Goal: Task Accomplishment & Management: Manage account settings

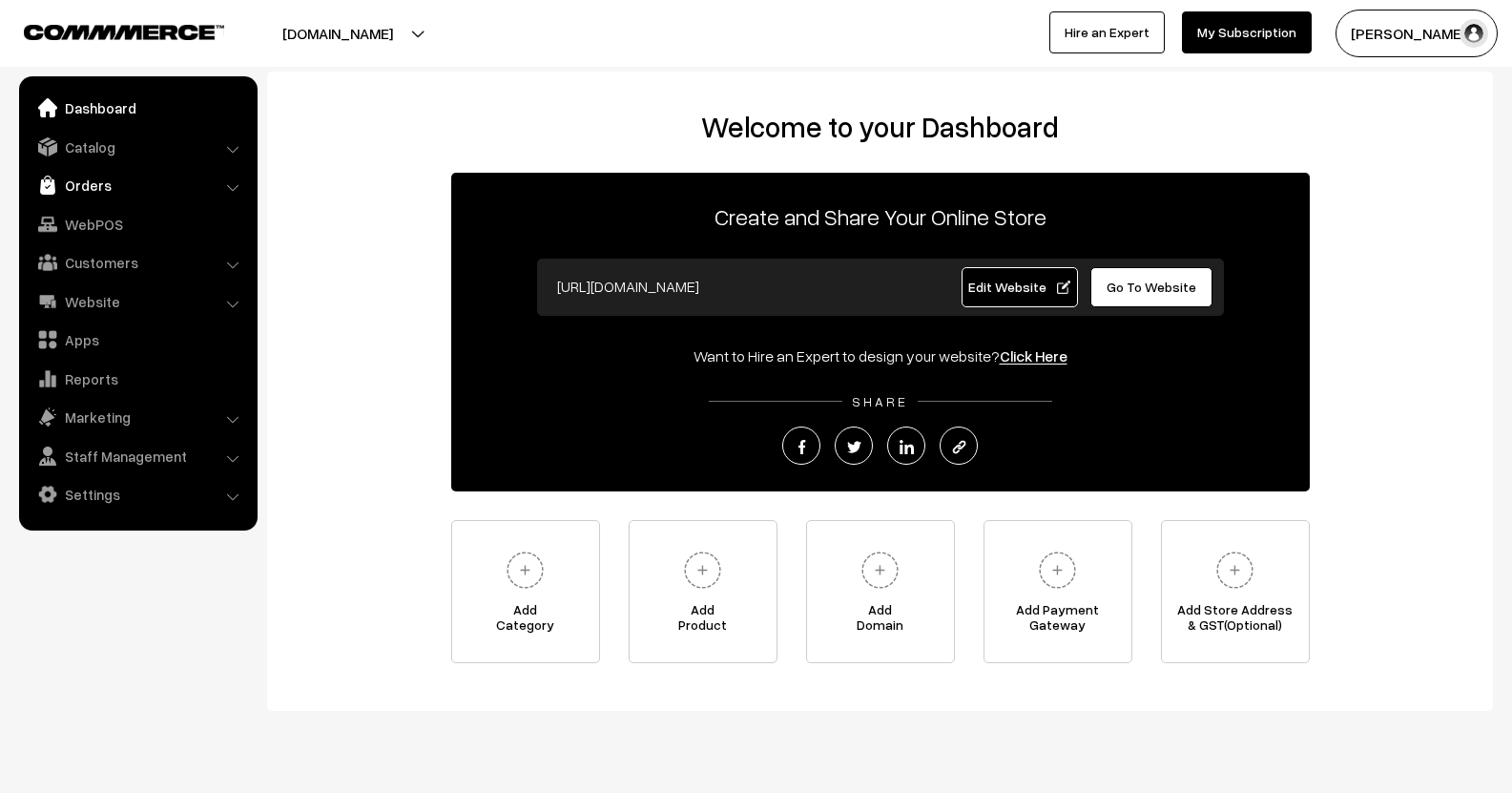
click at [91, 184] on link "Orders" at bounding box center [137, 185] width 227 height 35
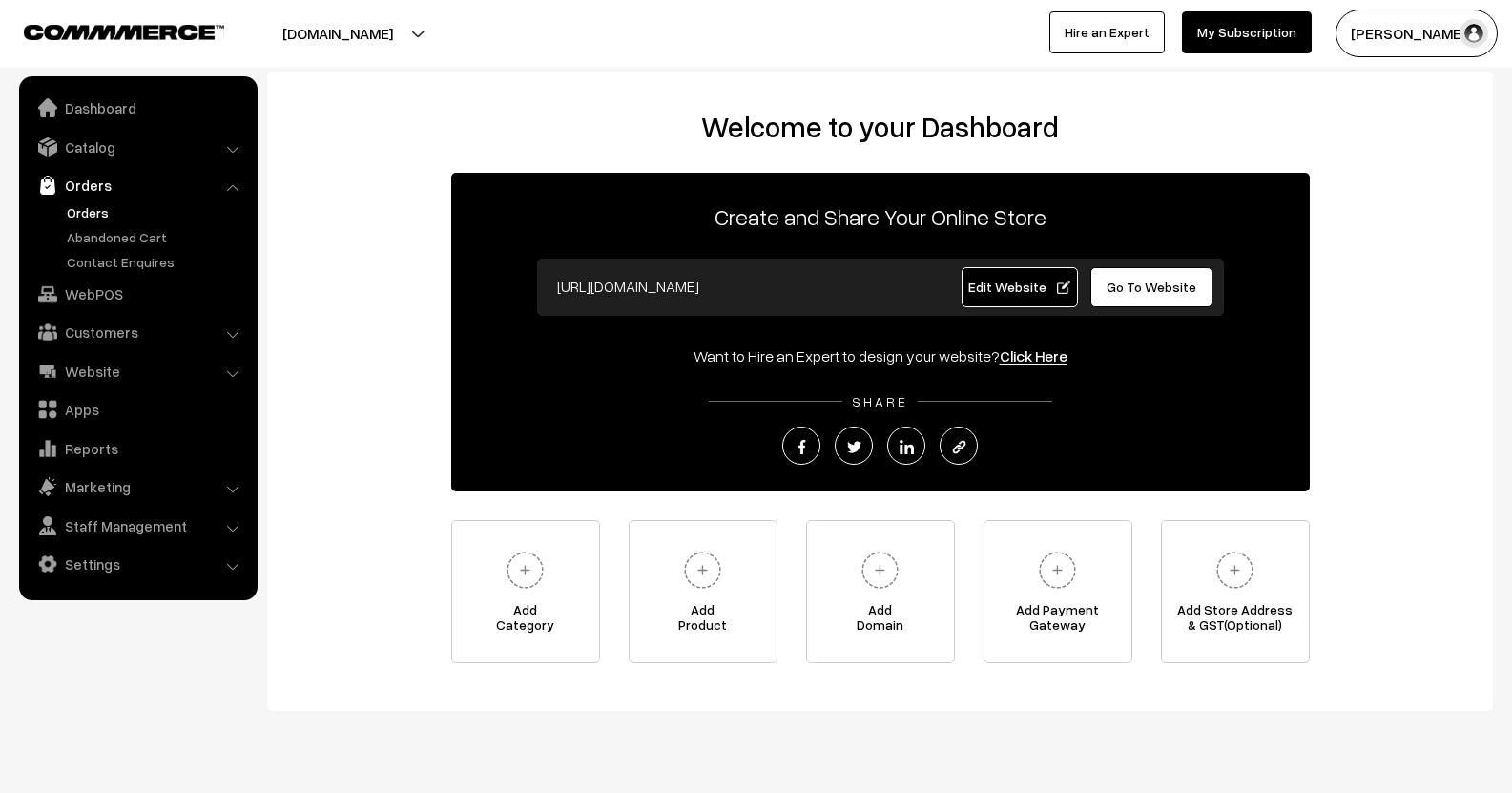
click at [96, 218] on link "Orders" at bounding box center [156, 212] width 189 height 20
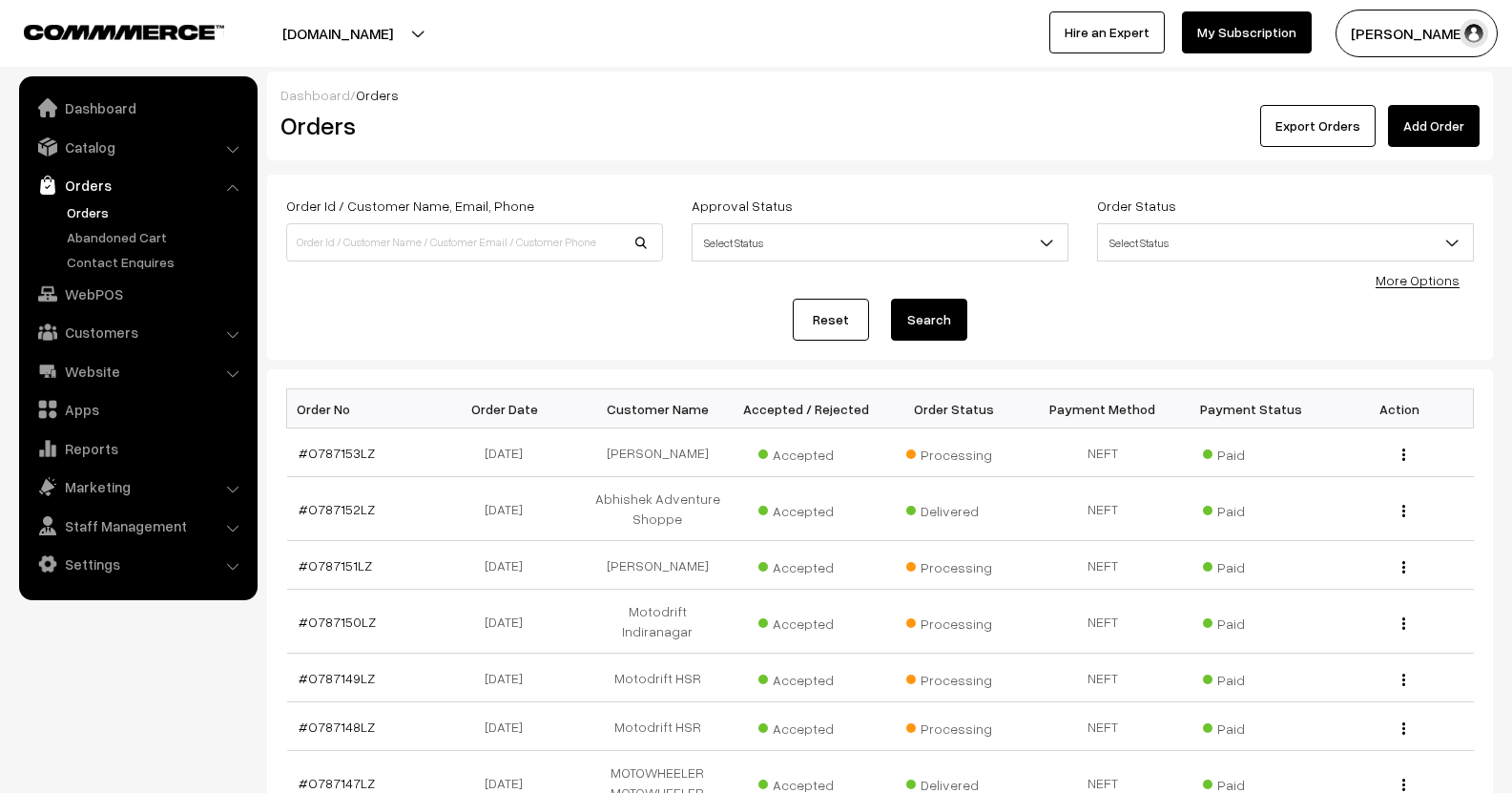
click at [1427, 128] on link "Add Order" at bounding box center [1434, 126] width 91 height 42
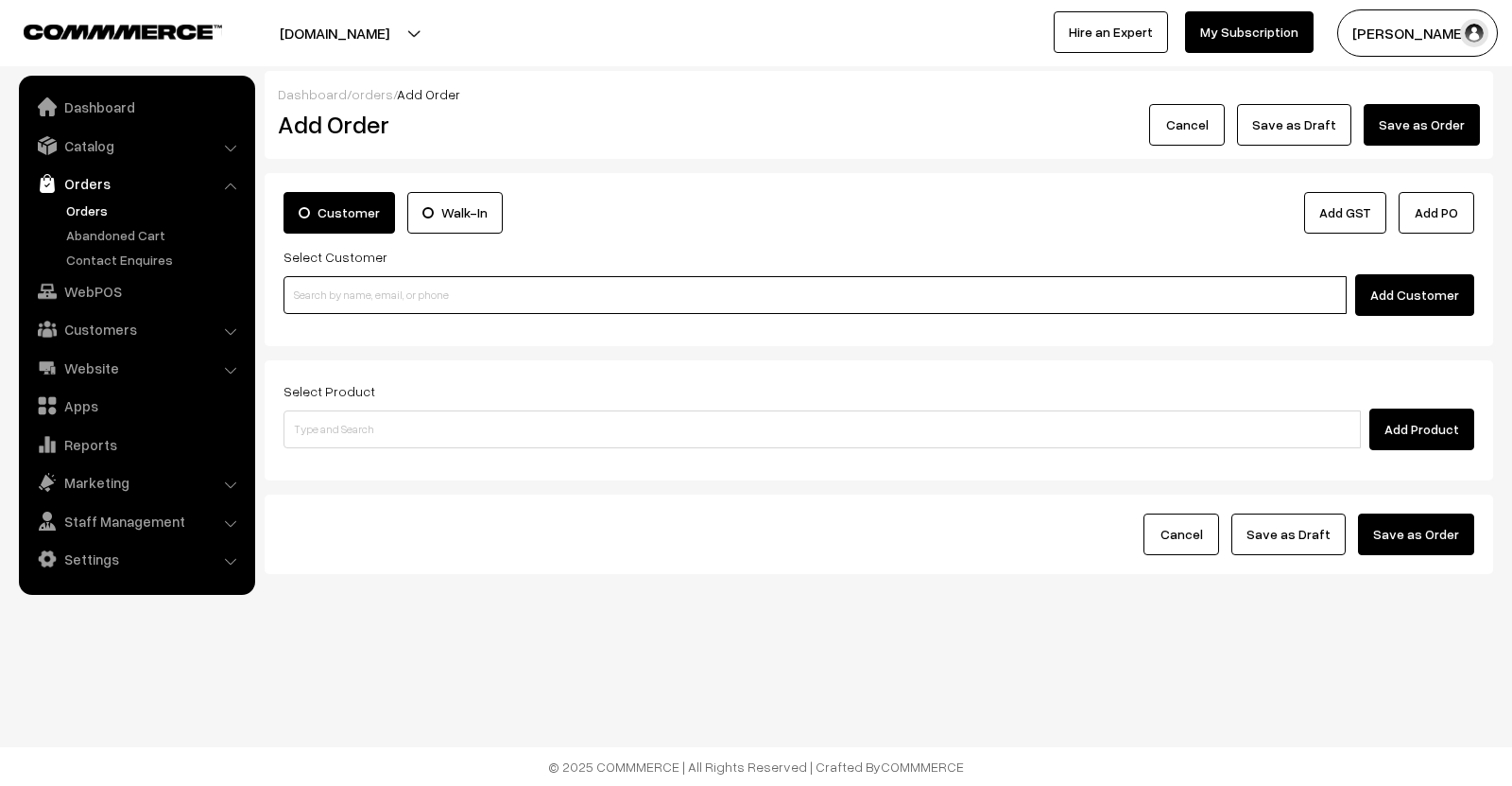
click at [393, 295] on input at bounding box center [815, 295] width 1063 height 37
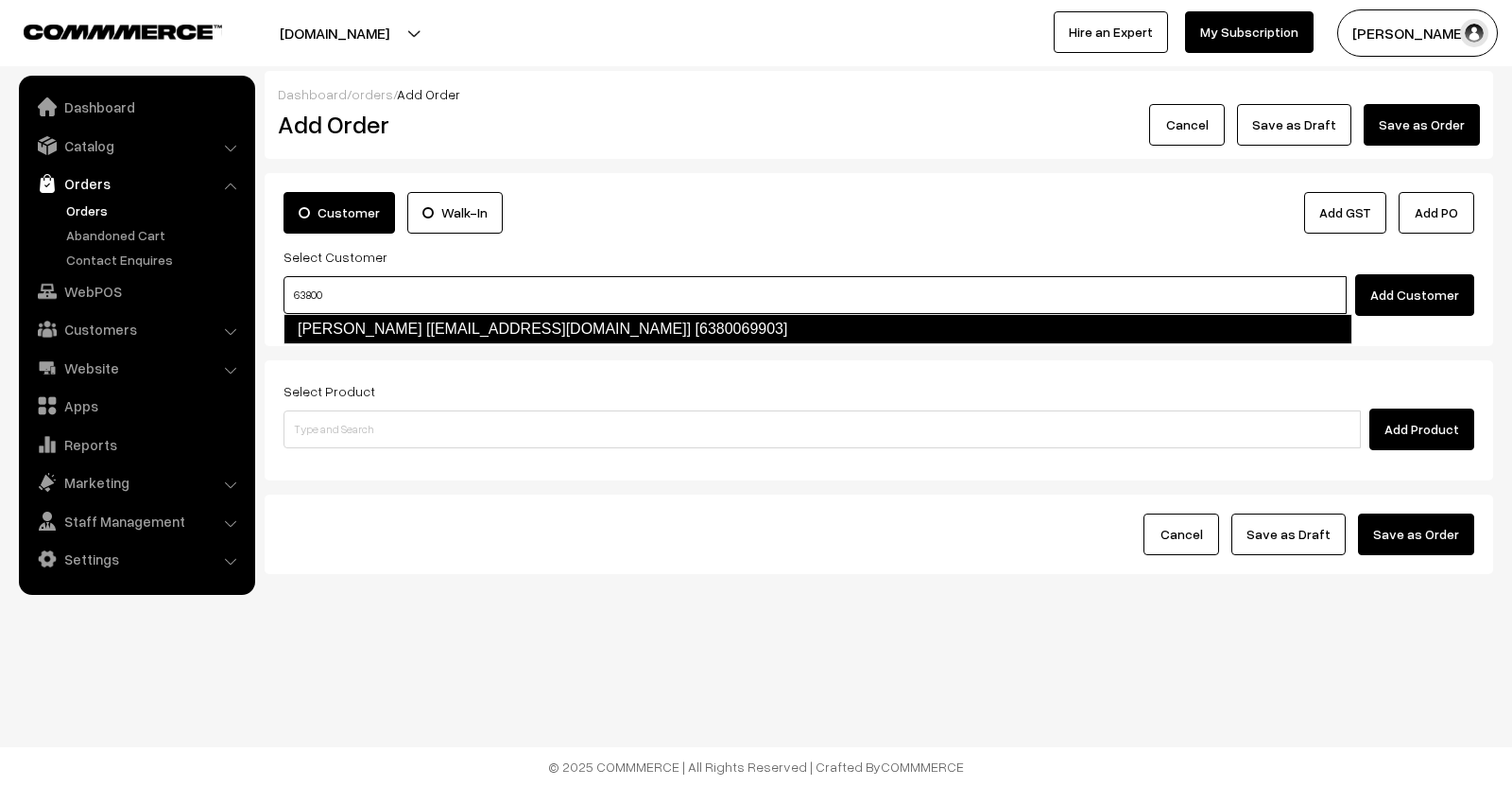
click at [430, 328] on link "[PERSON_NAME] [[EMAIL_ADDRESS][DOMAIN_NAME]] [6380069903]" at bounding box center [818, 329] width 1069 height 31
type input "63800"
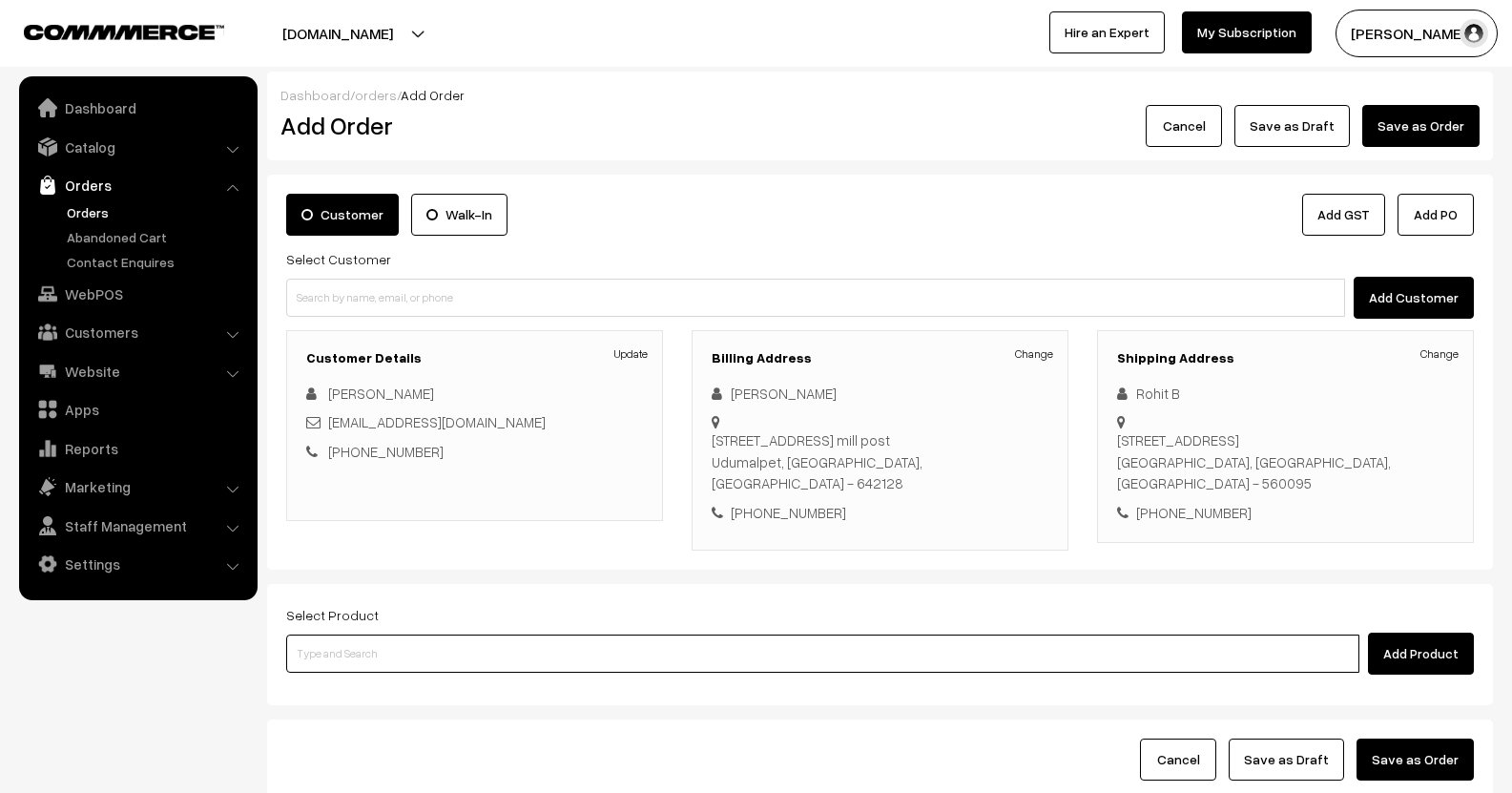
click at [447, 646] on input at bounding box center [823, 653] width 1074 height 38
type input "repair"
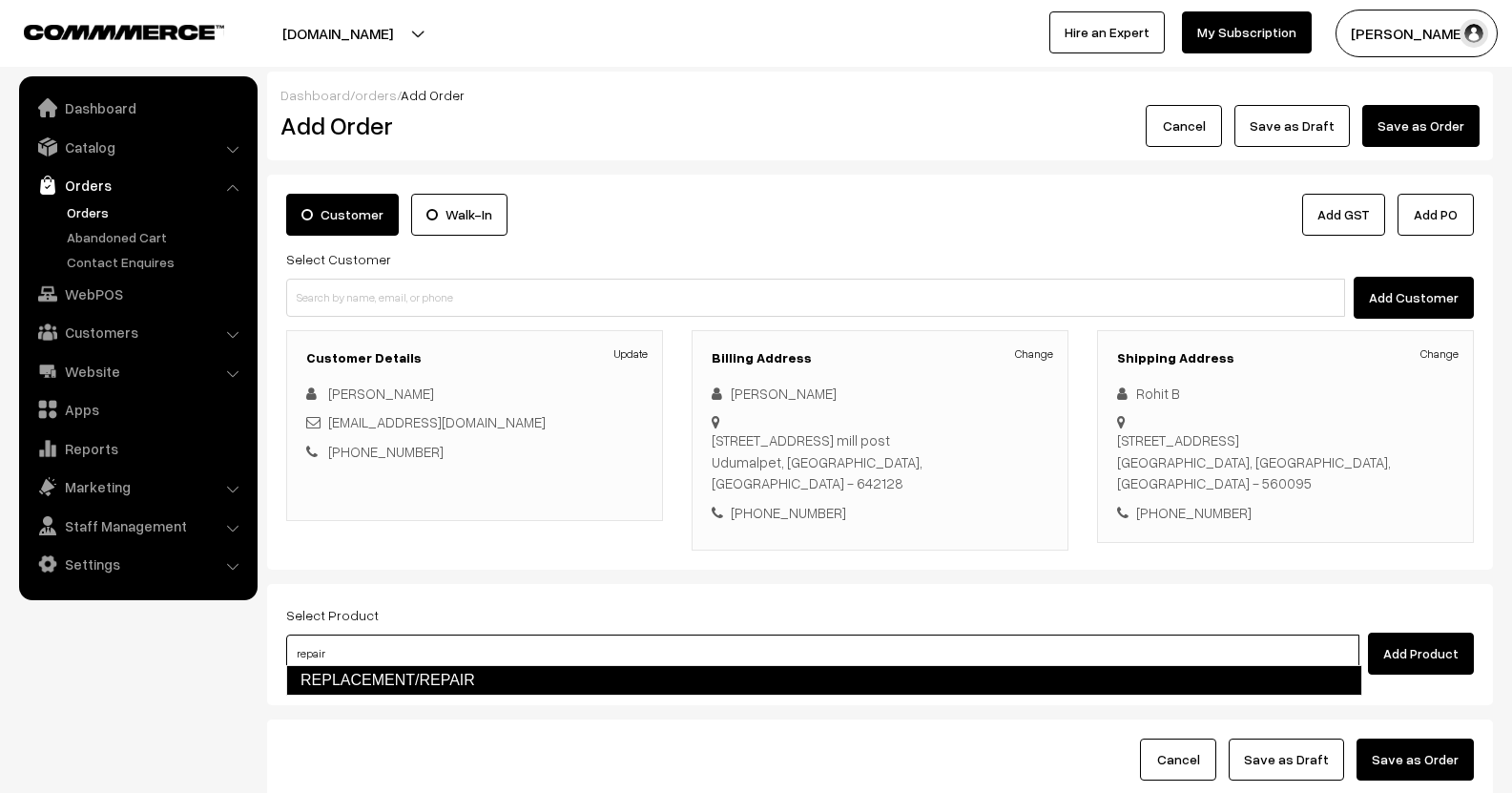
click at [457, 666] on link "REPLACEMENT/REPAIR" at bounding box center [824, 680] width 1077 height 31
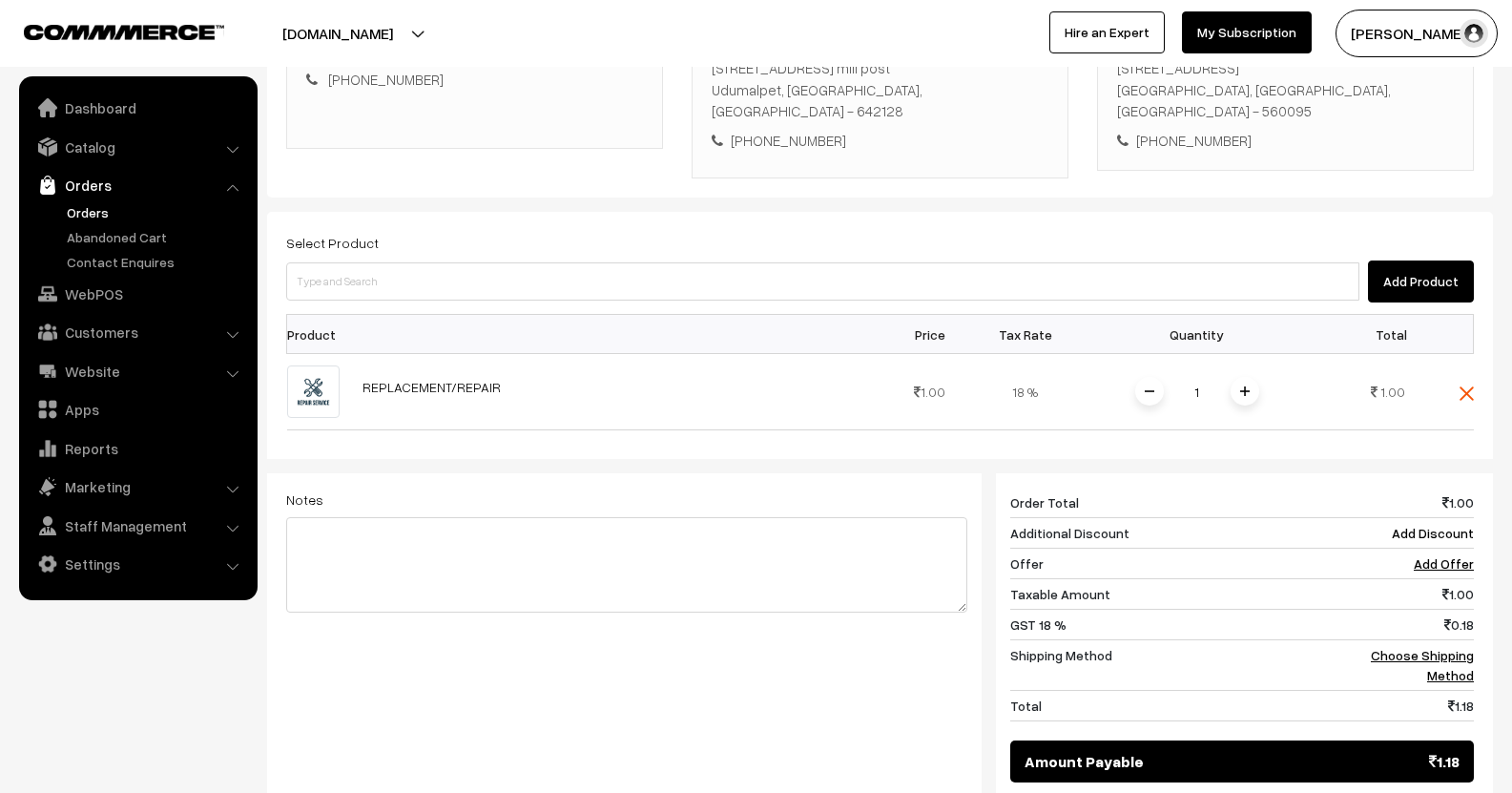
scroll to position [382, 0]
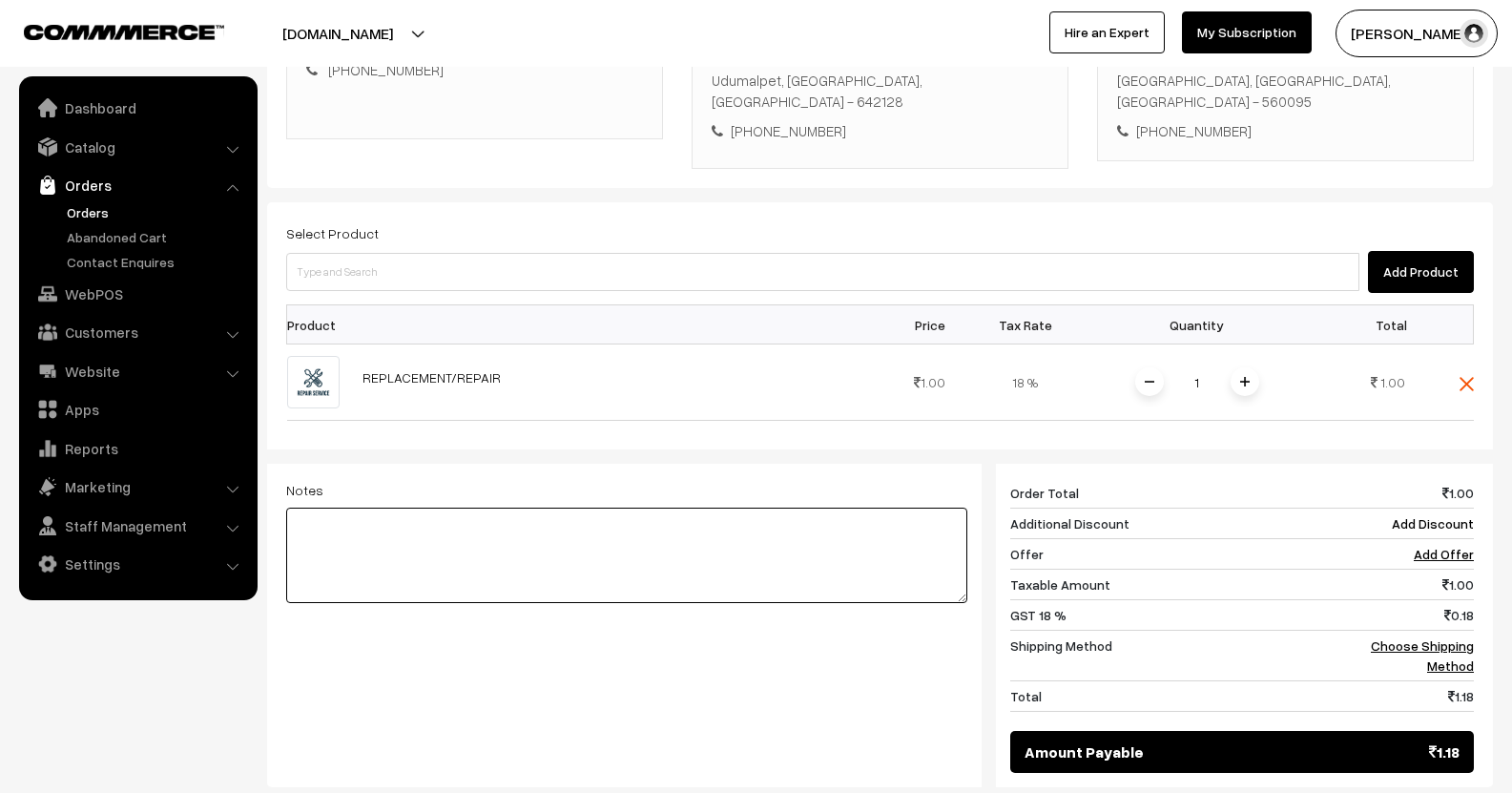
click at [441, 531] on textarea at bounding box center [626, 555] width 681 height 95
type textarea "S"
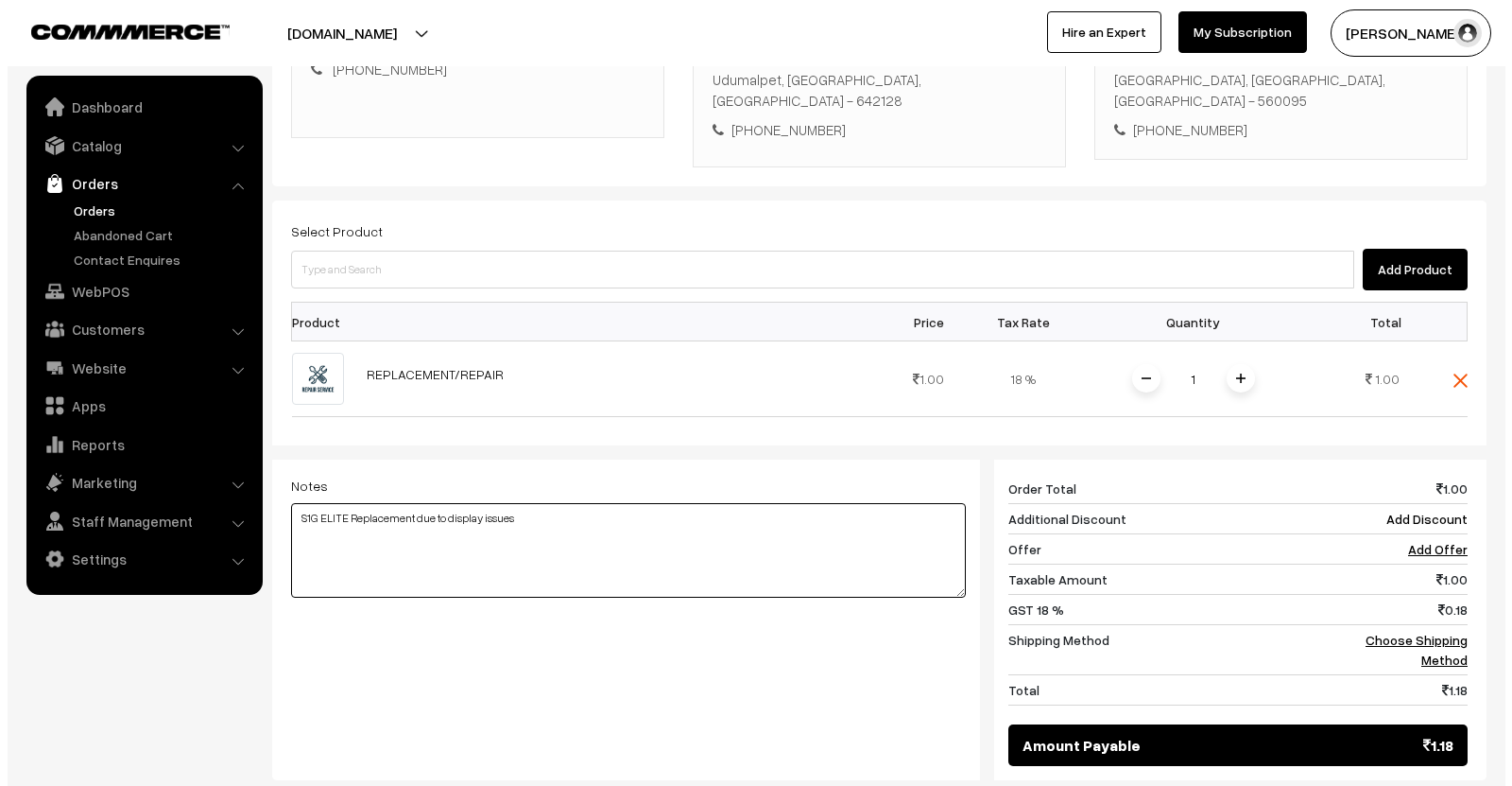
scroll to position [576, 0]
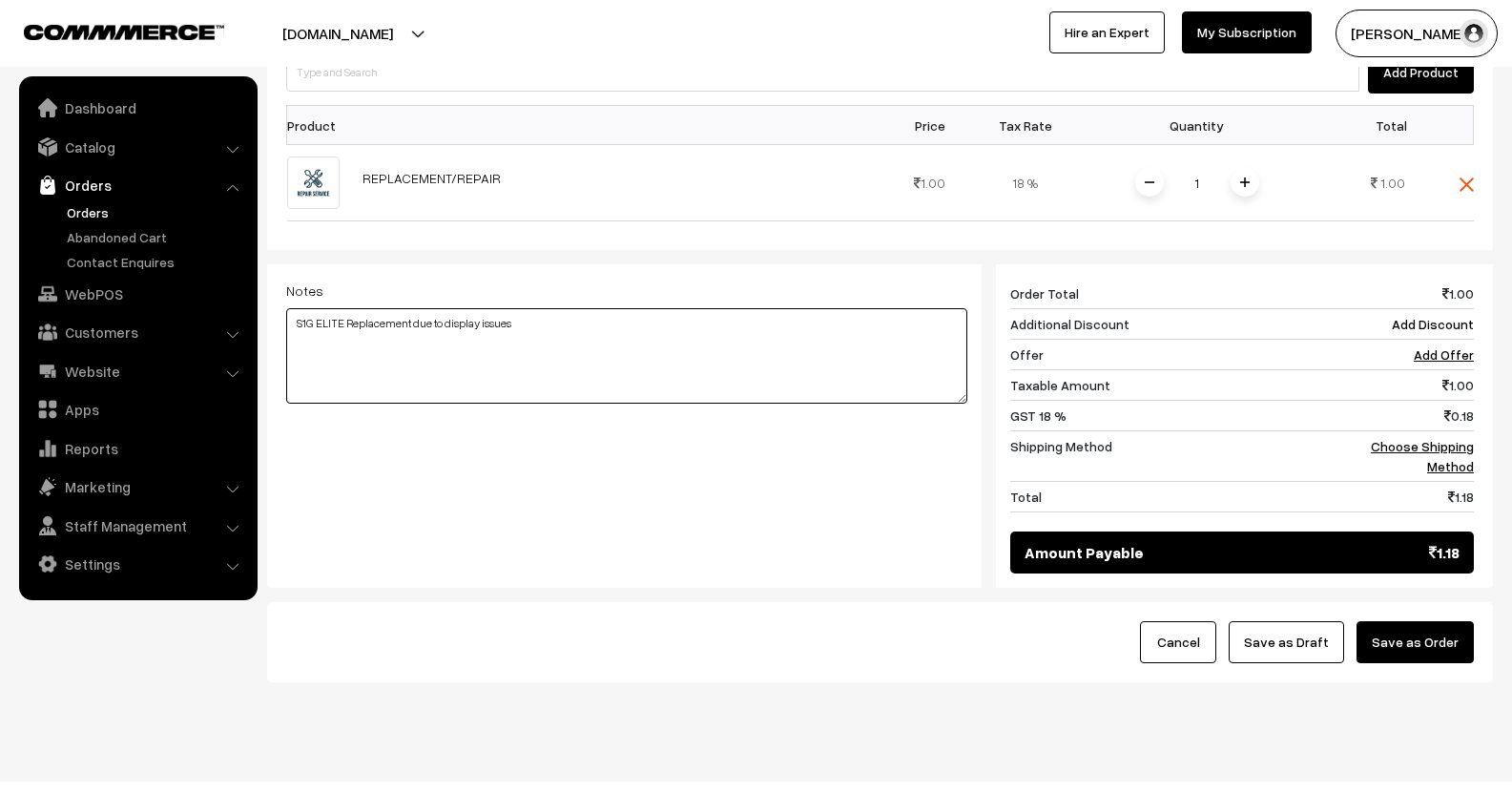
type textarea "S1G ELITE Replacement due to display issues"
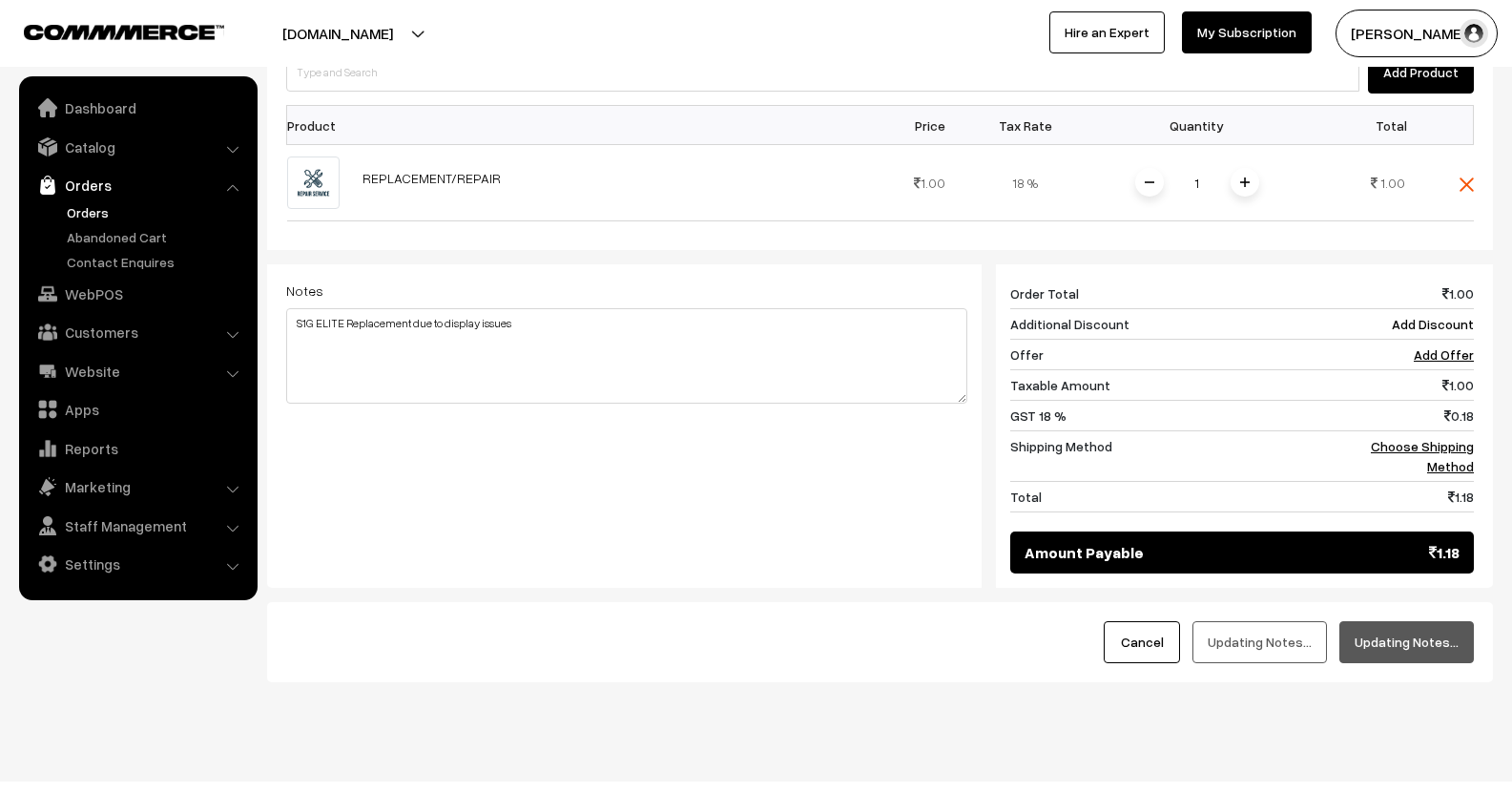
click at [1443, 623] on button "Updating Notes…" at bounding box center [1407, 642] width 134 height 42
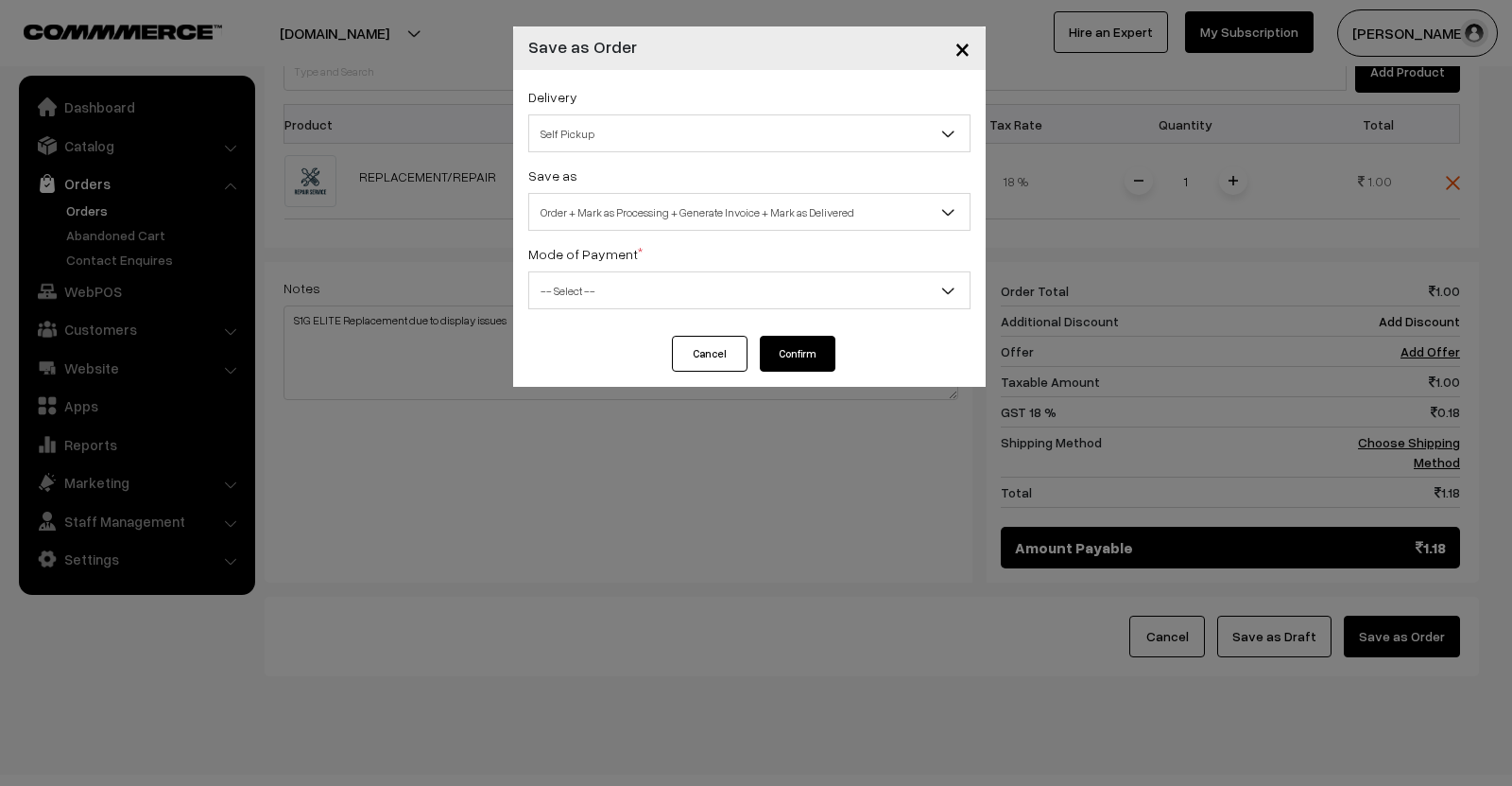
click at [619, 190] on div "Save as Order Order + Mark as Processing Order + Mark as Processing + Generate …" at bounding box center [749, 197] width 442 height 67
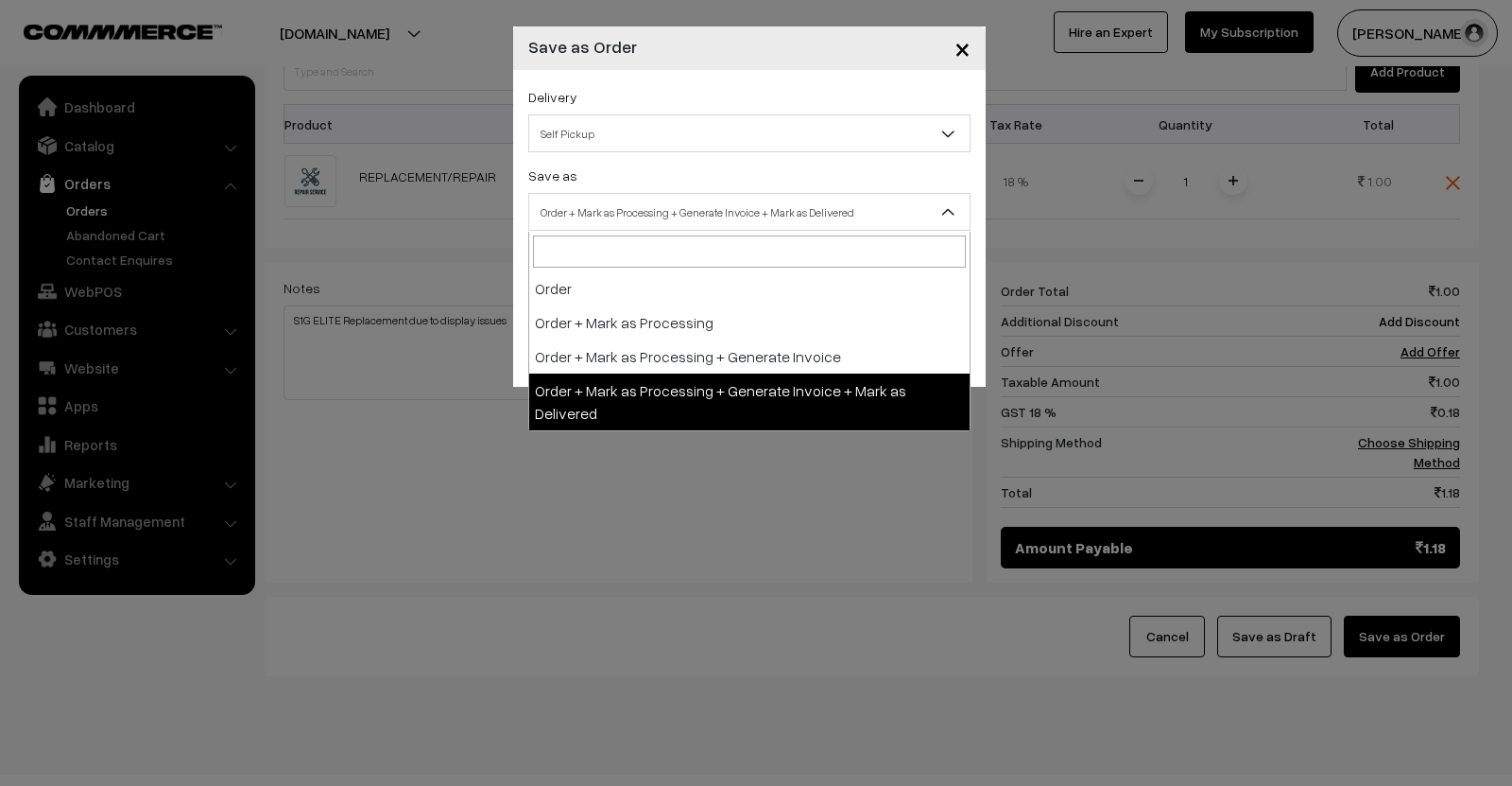
click at [622, 194] on span "Order + Mark as Processing + Generate Invoice + Mark as Delivered" at bounding box center [749, 212] width 442 height 37
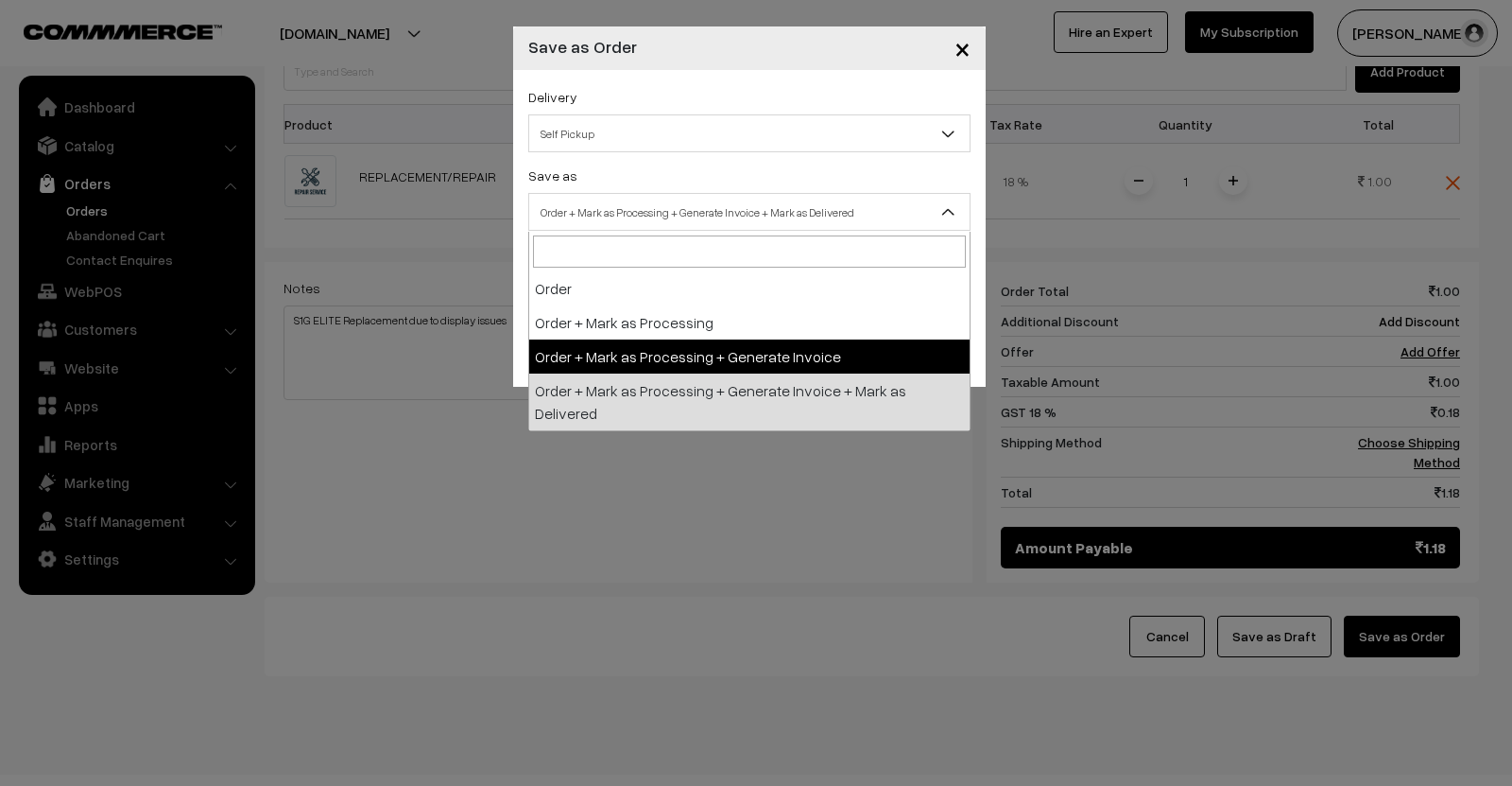
select select "3"
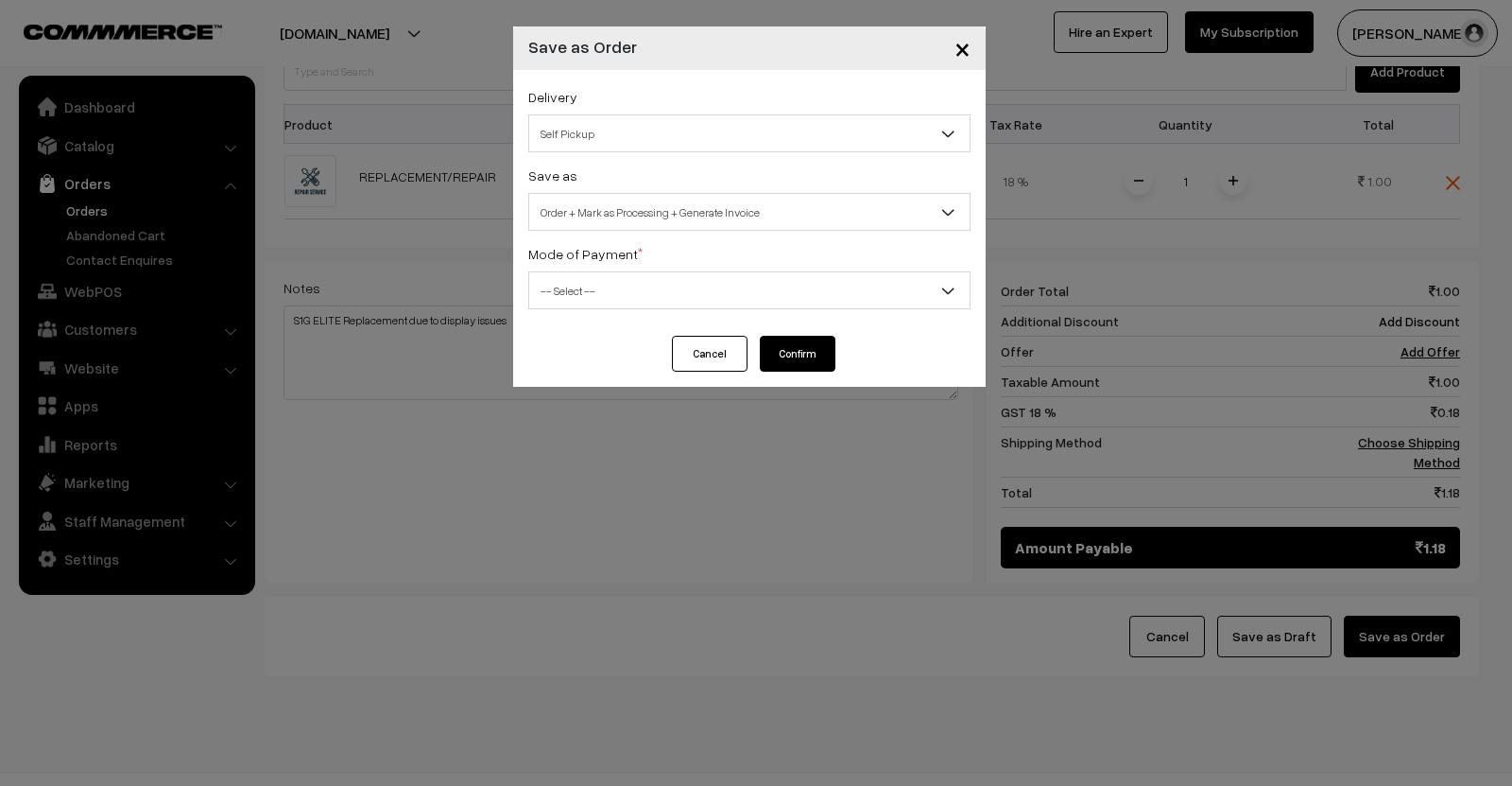
click at [754, 288] on span "-- Select --" at bounding box center [748, 291] width 440 height 33
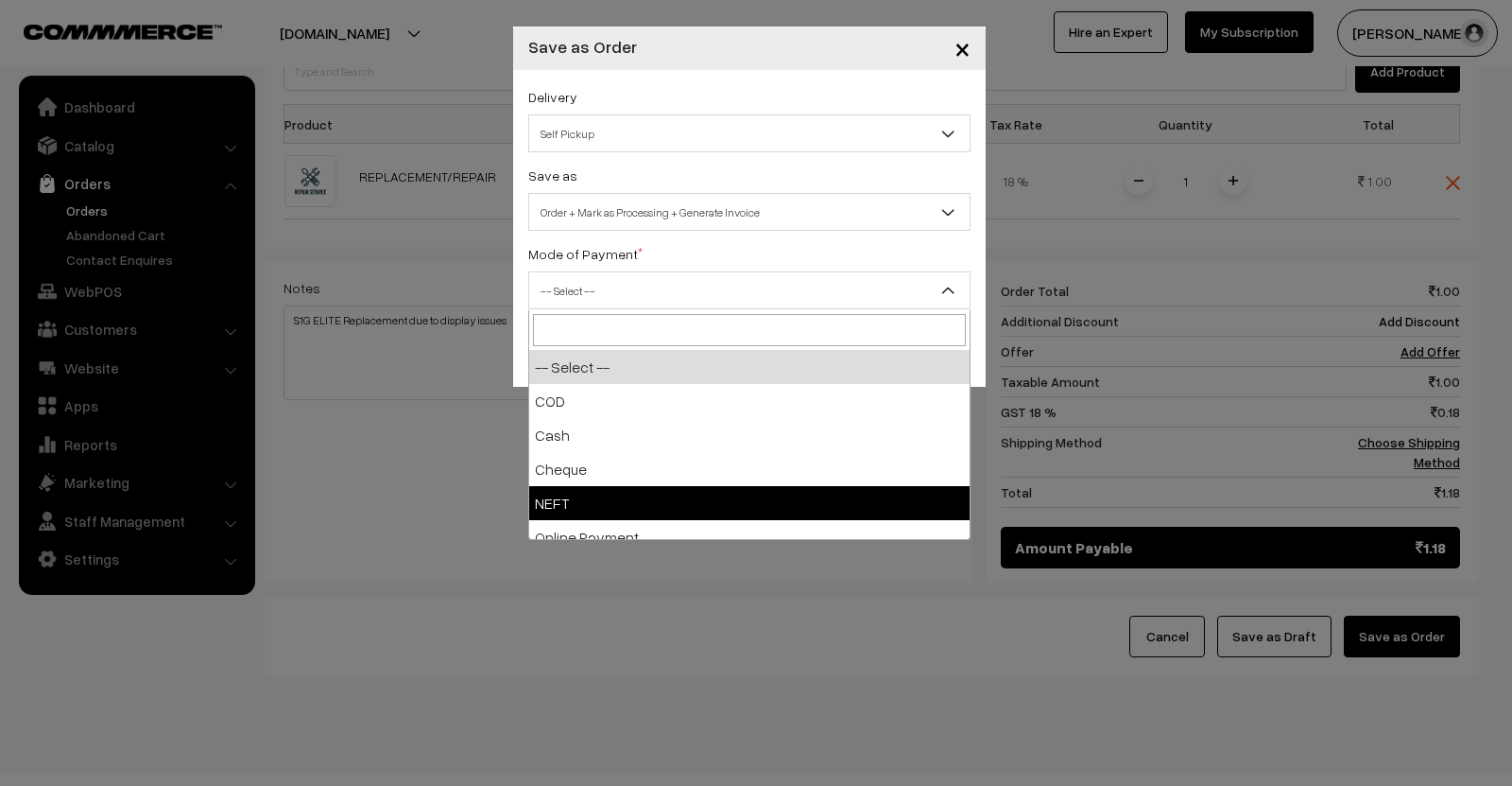
select select "4"
checkbox input "true"
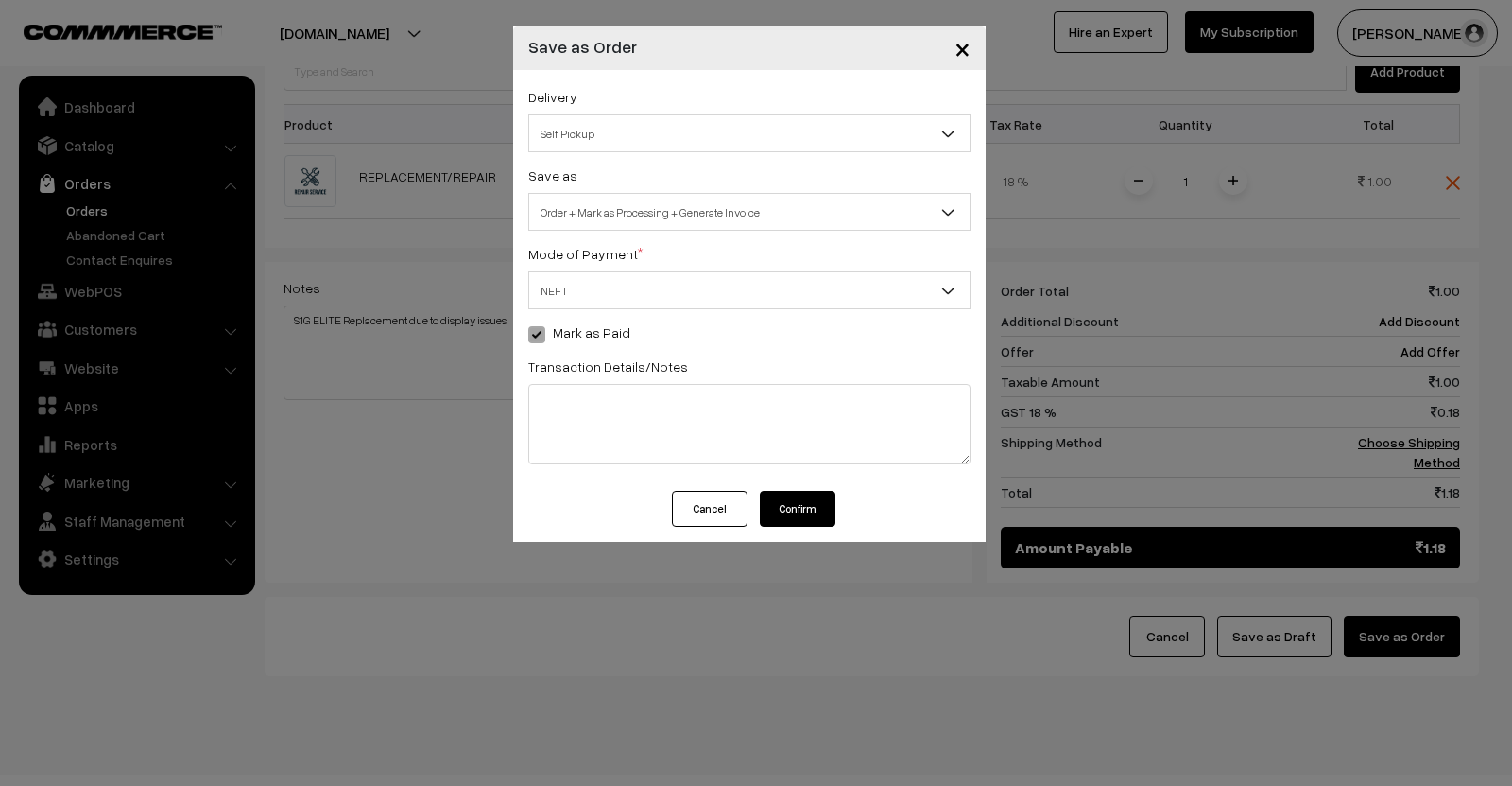
click at [817, 513] on button "Confirm" at bounding box center [797, 508] width 76 height 35
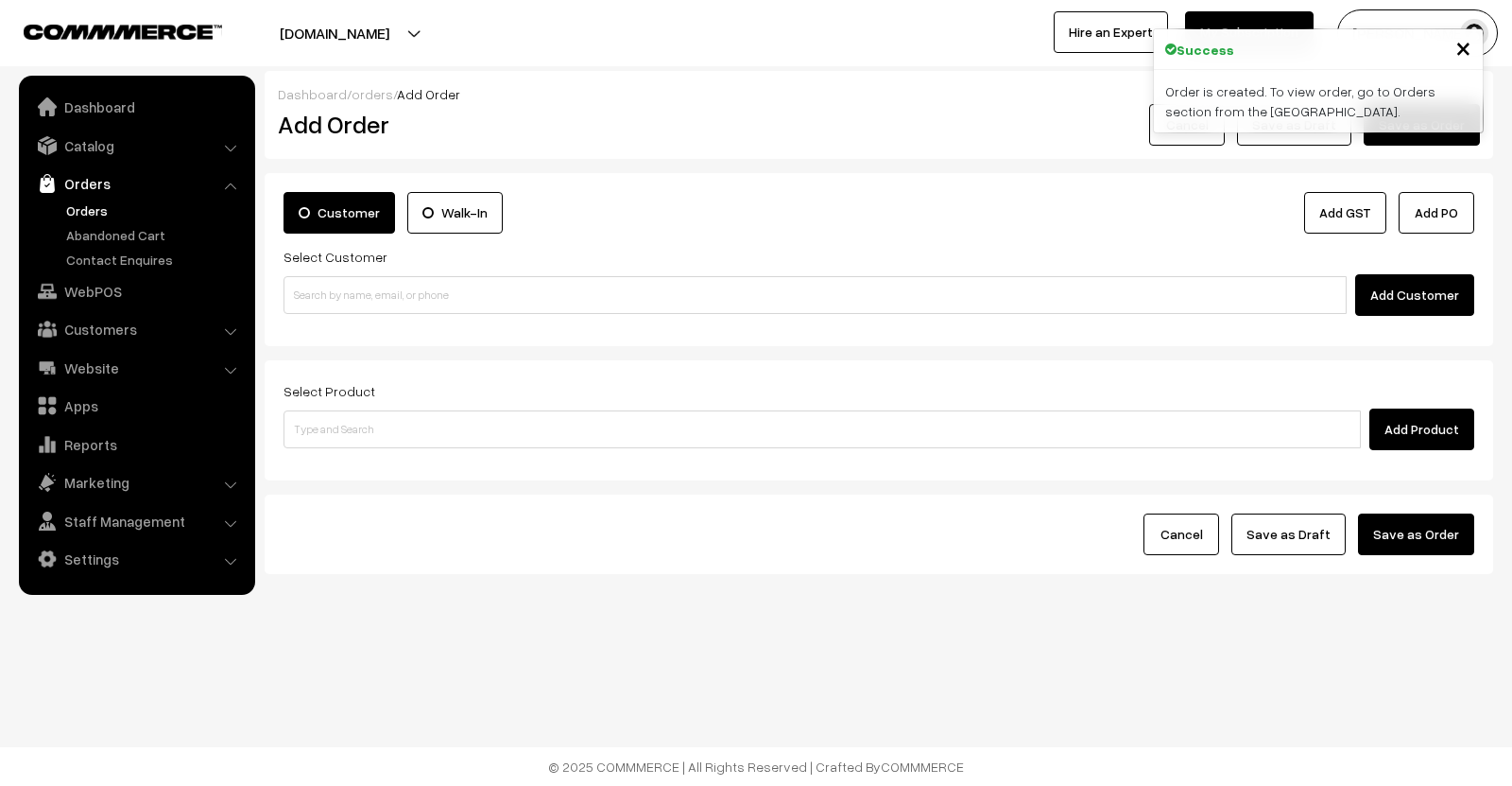
drag, startPoint x: 0, startPoint y: 0, endPoint x: 87, endPoint y: 208, distance: 225.5
click at [87, 208] on link "Orders" at bounding box center [155, 210] width 187 height 20
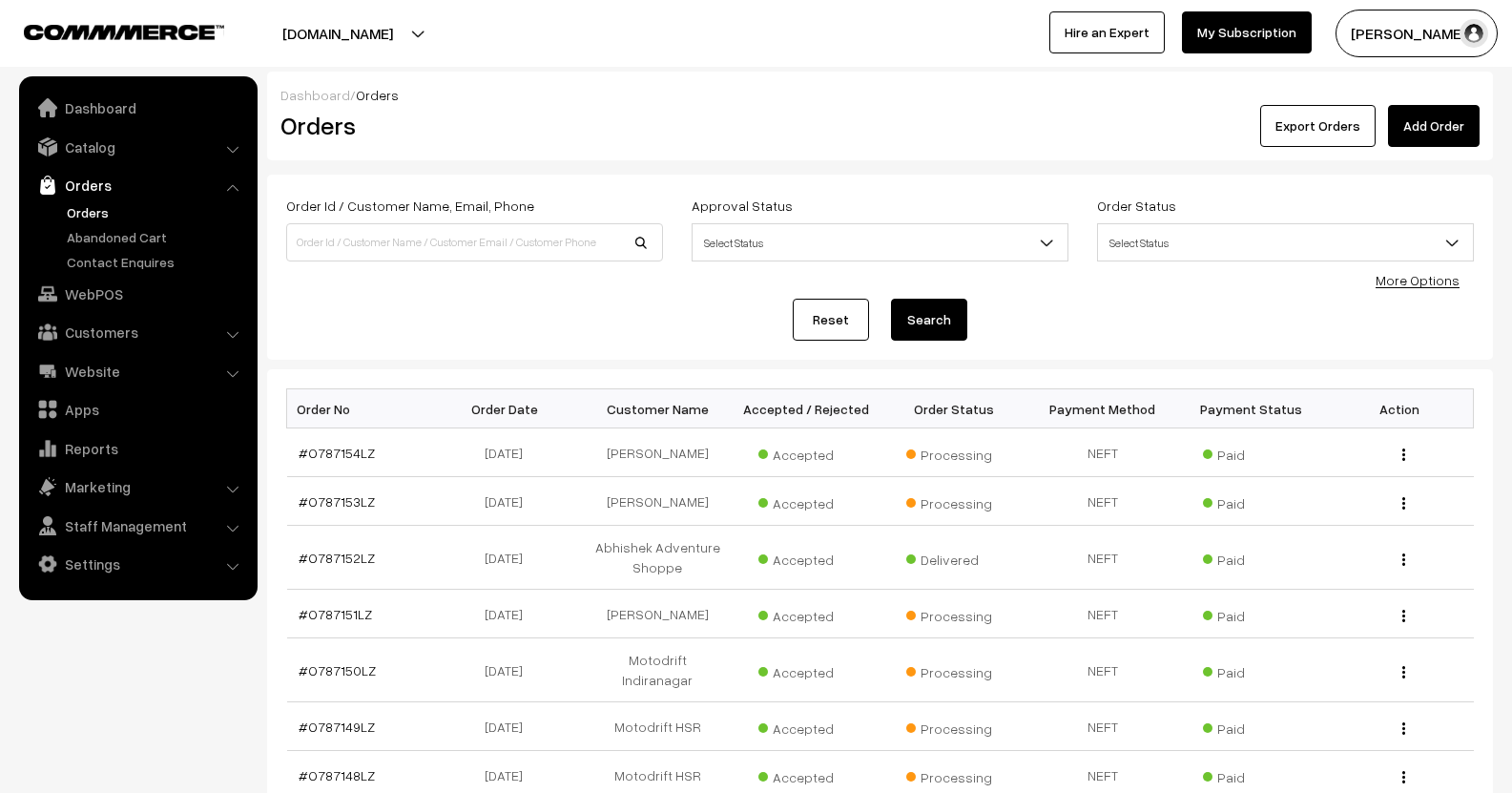
click at [1418, 134] on link "Add Order" at bounding box center [1434, 126] width 91 height 42
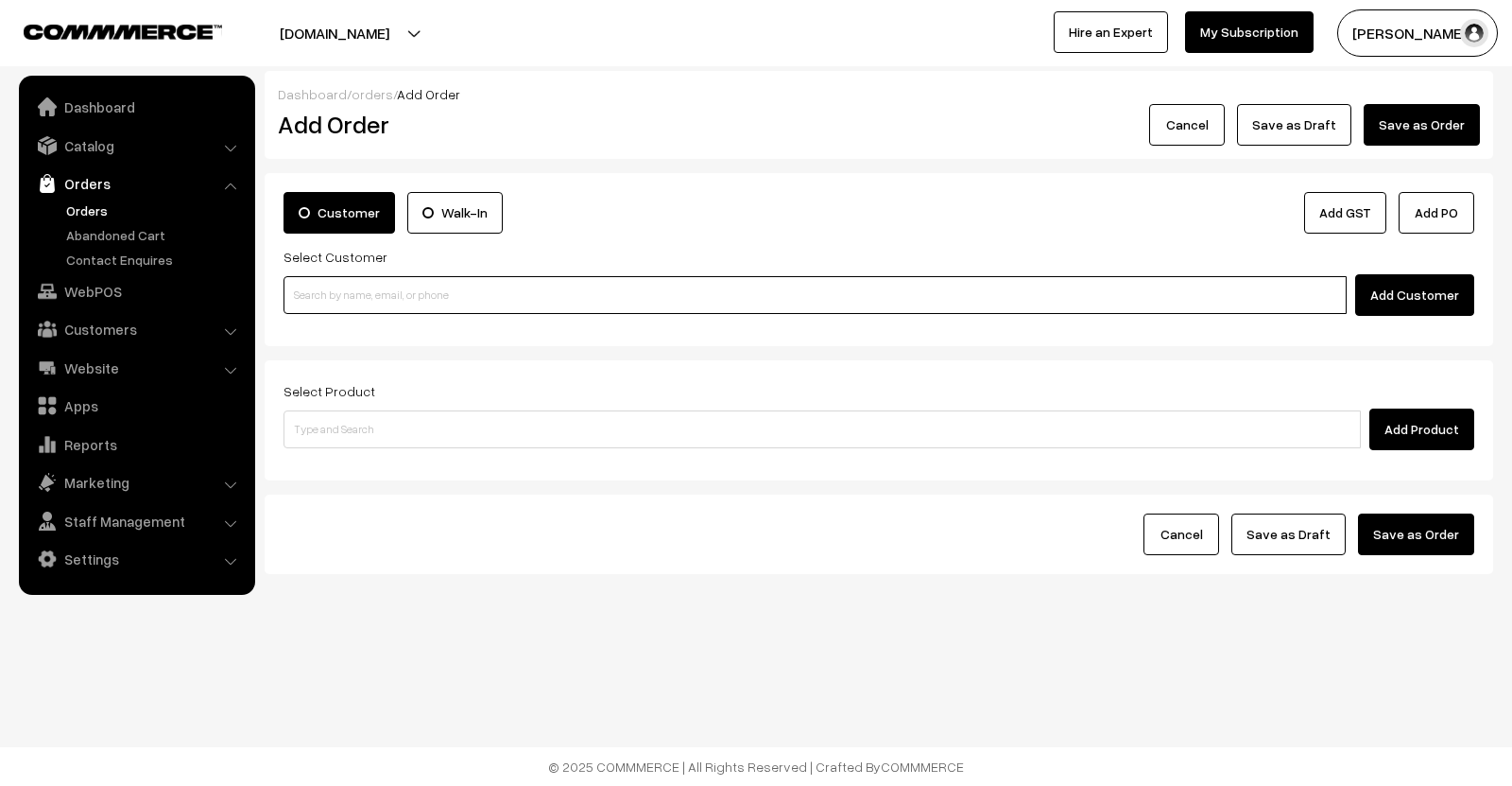
click at [519, 301] on input at bounding box center [815, 295] width 1063 height 37
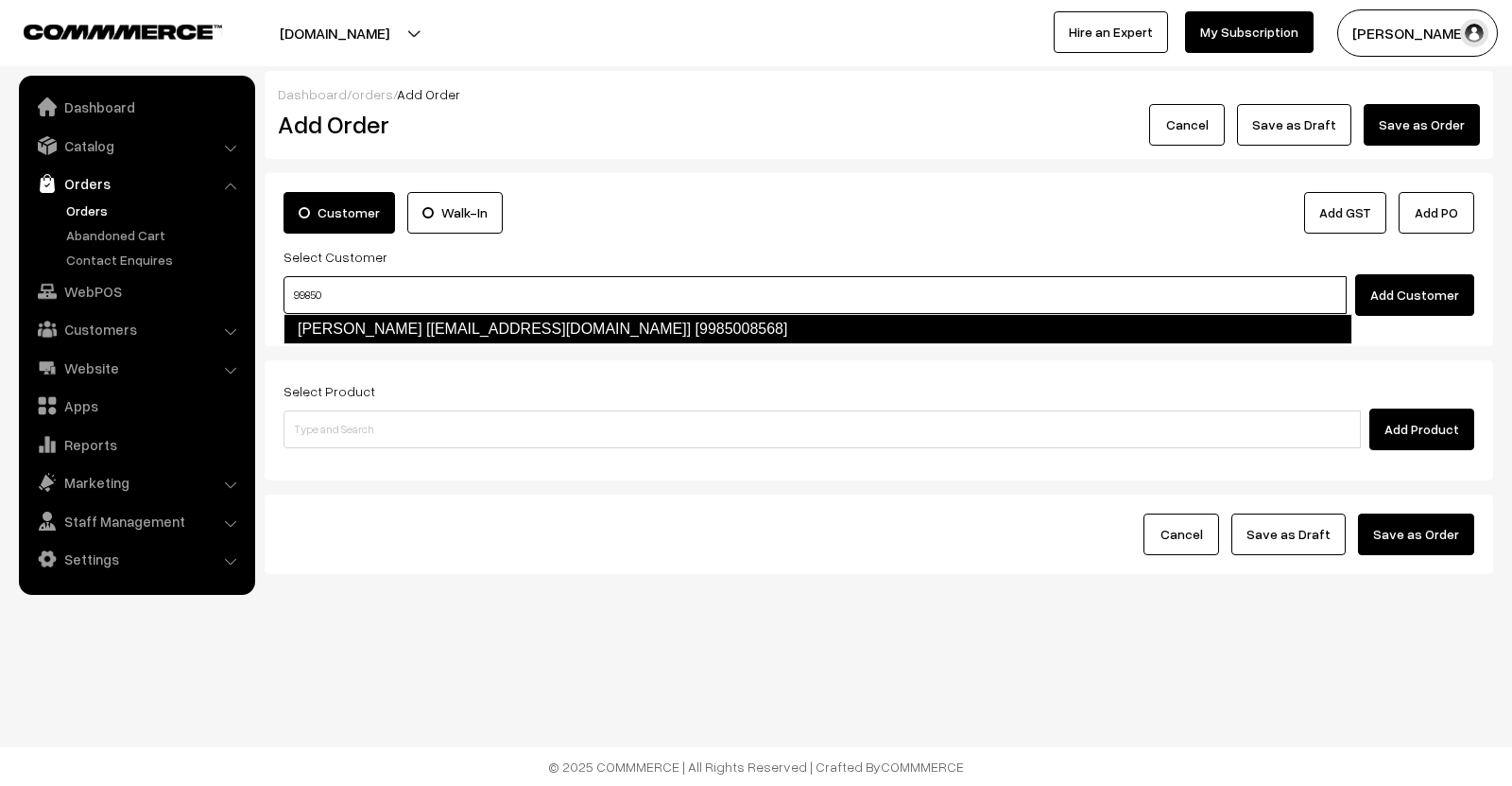
click at [531, 330] on link "Niranjan Reddy [Bommareddyniranjanreddy@gmail.com] [9985008568]" at bounding box center [818, 329] width 1069 height 31
type input "99850"
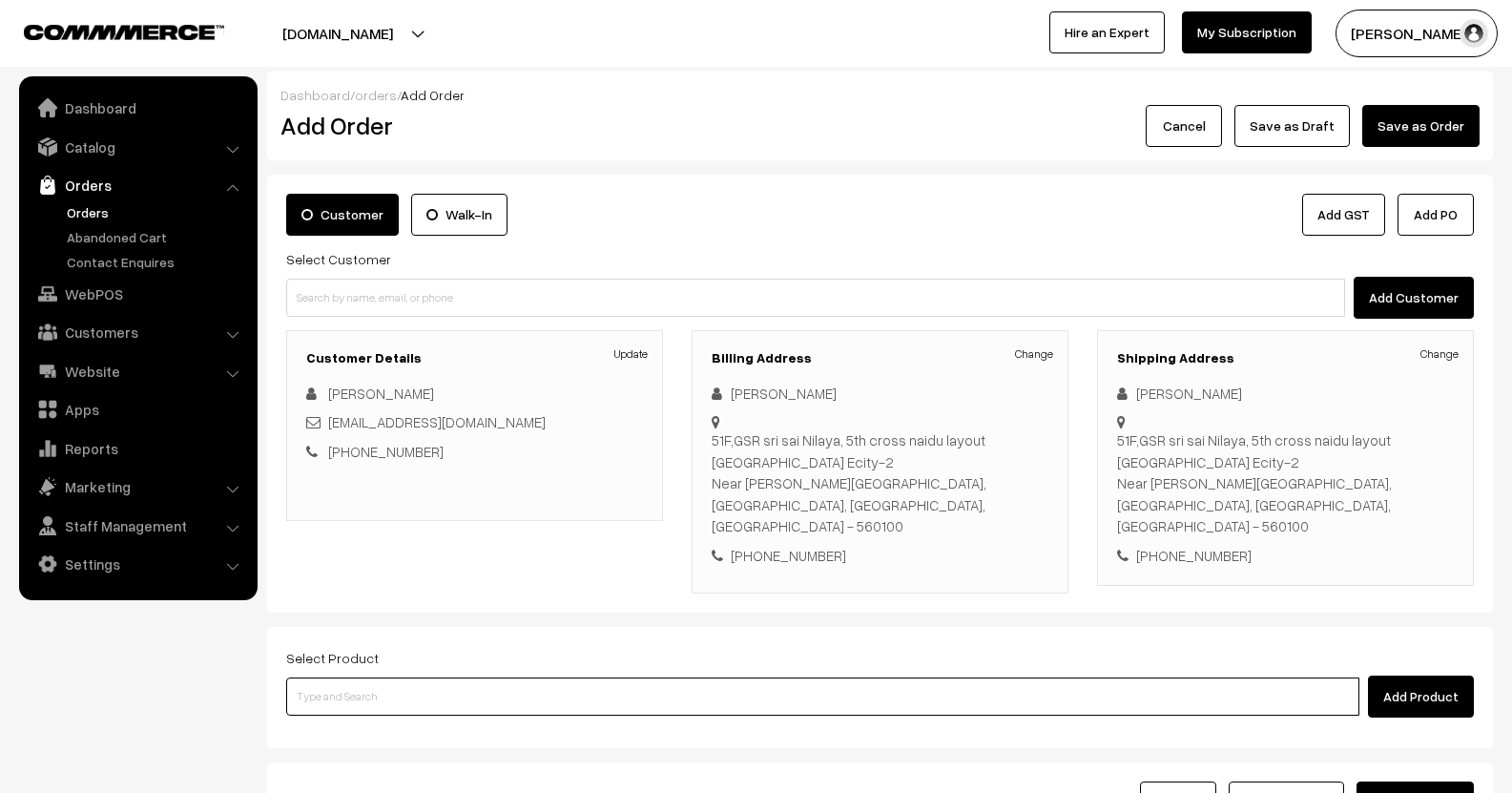
click at [439, 677] on input at bounding box center [823, 696] width 1074 height 38
type input "repla"
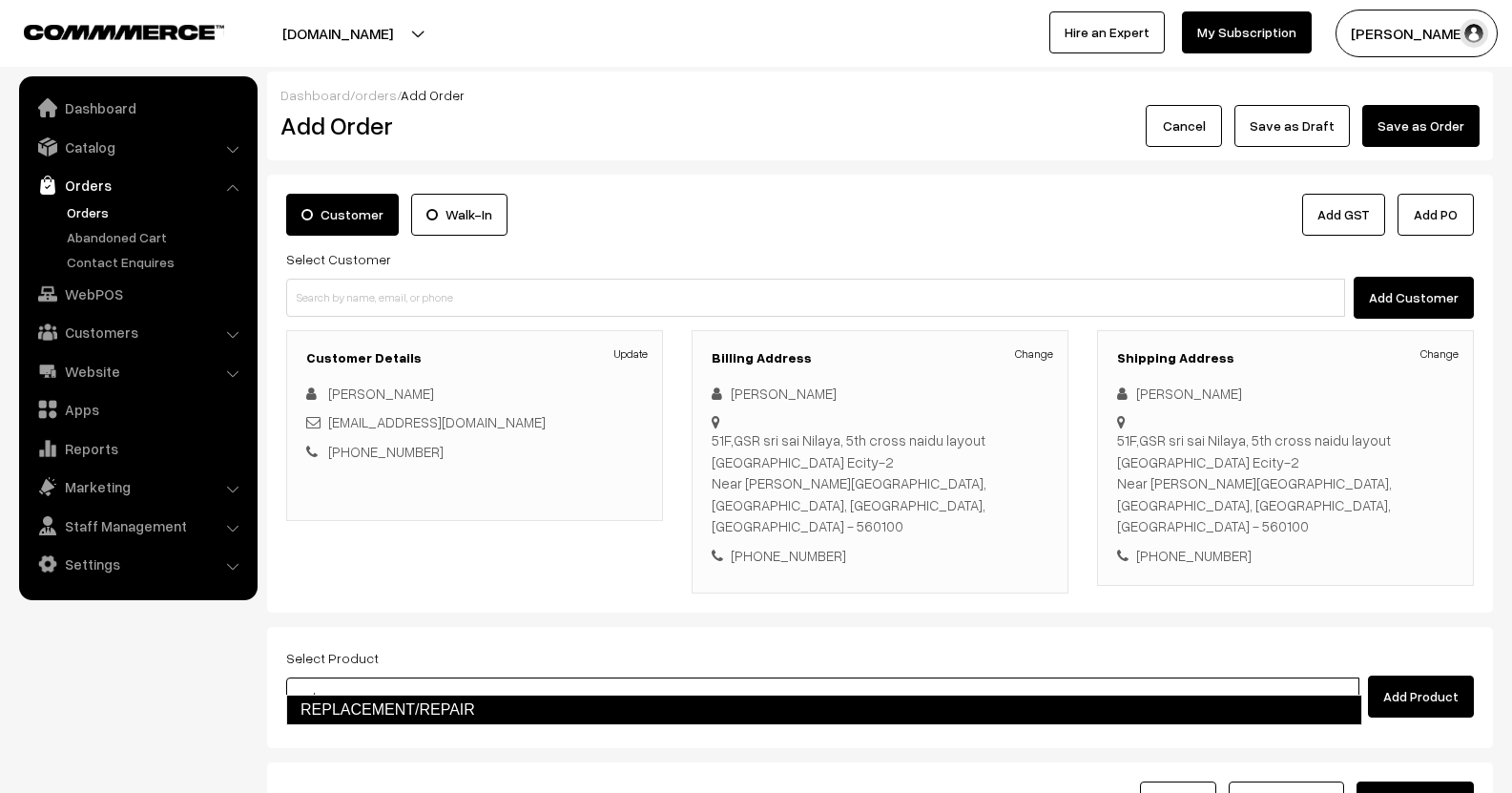
click at [629, 717] on link "REPLACEMENT/REPAIR" at bounding box center [824, 710] width 1077 height 31
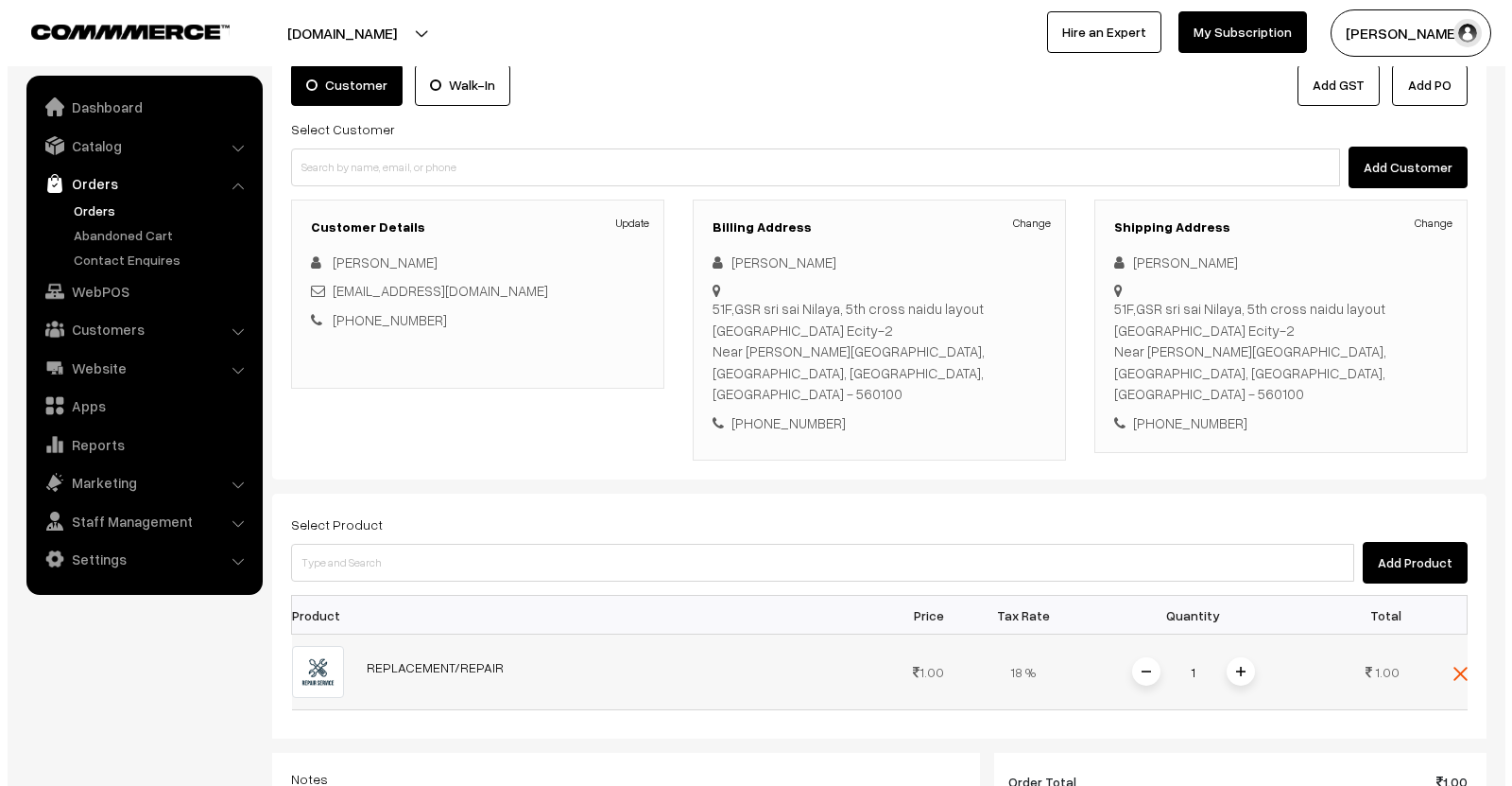
scroll to position [473, 0]
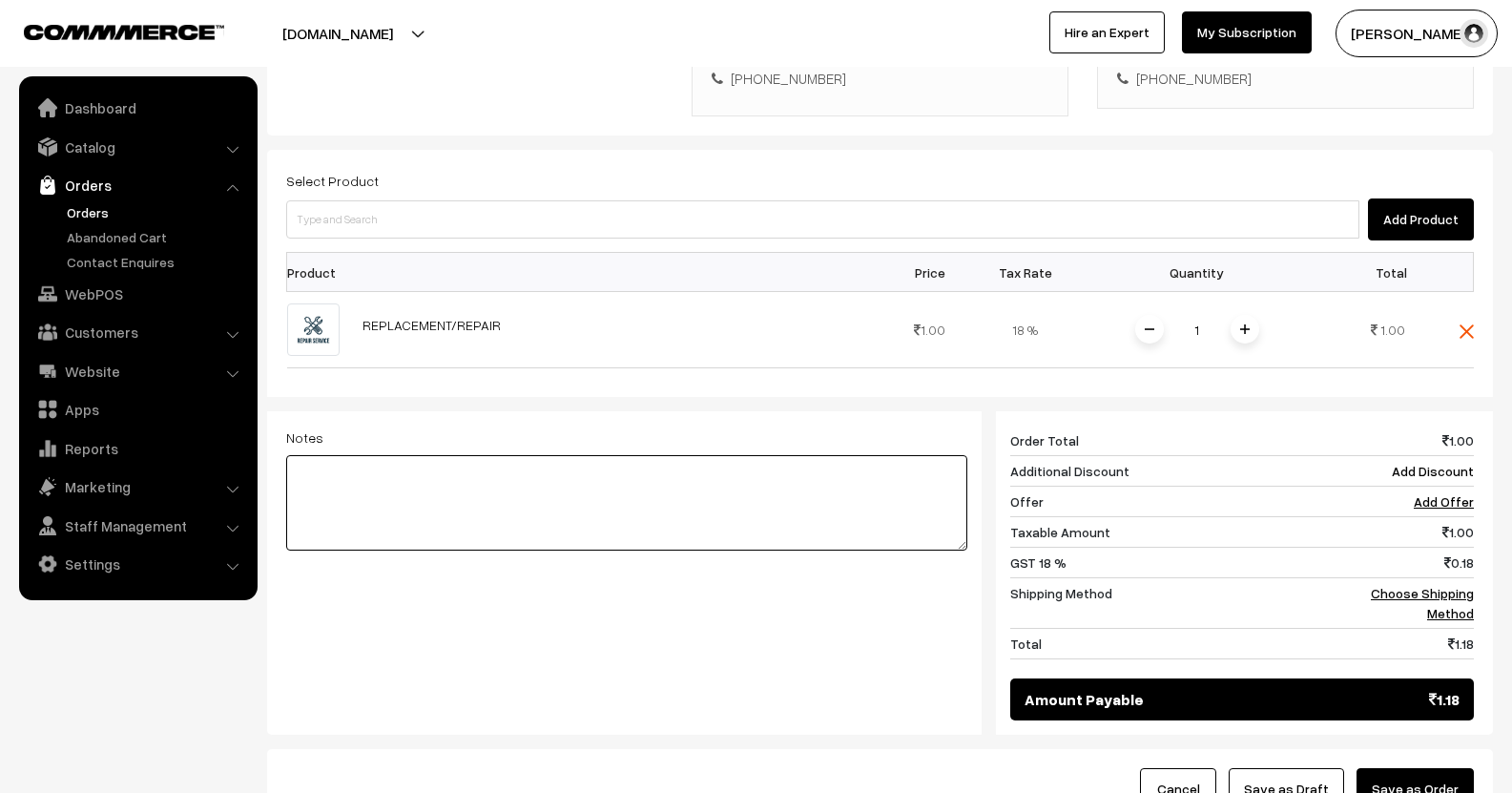
click at [470, 463] on textarea at bounding box center [626, 503] width 681 height 95
type textarea "M3 Elite Mounnt - Replacement"
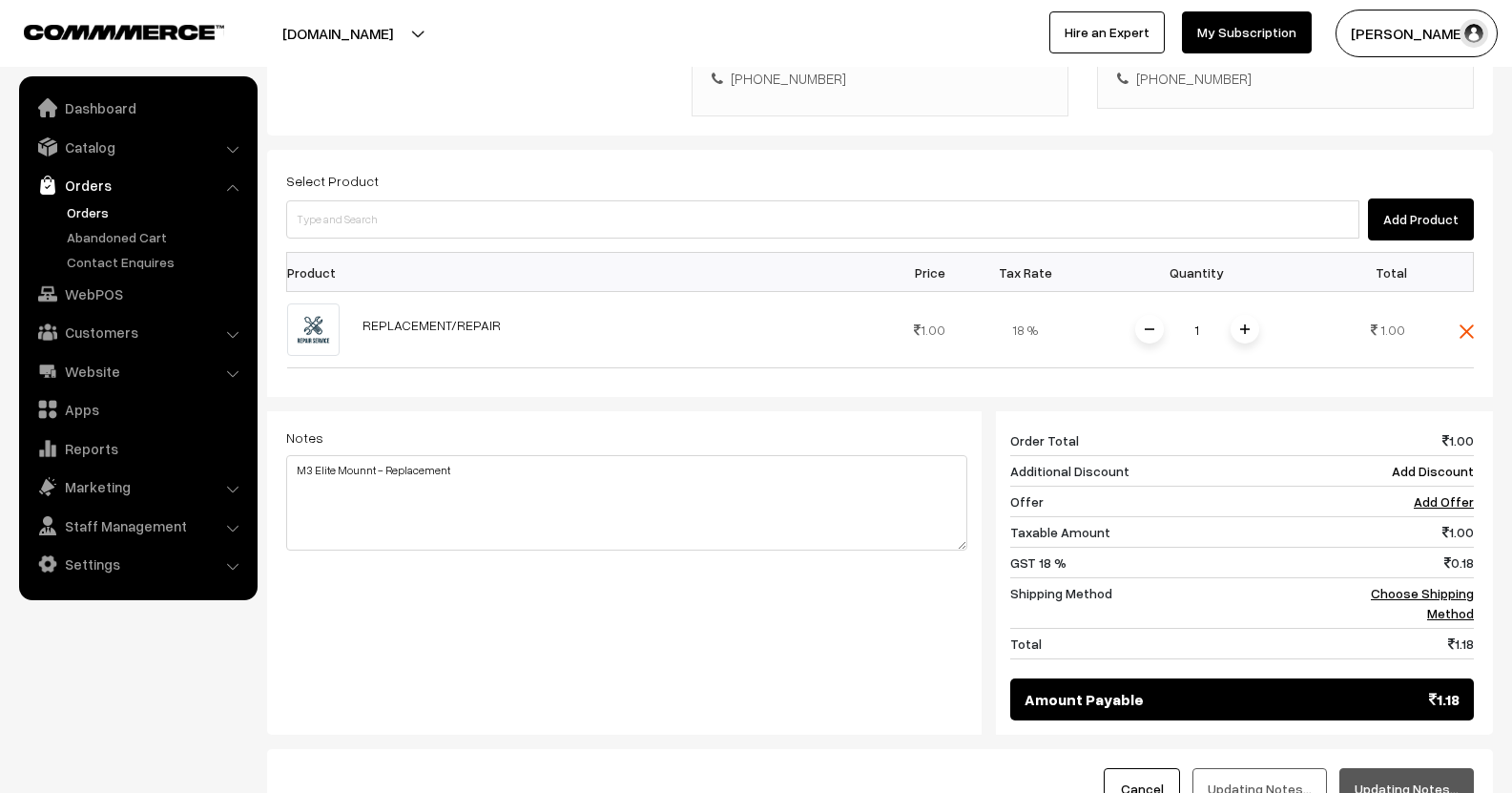
click at [1399, 768] on button "Updating Notes…" at bounding box center [1407, 789] width 134 height 42
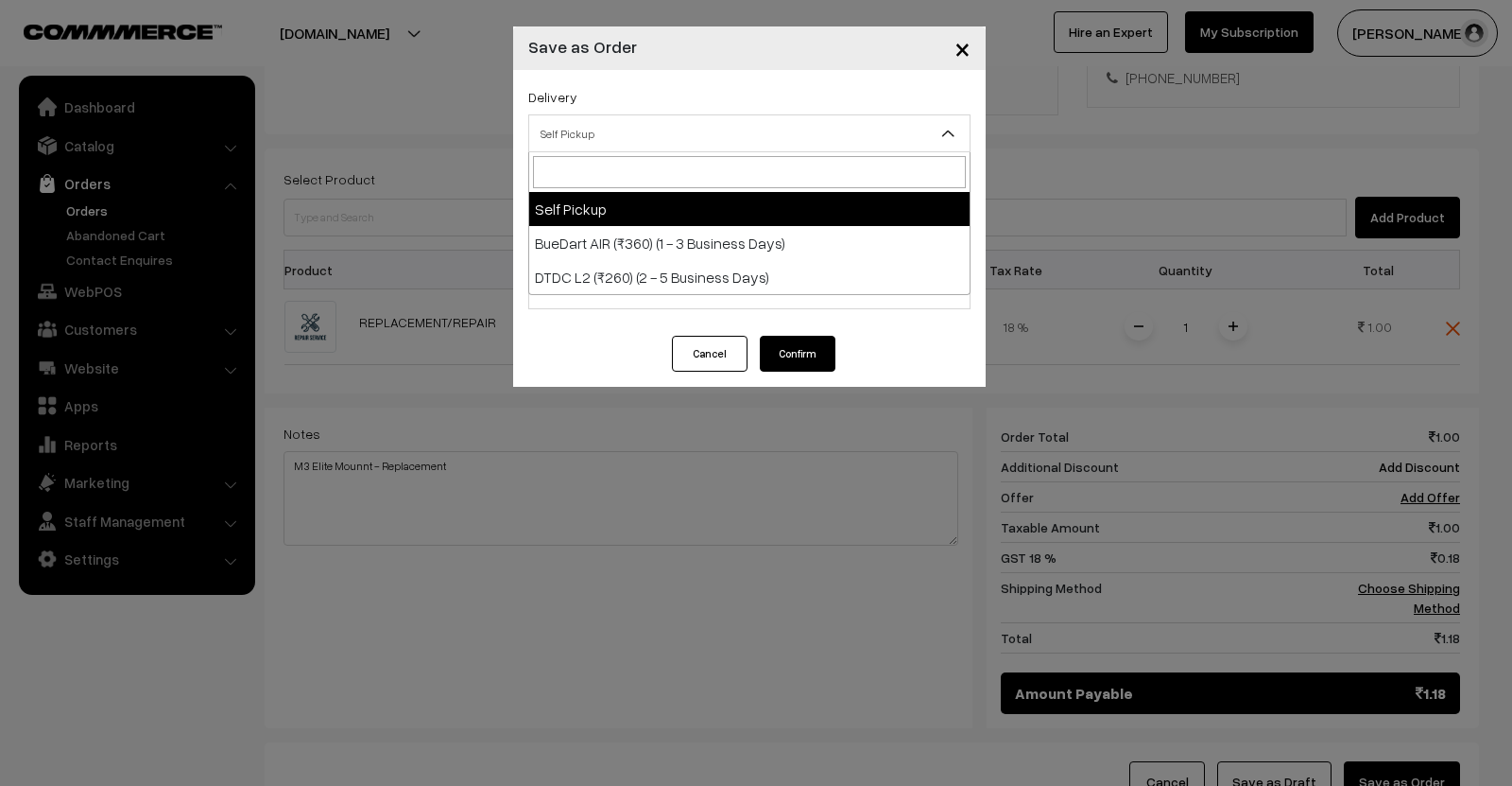
click at [687, 139] on span "Self Pickup" at bounding box center [748, 134] width 440 height 33
click at [724, 55] on div "× Save as Order" at bounding box center [749, 48] width 472 height 43
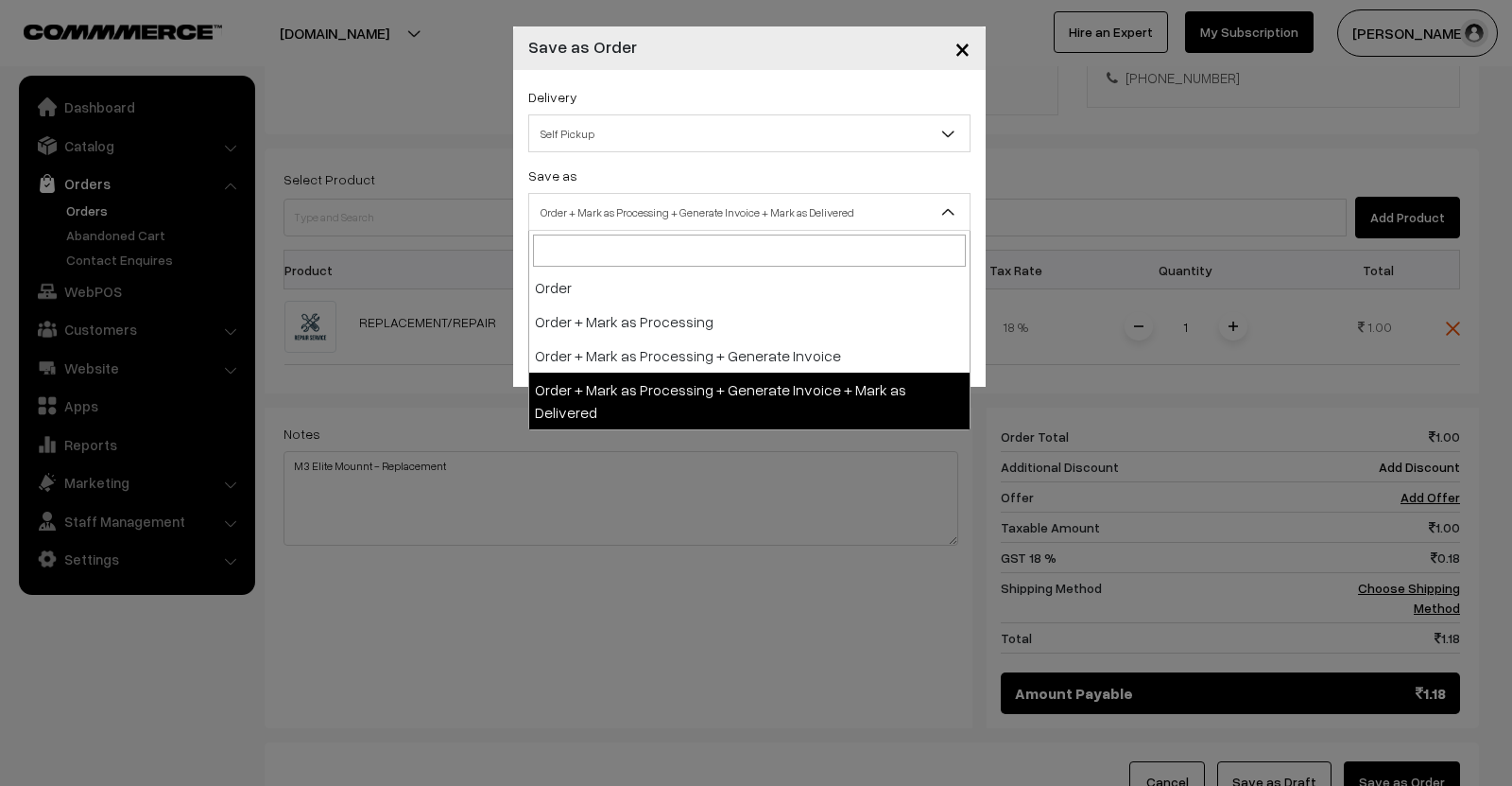
click at [718, 197] on span "Order + Mark as Processing + Generate Invoice + Mark as Delivered" at bounding box center [748, 213] width 440 height 33
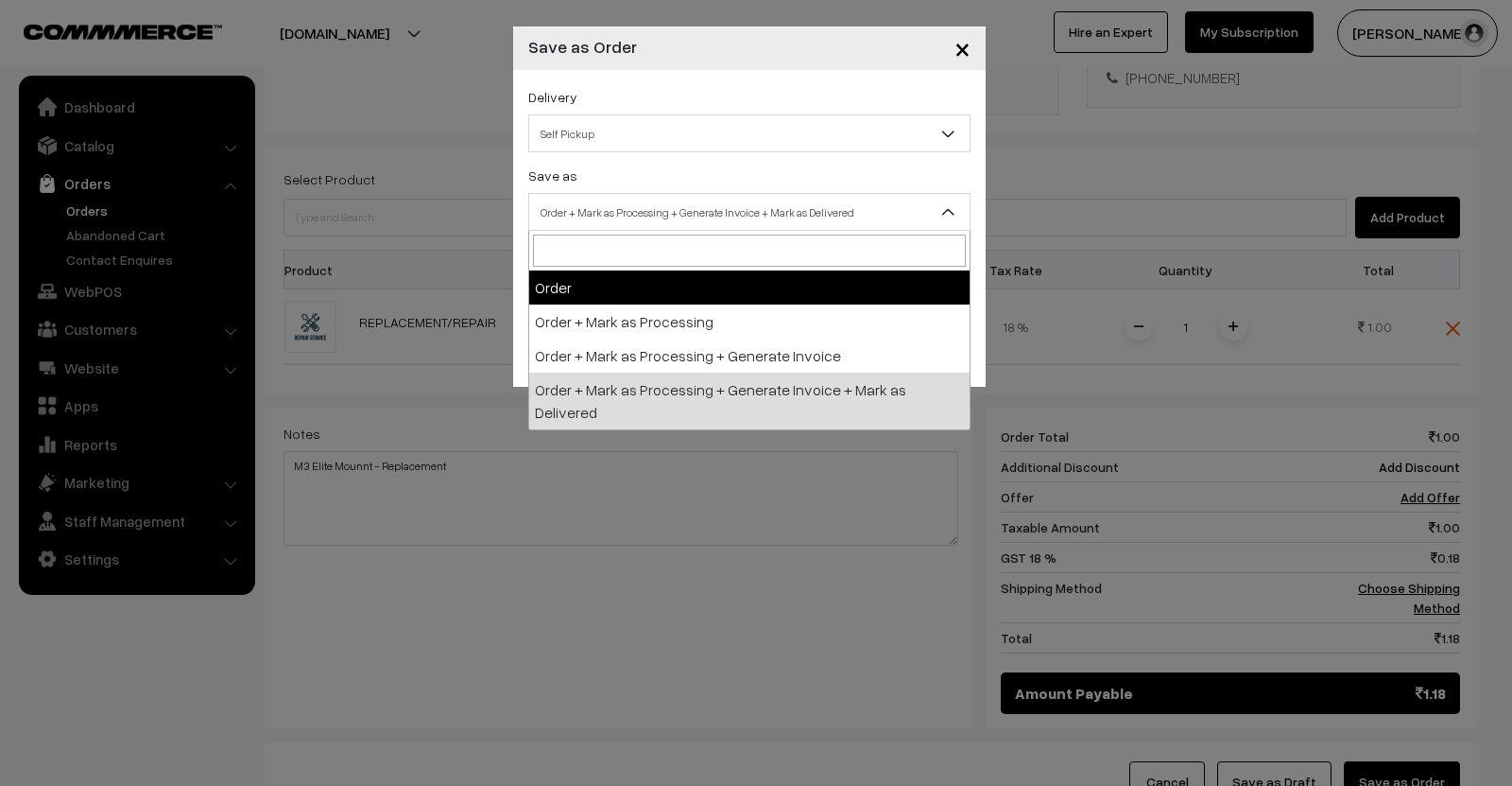
click at [676, 139] on span "Self Pickup" at bounding box center [748, 134] width 440 height 33
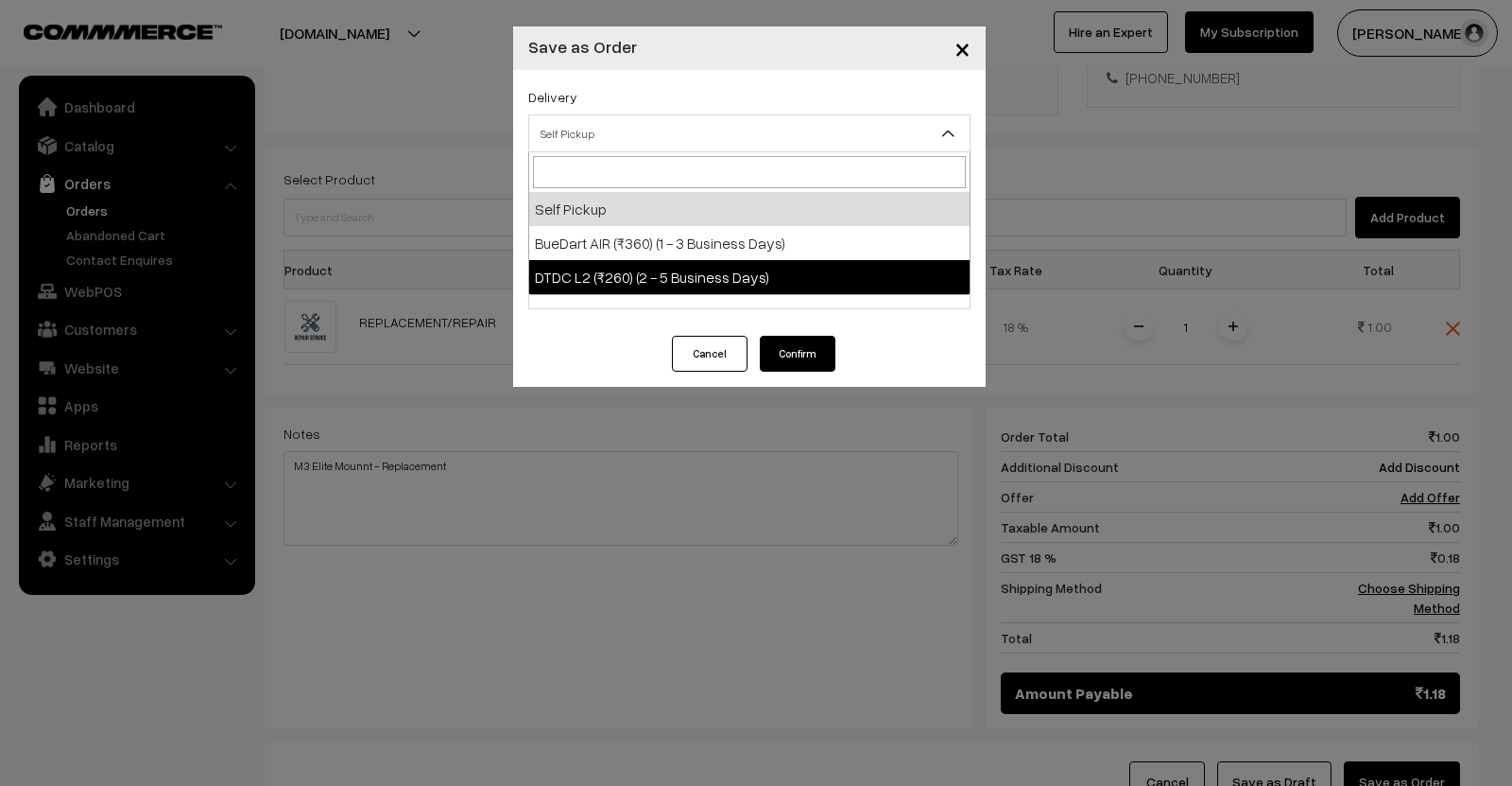
select select "DL1"
select select "3"
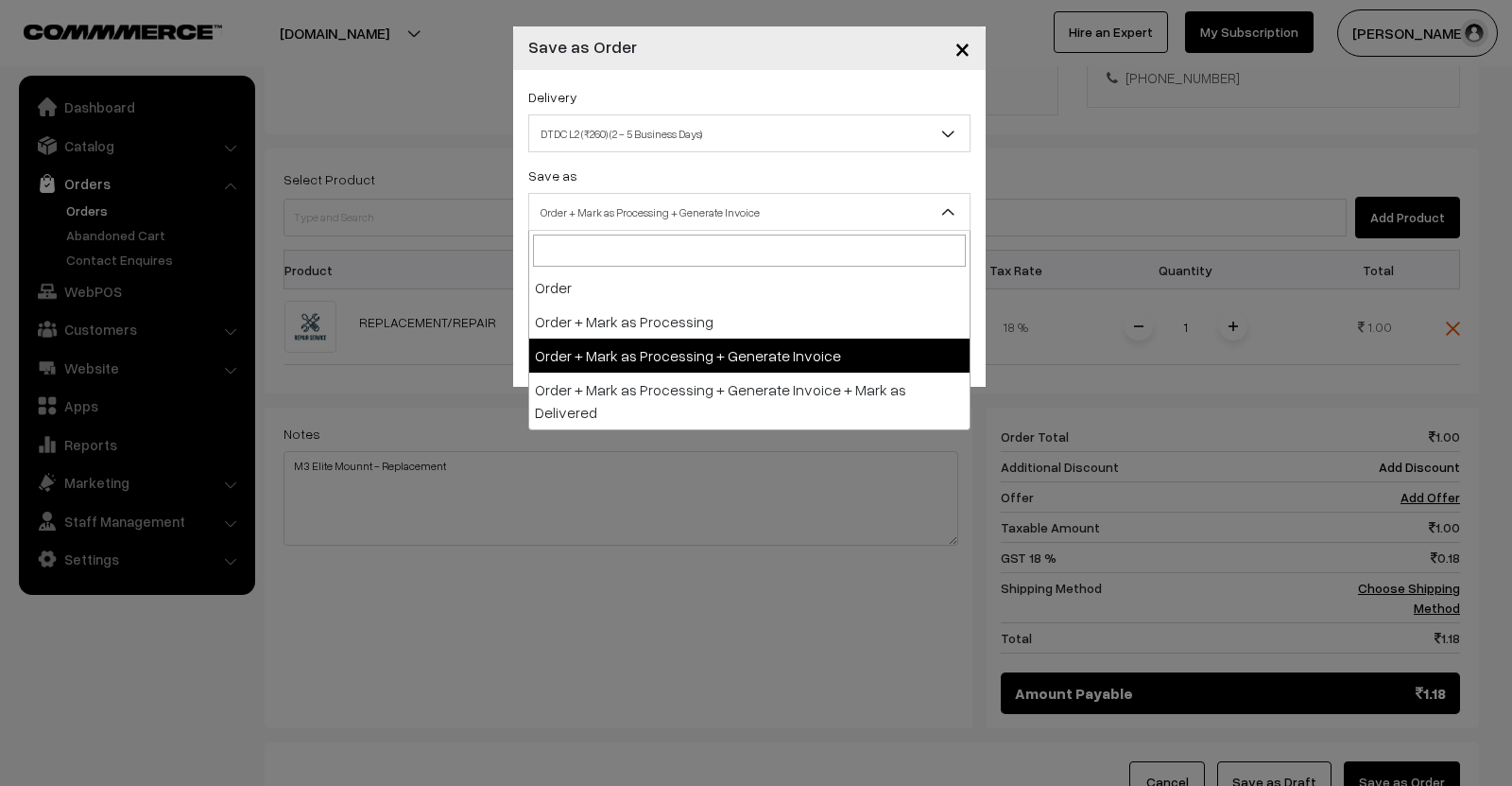
click at [717, 215] on span "Order + Mark as Processing + Generate Invoice" at bounding box center [748, 213] width 440 height 33
click at [714, 223] on span "Order + Mark as Processing + Generate Invoice" at bounding box center [748, 213] width 440 height 33
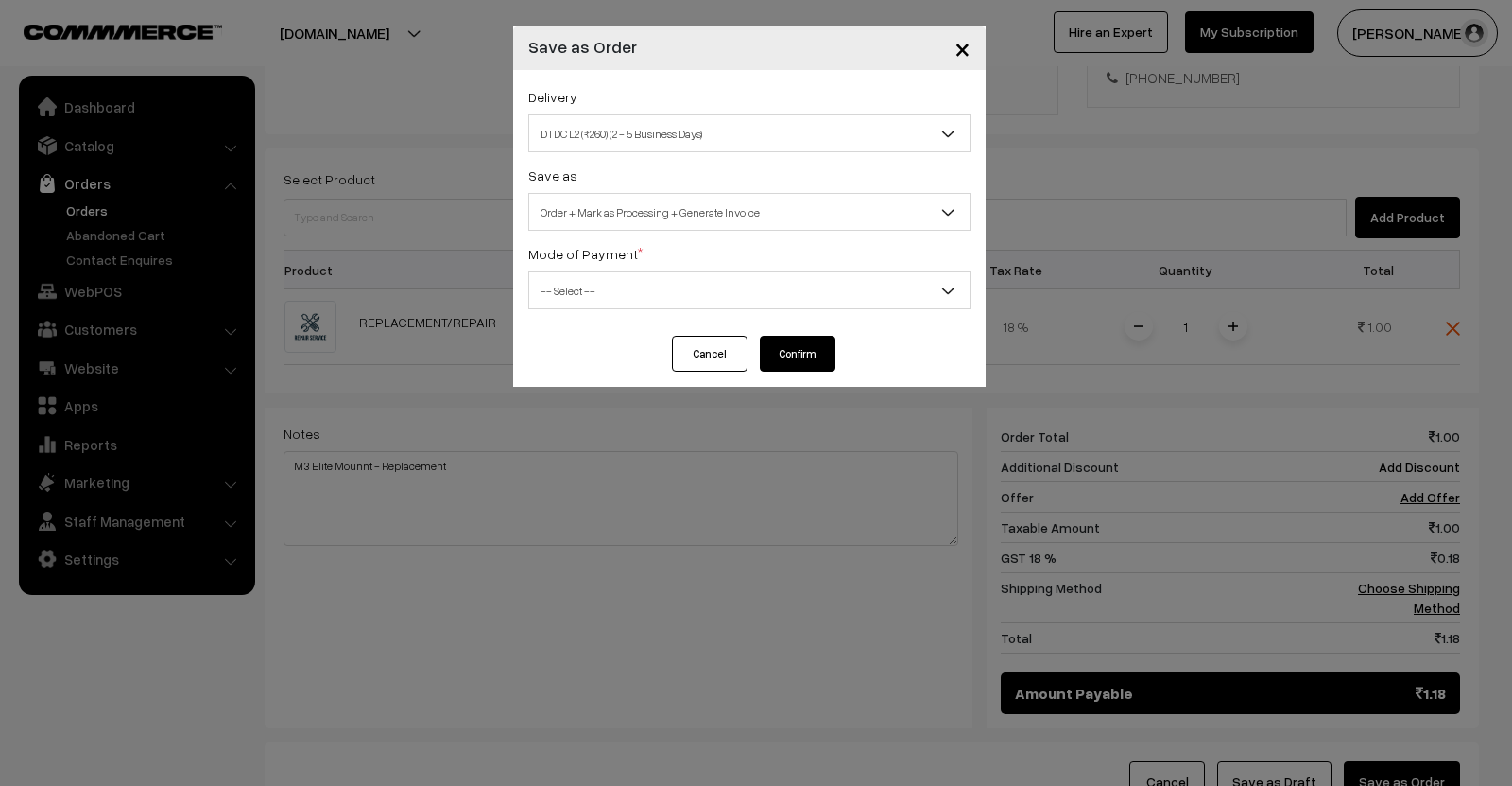
click at [686, 291] on span "-- Select --" at bounding box center [748, 291] width 440 height 33
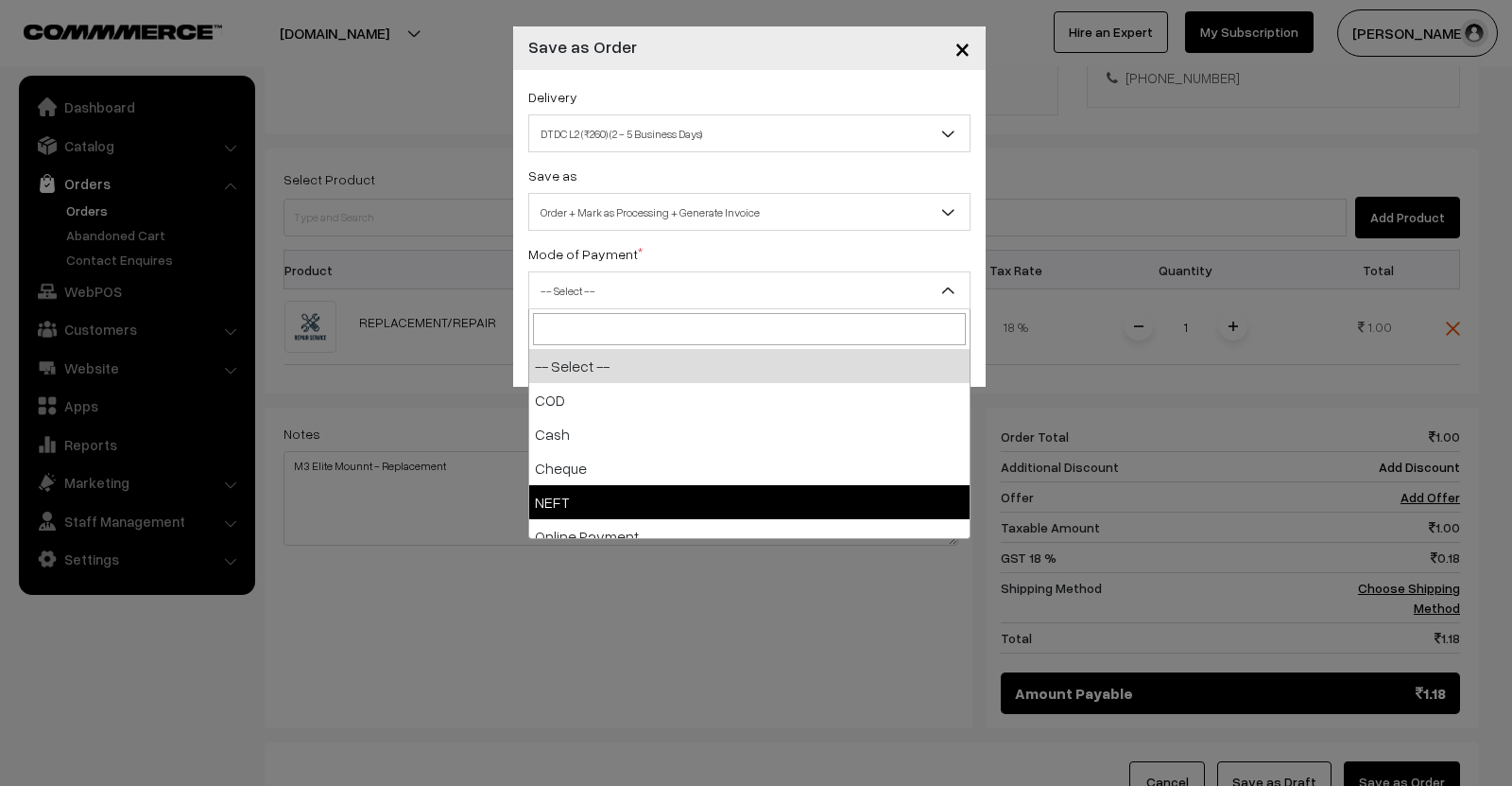
select select "4"
checkbox input "true"
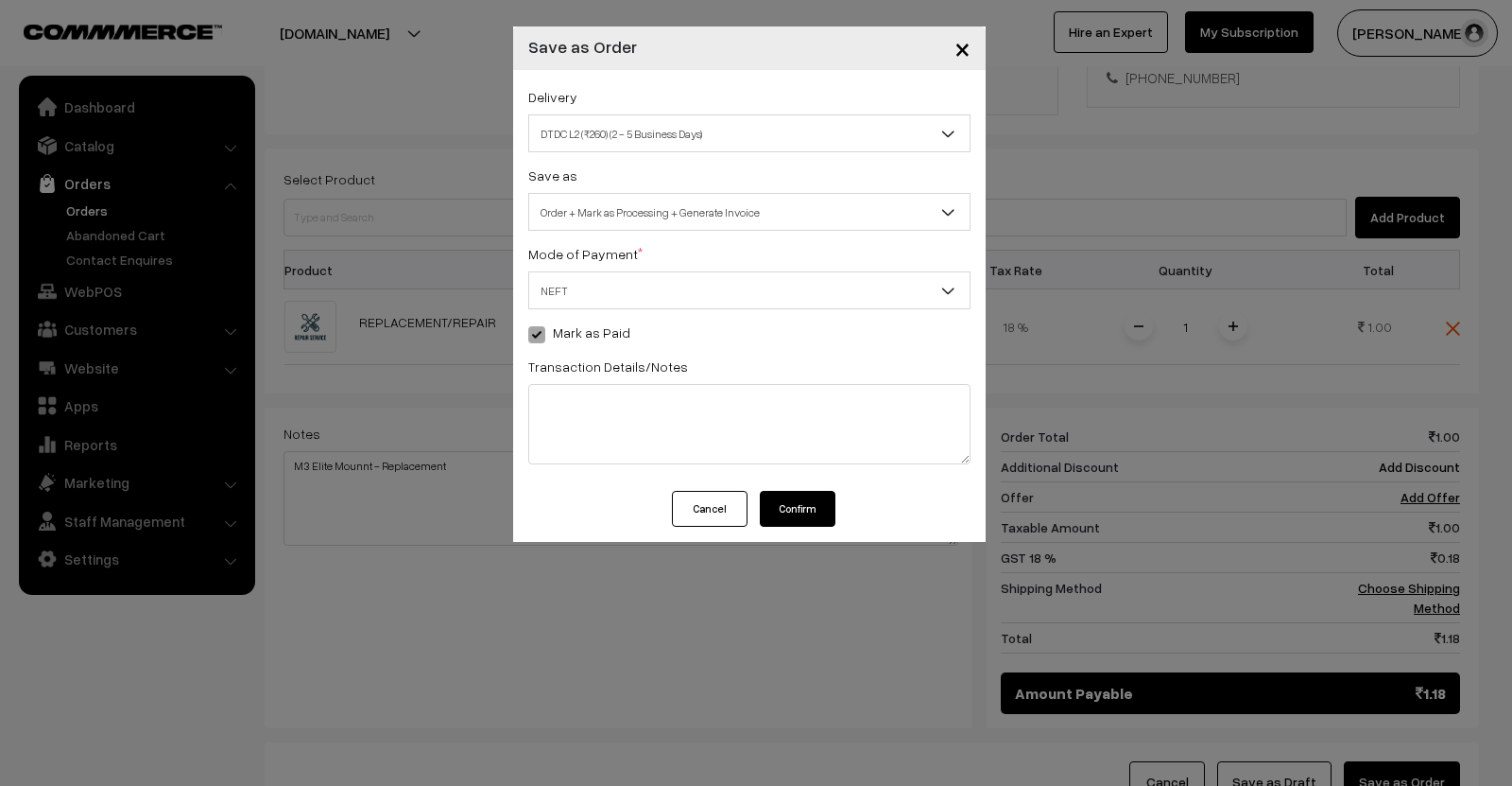
click at [799, 508] on button "Confirm" at bounding box center [797, 508] width 76 height 35
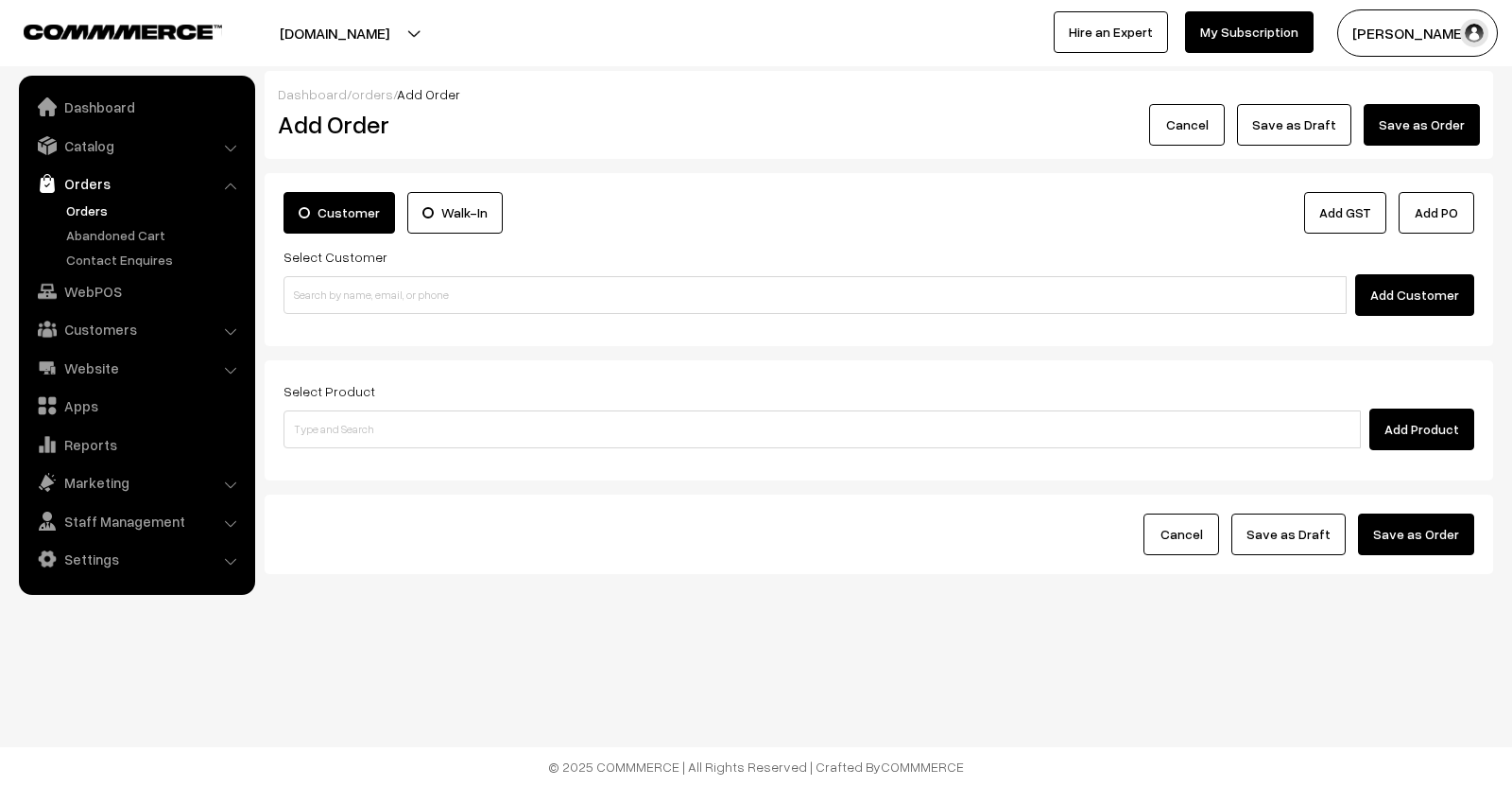
click at [98, 220] on link "Orders" at bounding box center [155, 210] width 187 height 20
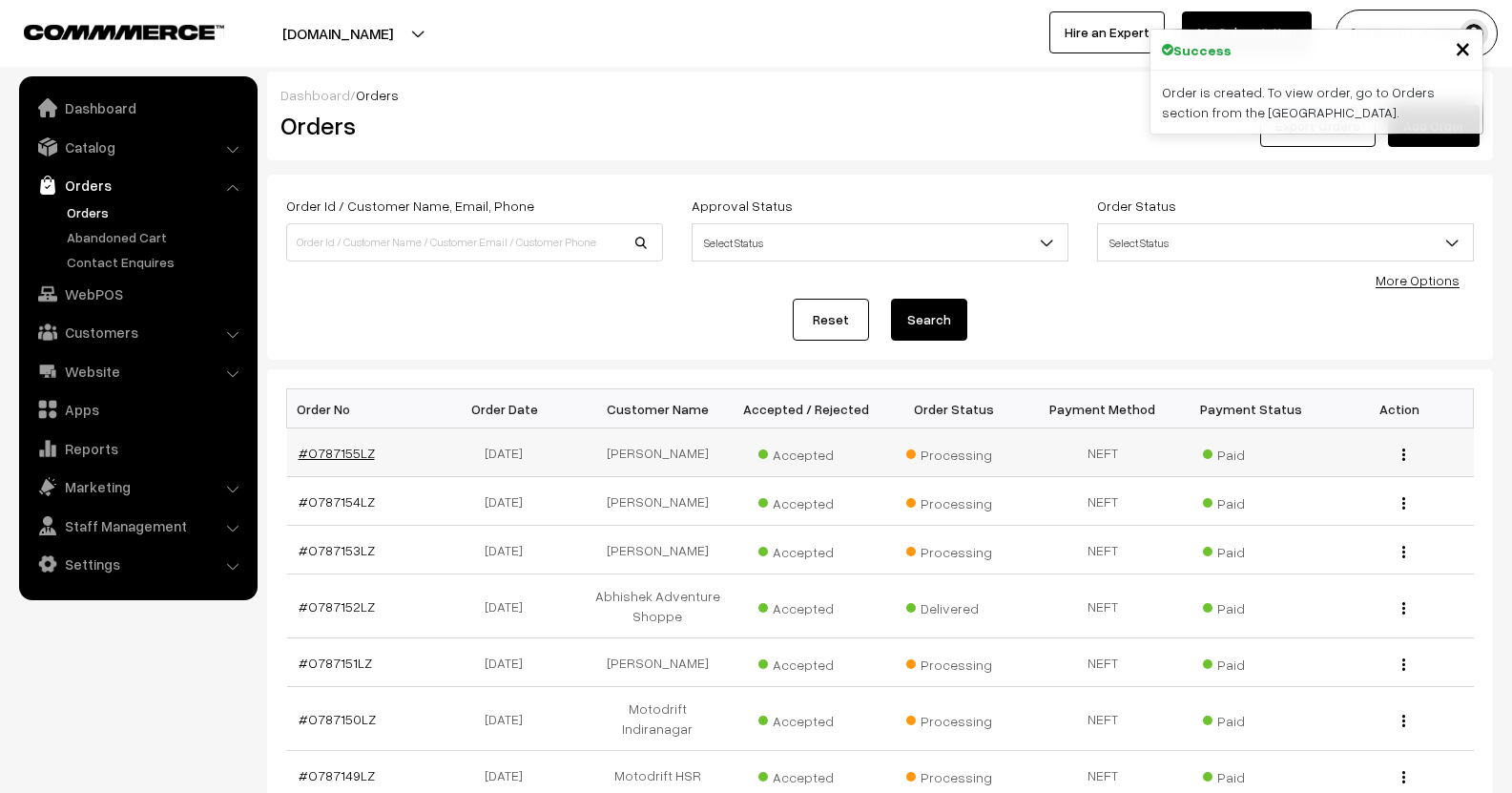
click at [346, 459] on link "#O787155LZ" at bounding box center [336, 452] width 77 height 16
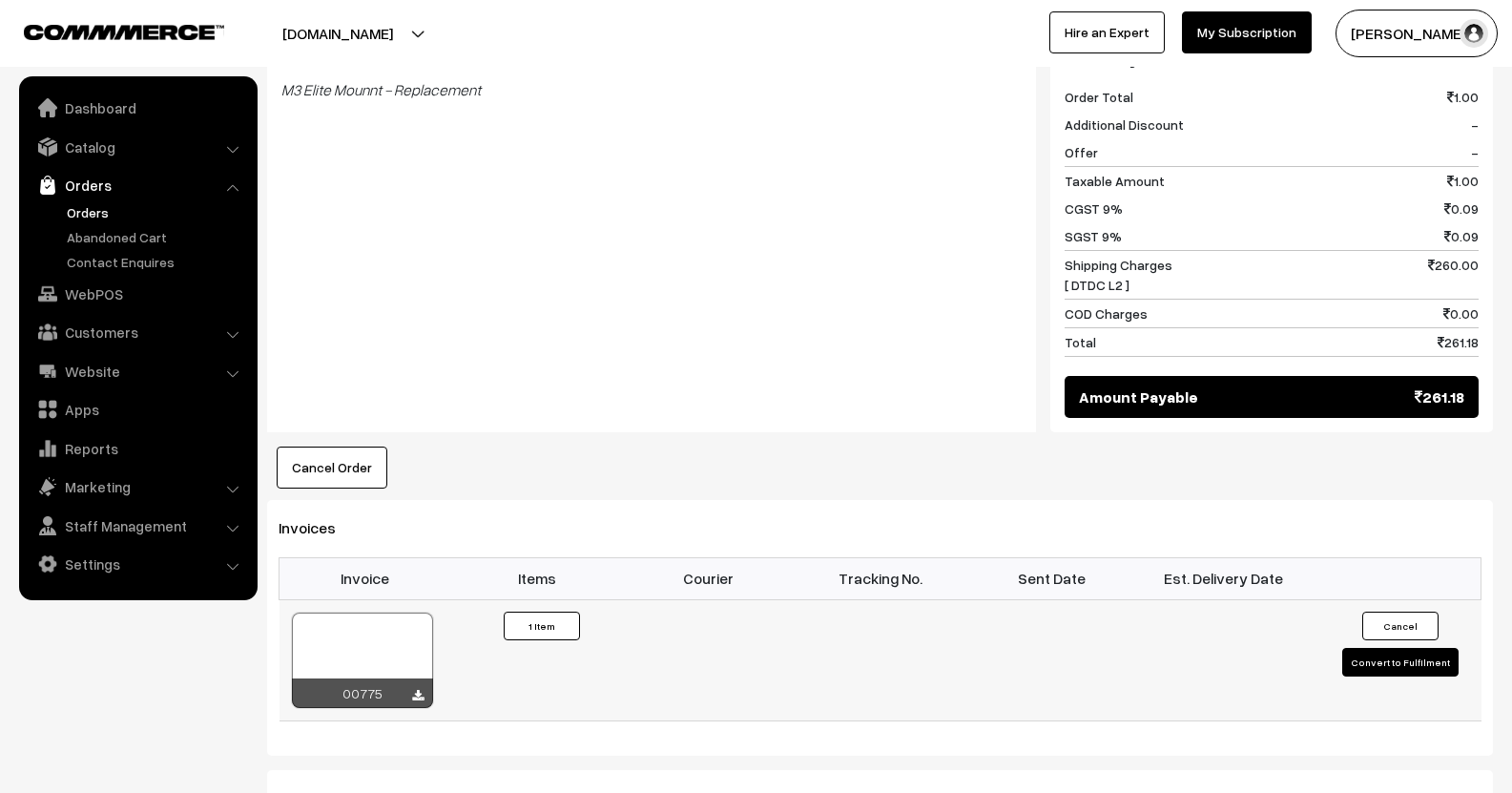
click at [1374, 648] on button "Convert to Fulfilment" at bounding box center [1400, 662] width 116 height 29
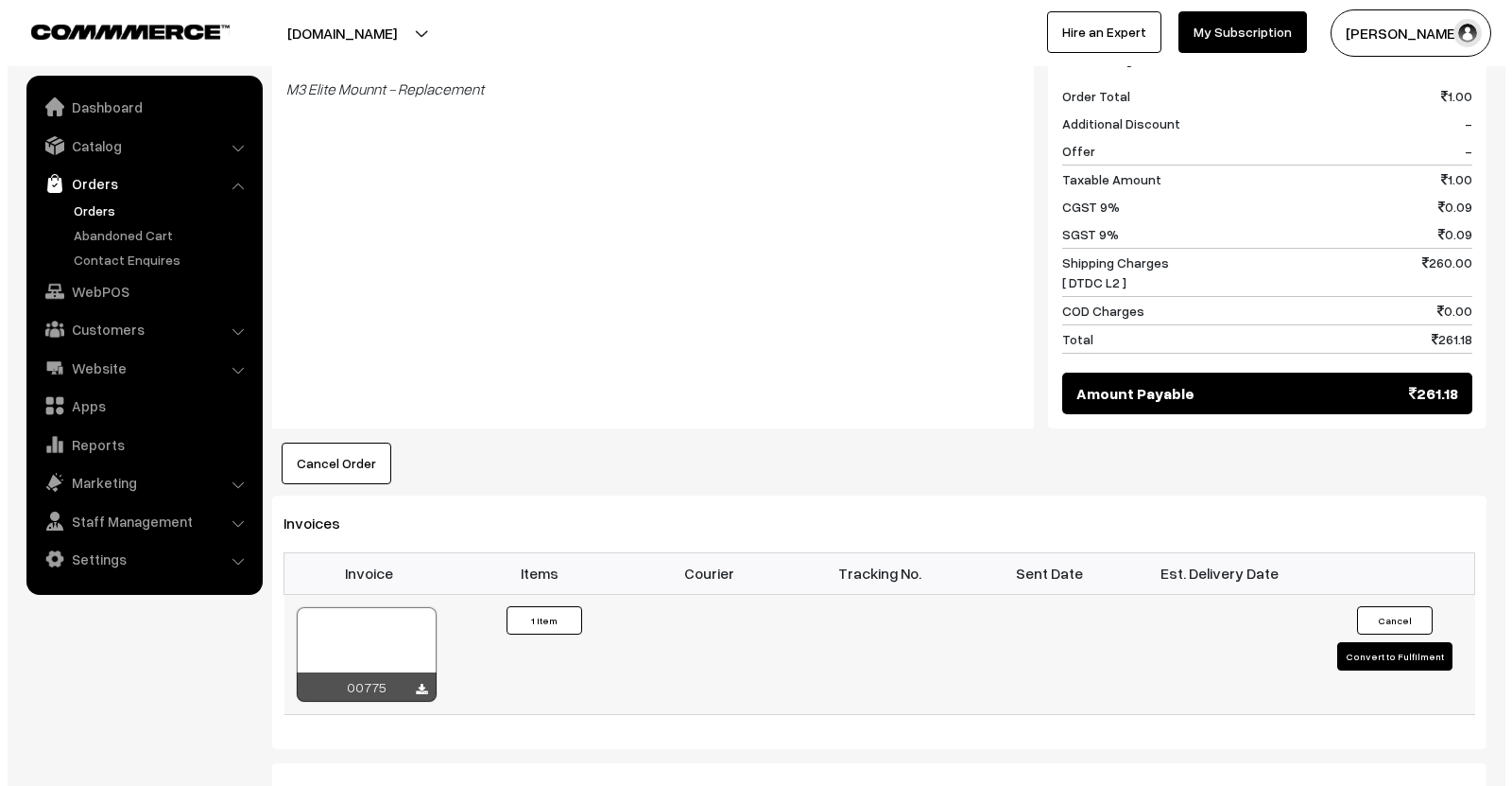
scroll to position [852, 0]
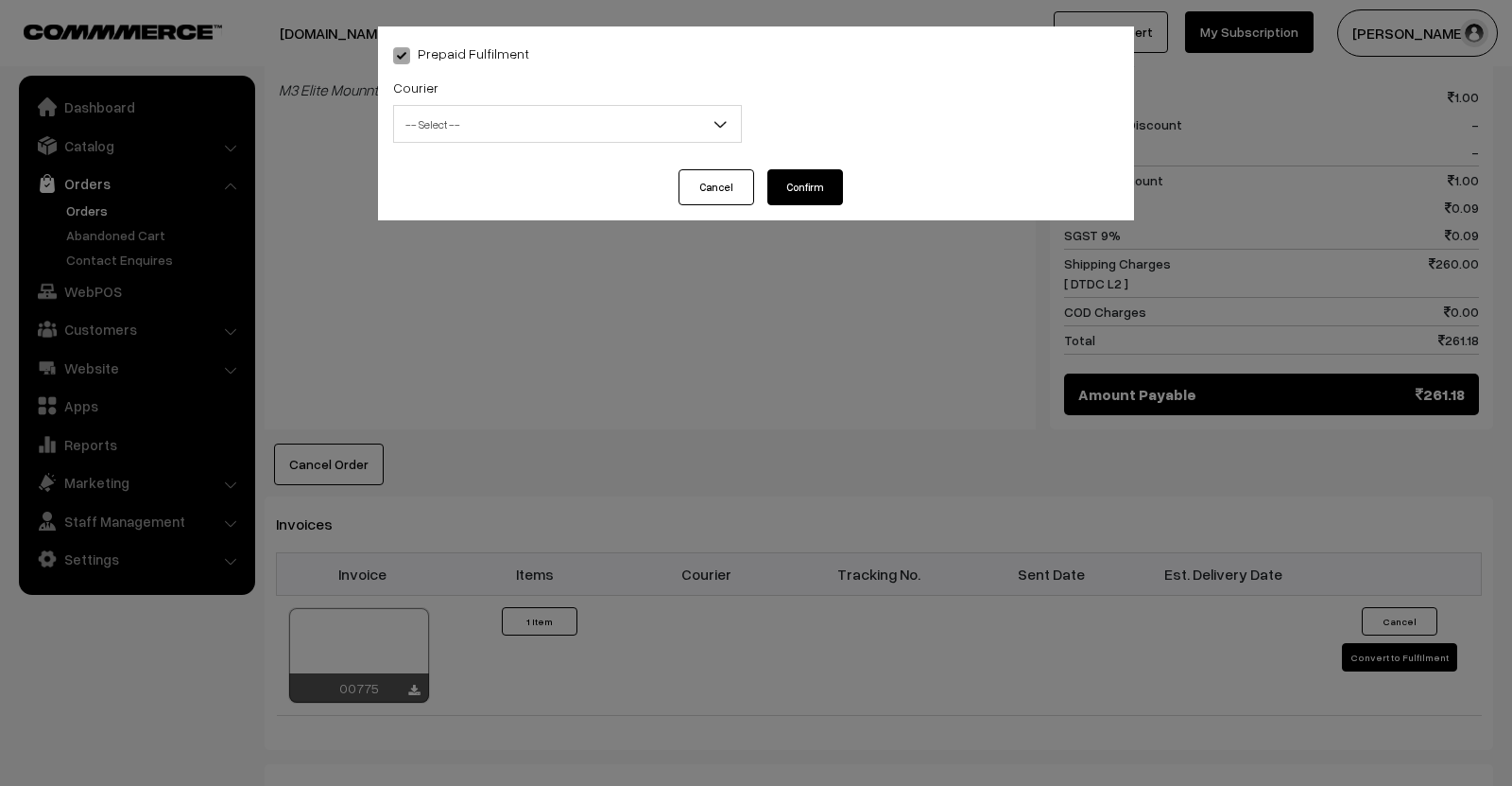
click at [683, 103] on div "Courier -- Select -- WareIQ Fedex Express Delhivery Shiprocket Direct Delivery …" at bounding box center [567, 109] width 348 height 67
click at [658, 136] on span "-- Select --" at bounding box center [567, 124] width 346 height 33
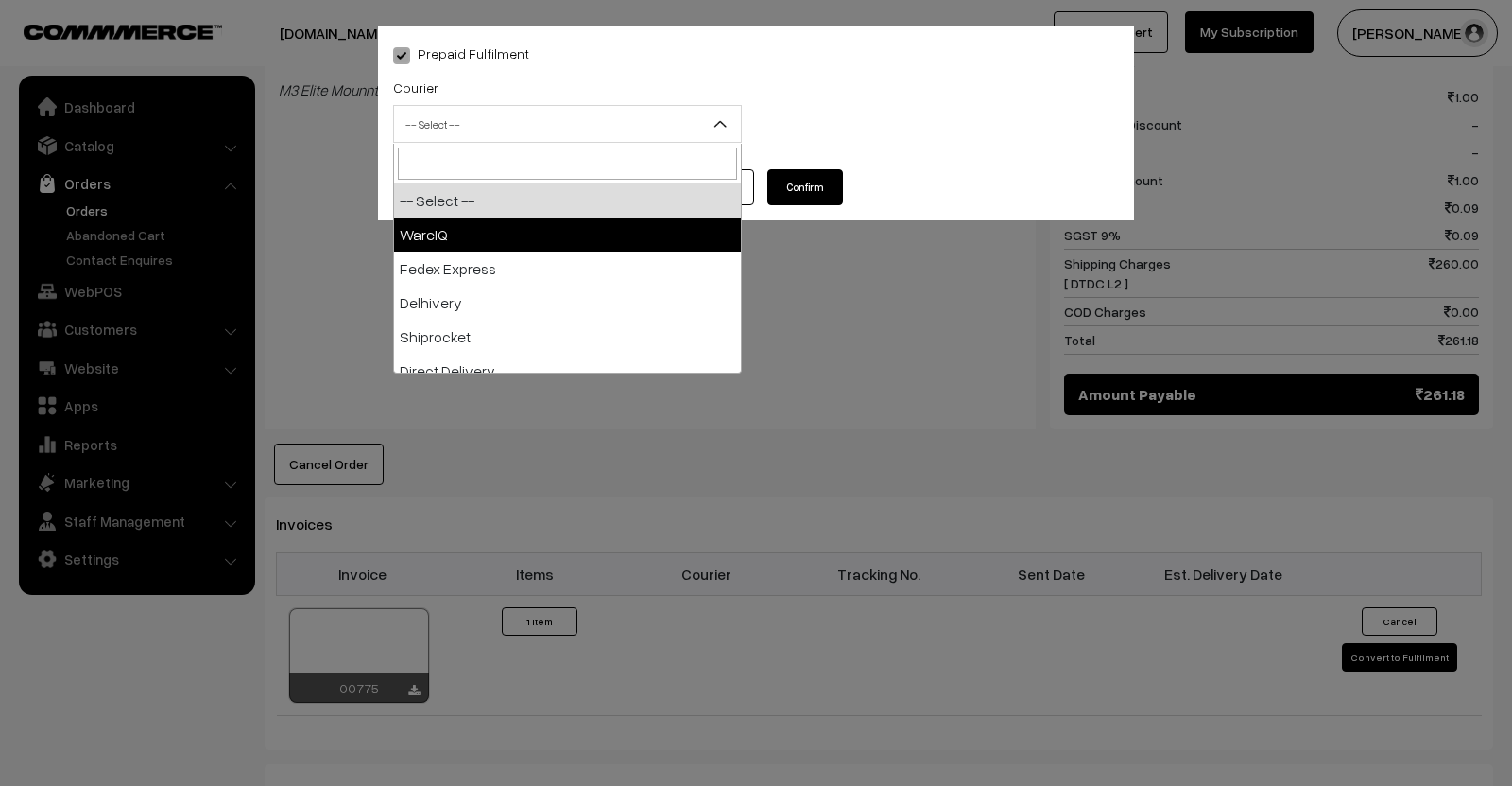
select select "1"
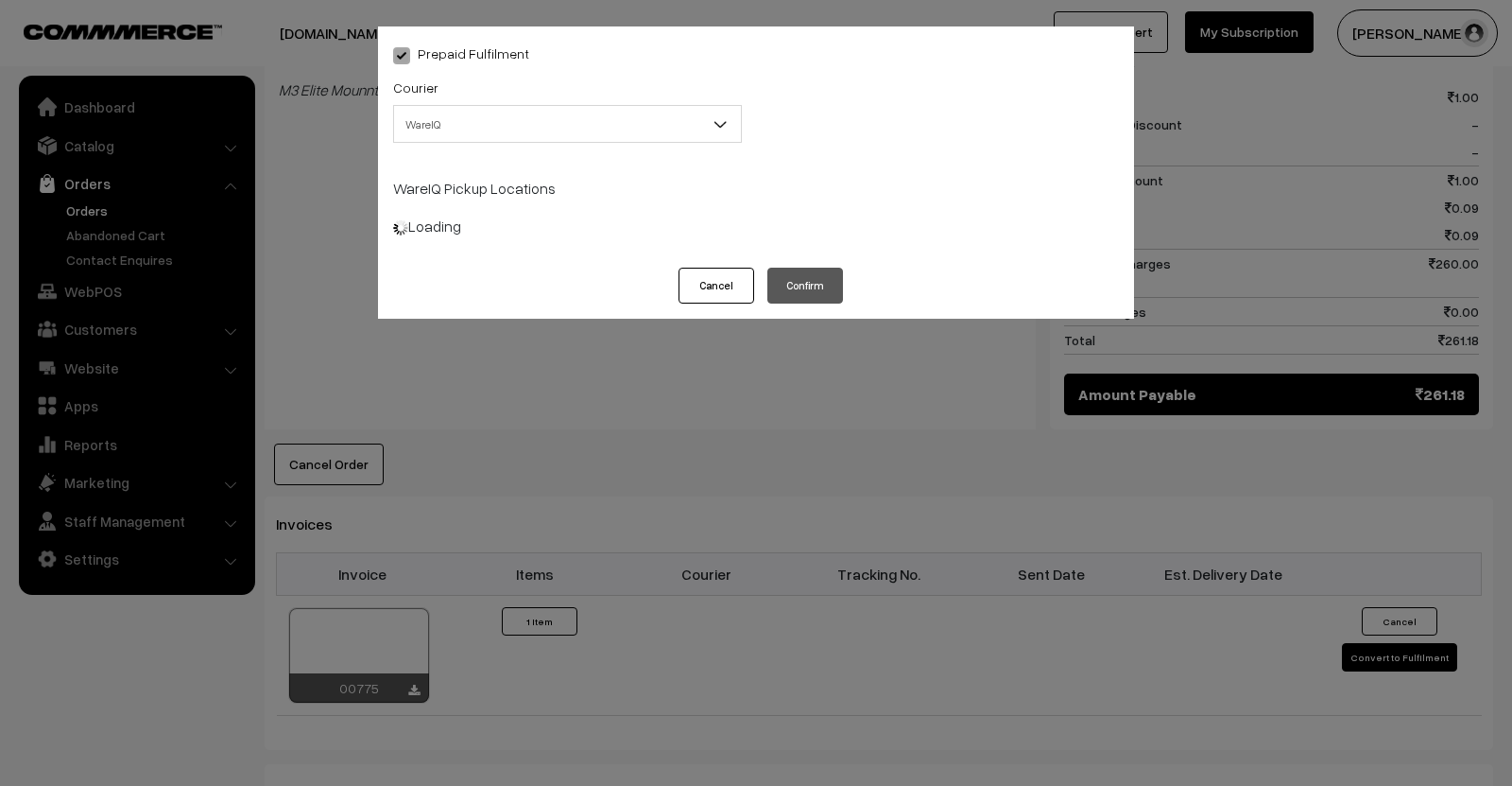
click at [628, 129] on span "WareIQ" at bounding box center [567, 124] width 346 height 33
click at [595, 99] on div "Courier -- Select -- WareIQ Fedex Express Delhivery Shiprocket Direct Delivery …" at bounding box center [567, 109] width 348 height 67
click at [722, 284] on button "Cancel" at bounding box center [716, 286] width 76 height 35
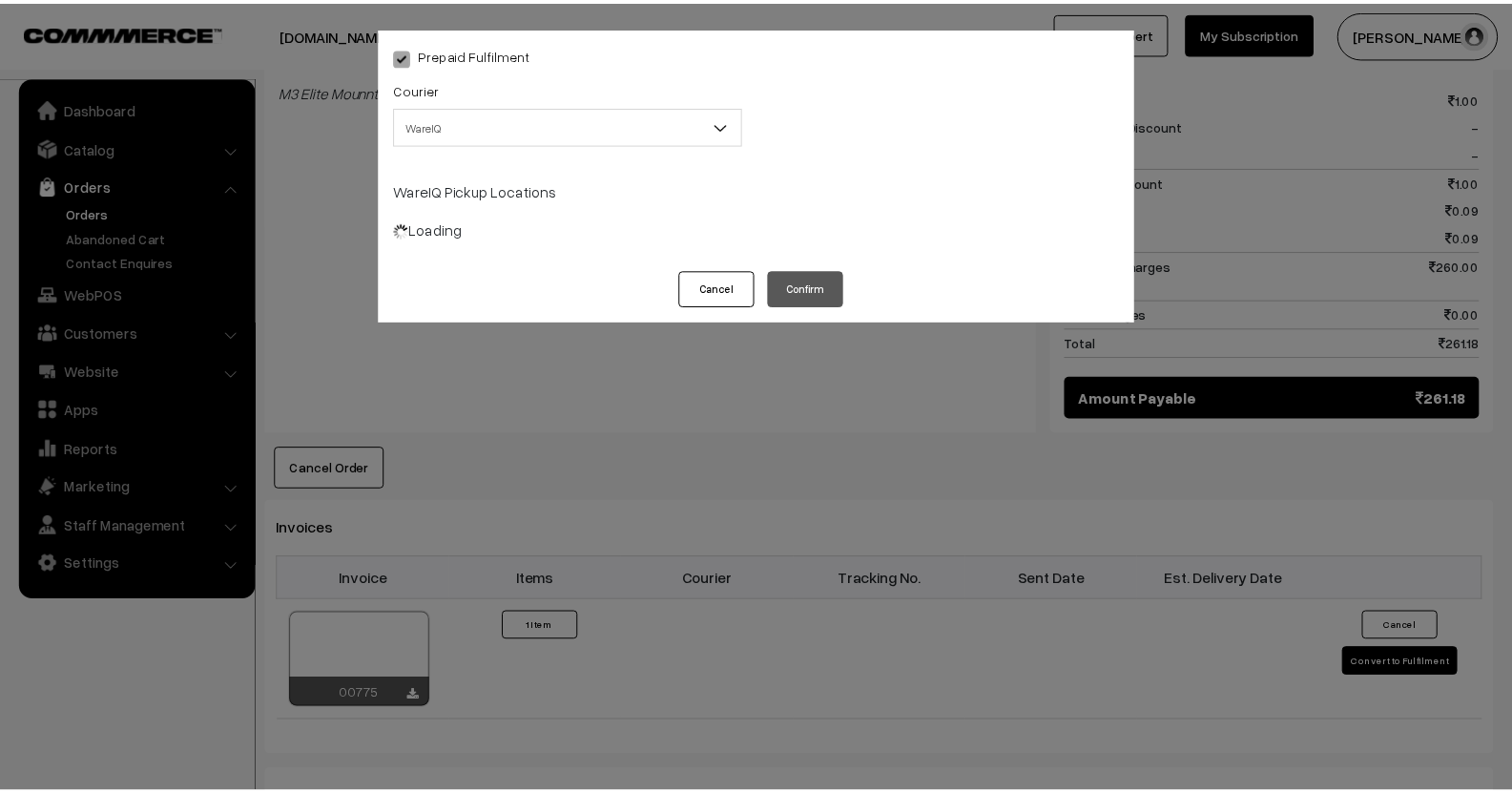
scroll to position [859, 0]
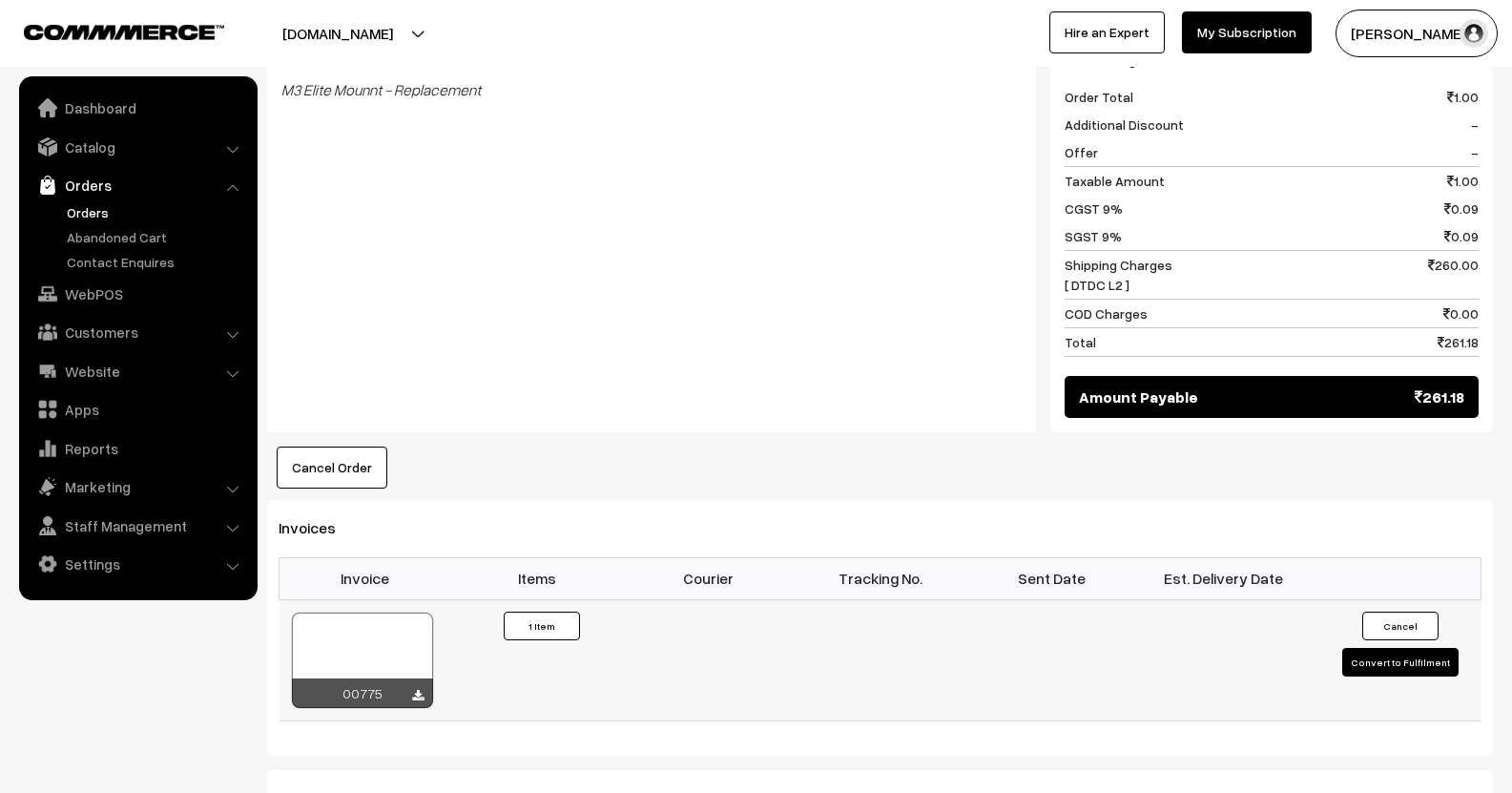
click at [1399, 655] on td "Cancel Convert to Fulfilment" at bounding box center [1396, 660] width 172 height 121
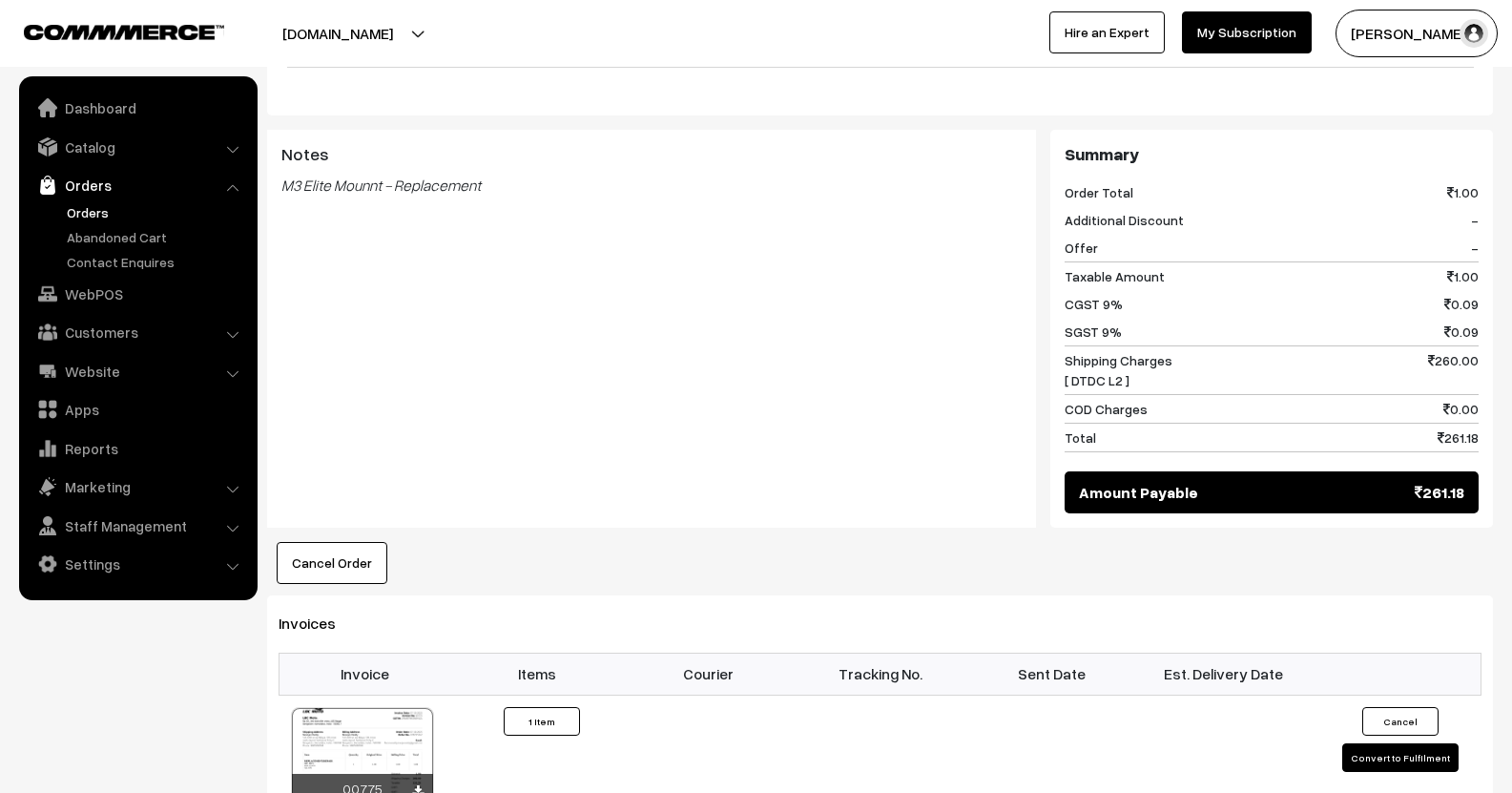
scroll to position [763, 0]
click at [1378, 746] on button "Convert to Fulfilment" at bounding box center [1400, 757] width 116 height 29
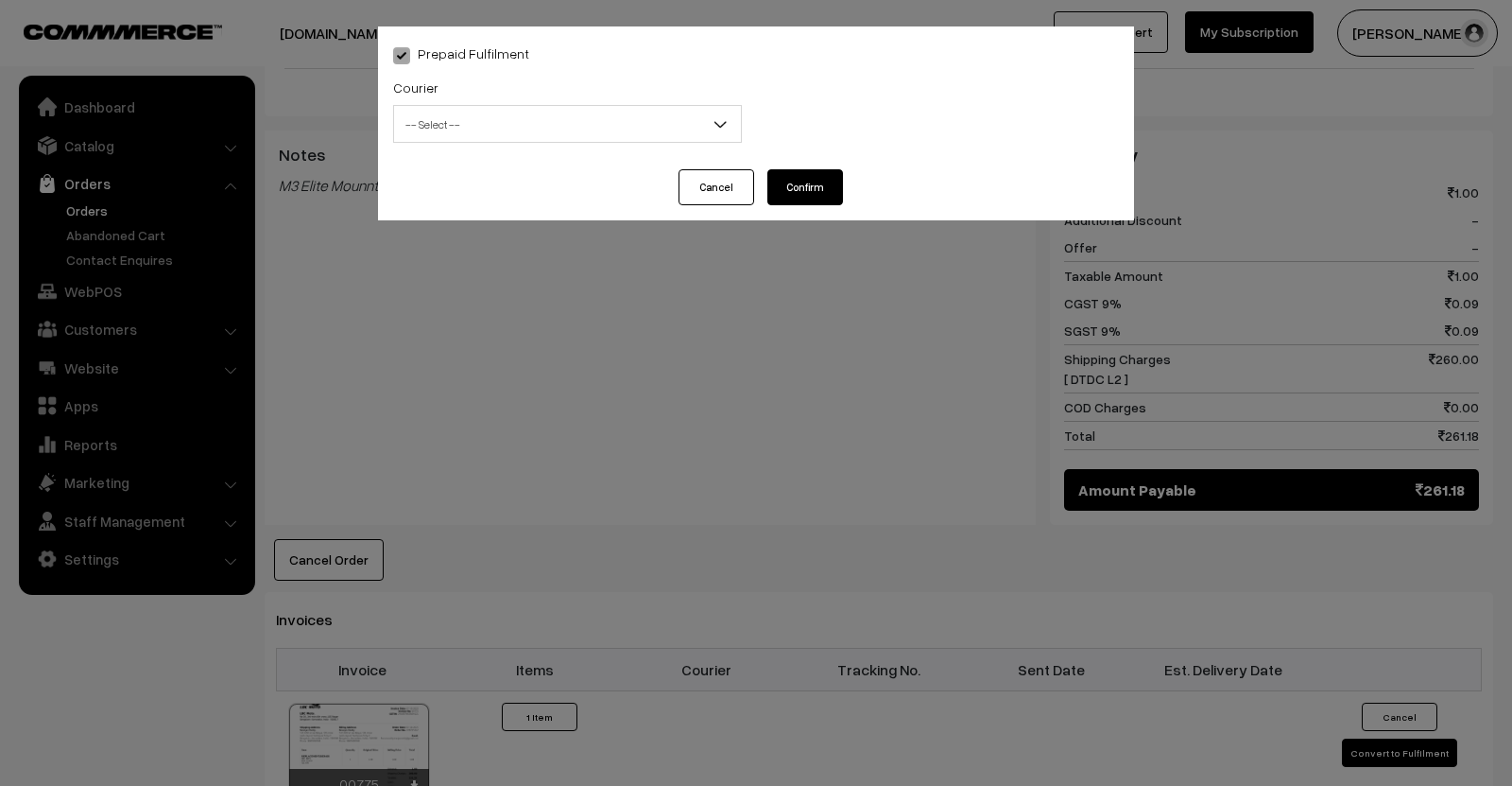
click at [588, 127] on span "-- Select --" at bounding box center [567, 124] width 346 height 33
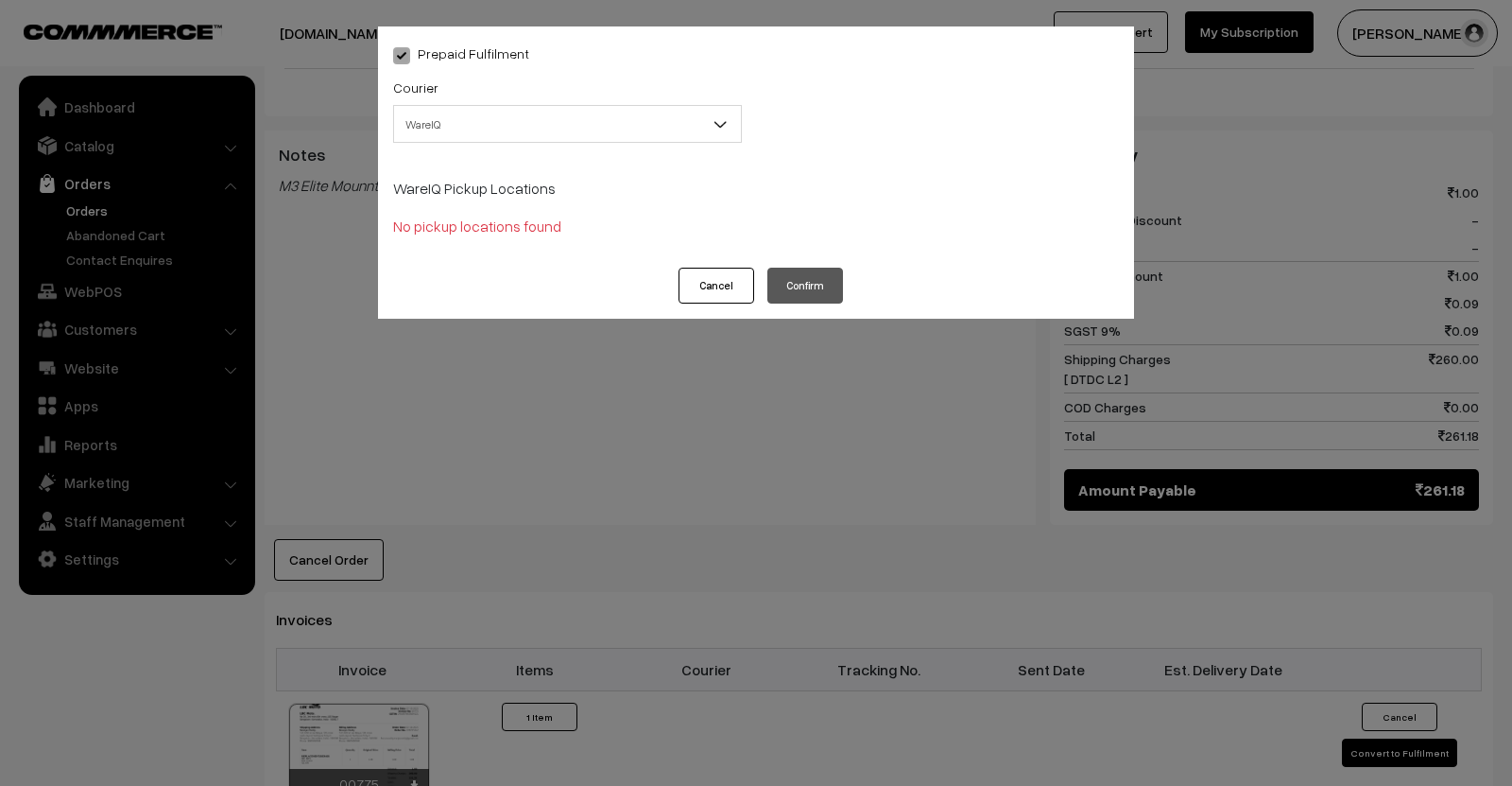
click at [523, 122] on span "WareIQ" at bounding box center [567, 124] width 346 height 33
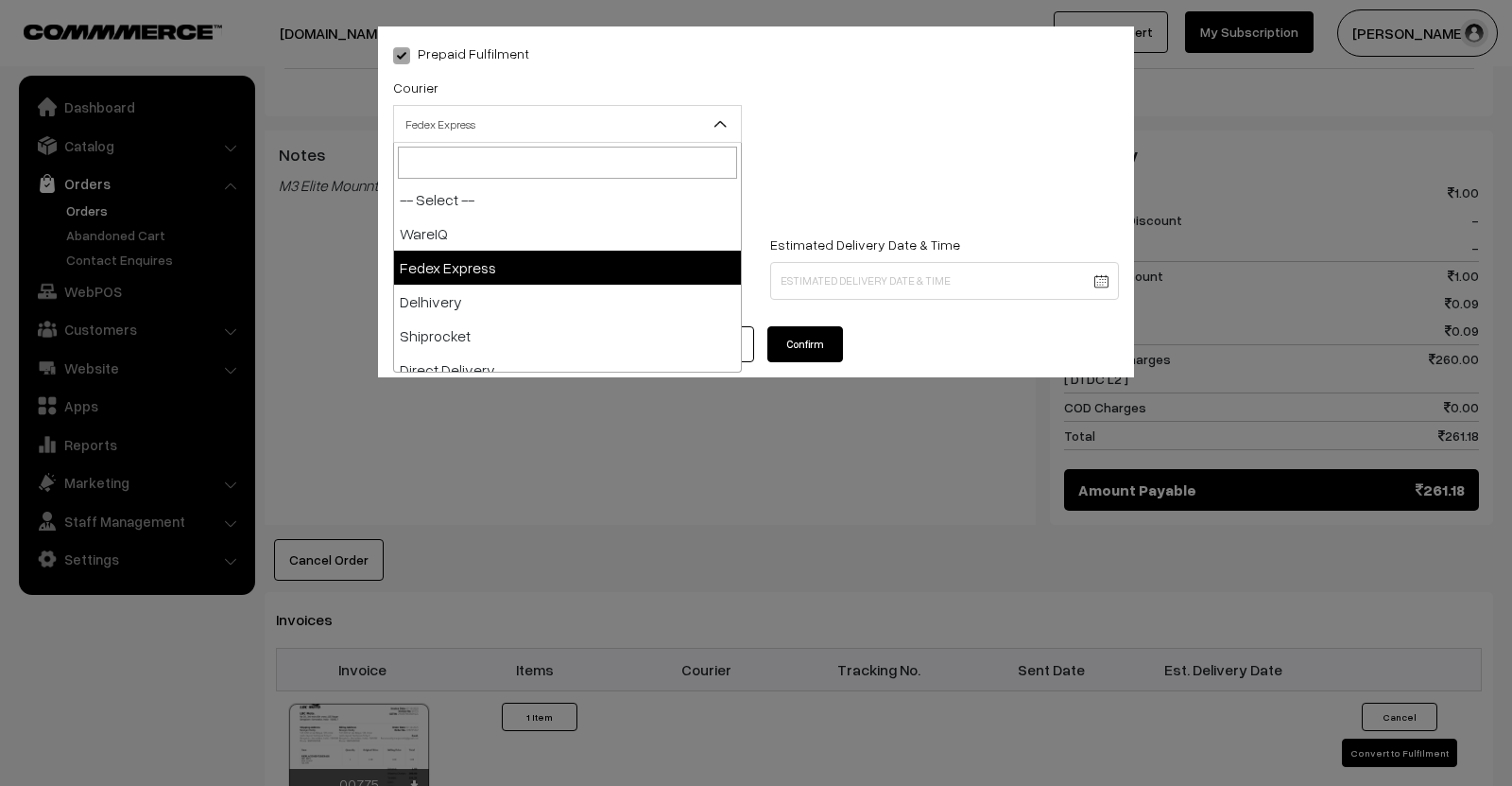
click at [547, 121] on span "Fedex Express" at bounding box center [567, 124] width 346 height 33
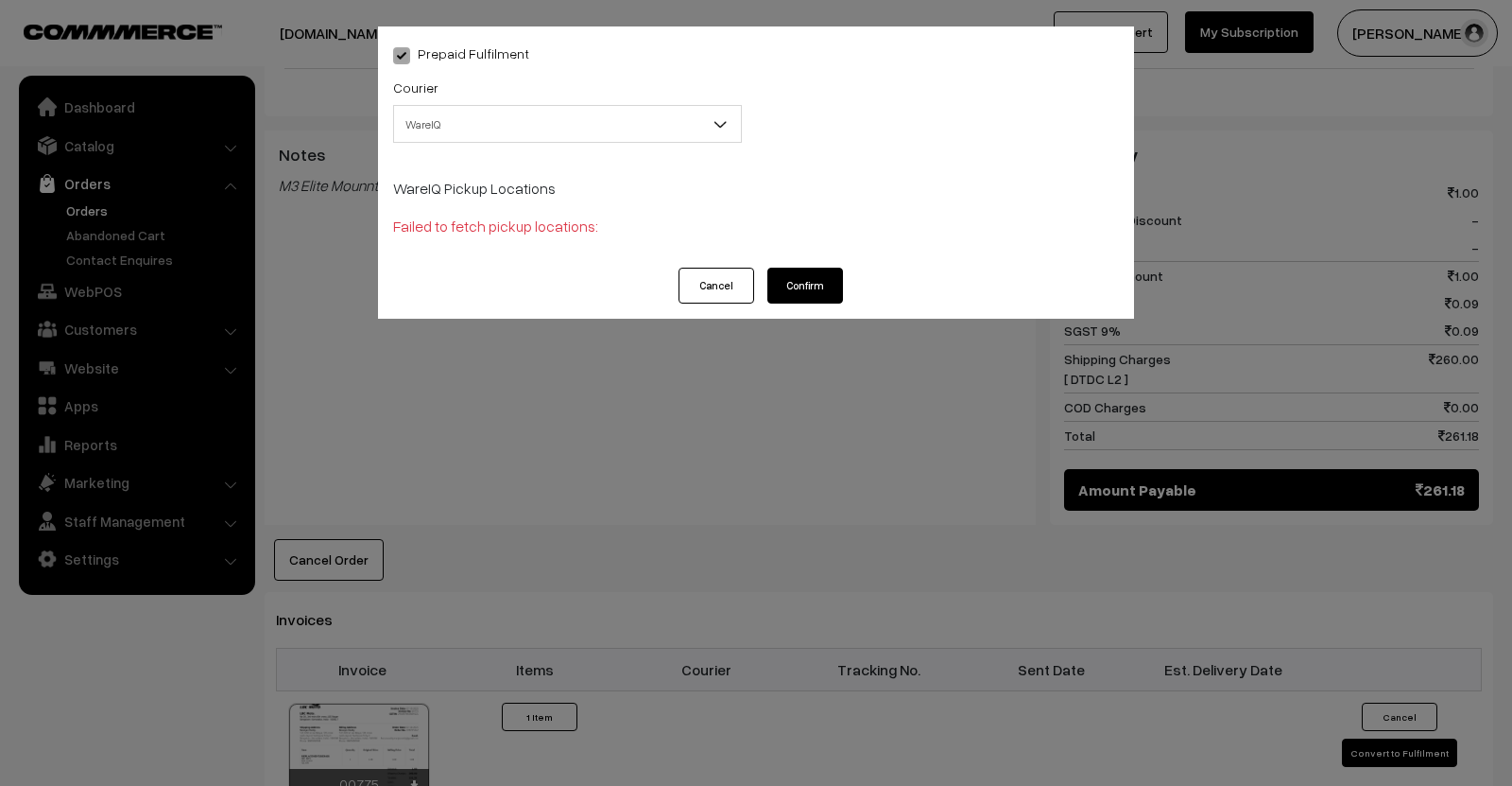
click at [654, 93] on div "Courier -- Select -- WareIQ Fedex Express Delhivery Shiprocket Direct Delivery …" at bounding box center [567, 109] width 348 height 67
click at [652, 99] on div "Courier -- Select -- WareIQ Fedex Express Delhivery Shiprocket Direct Delivery …" at bounding box center [567, 109] width 348 height 67
click at [649, 121] on span "WareIQ" at bounding box center [567, 124] width 346 height 33
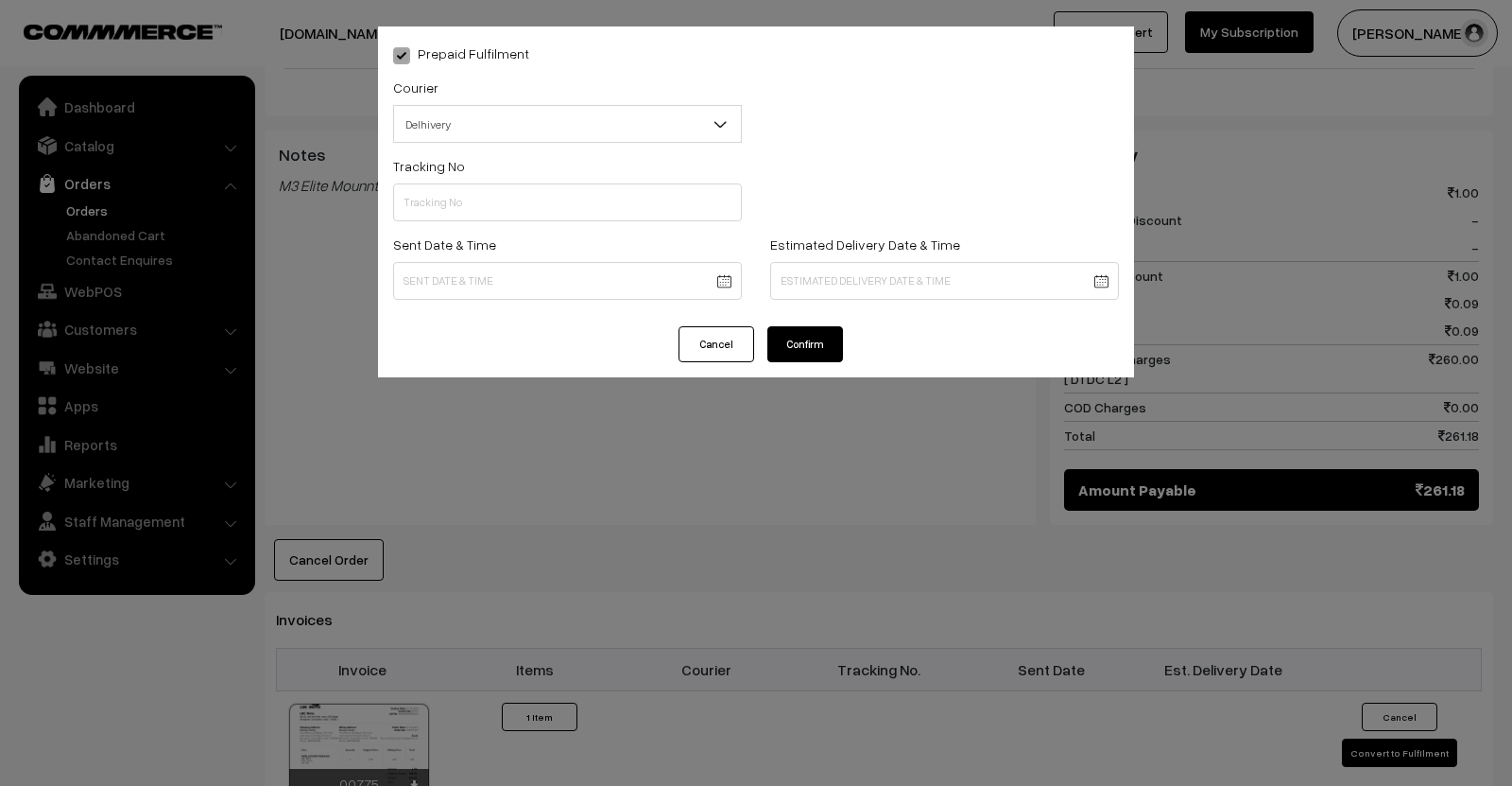
click at [614, 144] on div "Courier -- Select -- WareIQ Fedex Express Delhivery Shiprocket Direct Delivery …" at bounding box center [567, 115] width 377 height 79
click at [614, 143] on div "Courier -- Select -- WareIQ Fedex Express Delhivery Shiprocket Direct Delivery …" at bounding box center [567, 115] width 377 height 79
click at [625, 119] on span "Delhivery" at bounding box center [567, 124] width 346 height 33
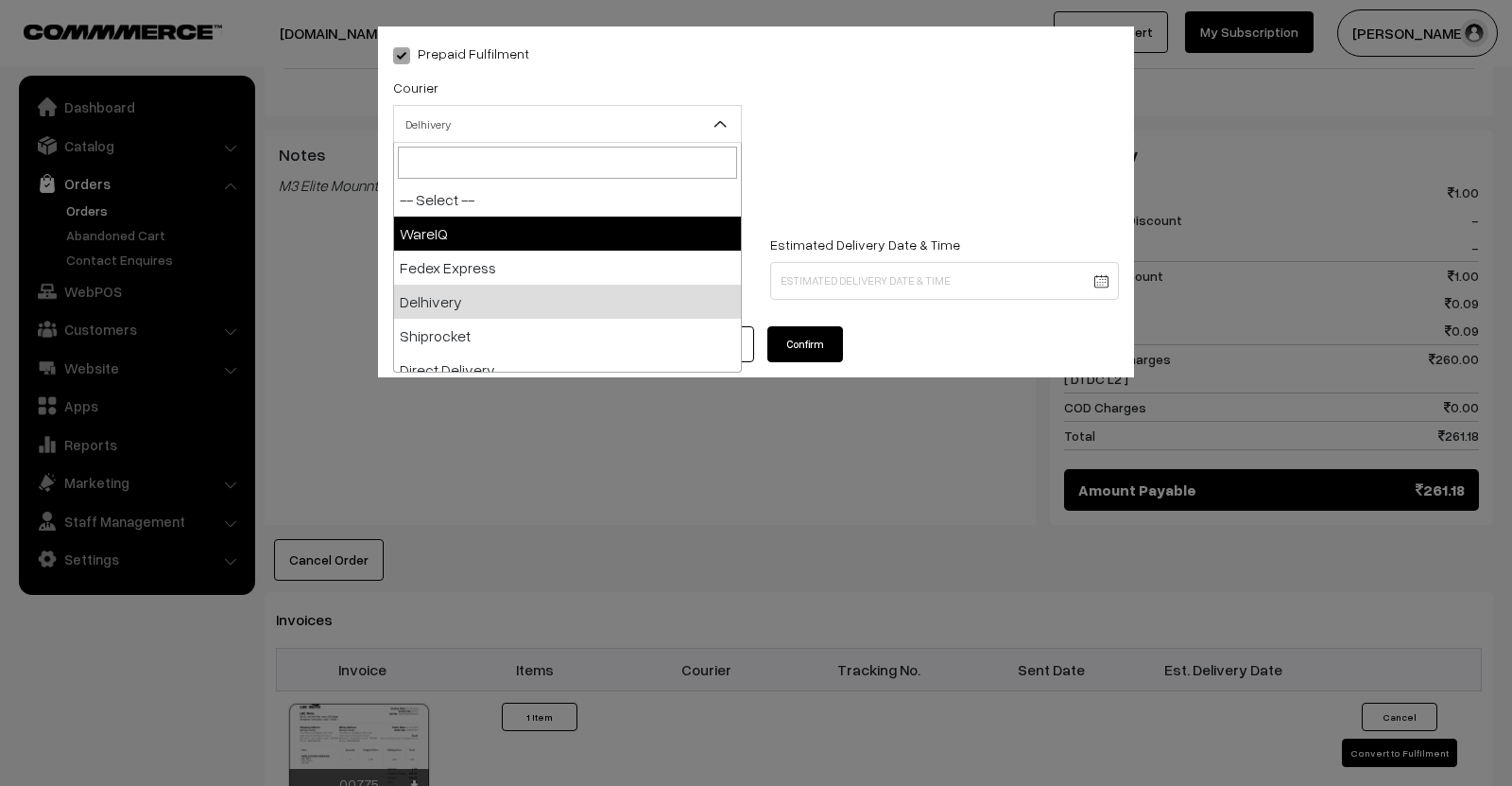
select select "1"
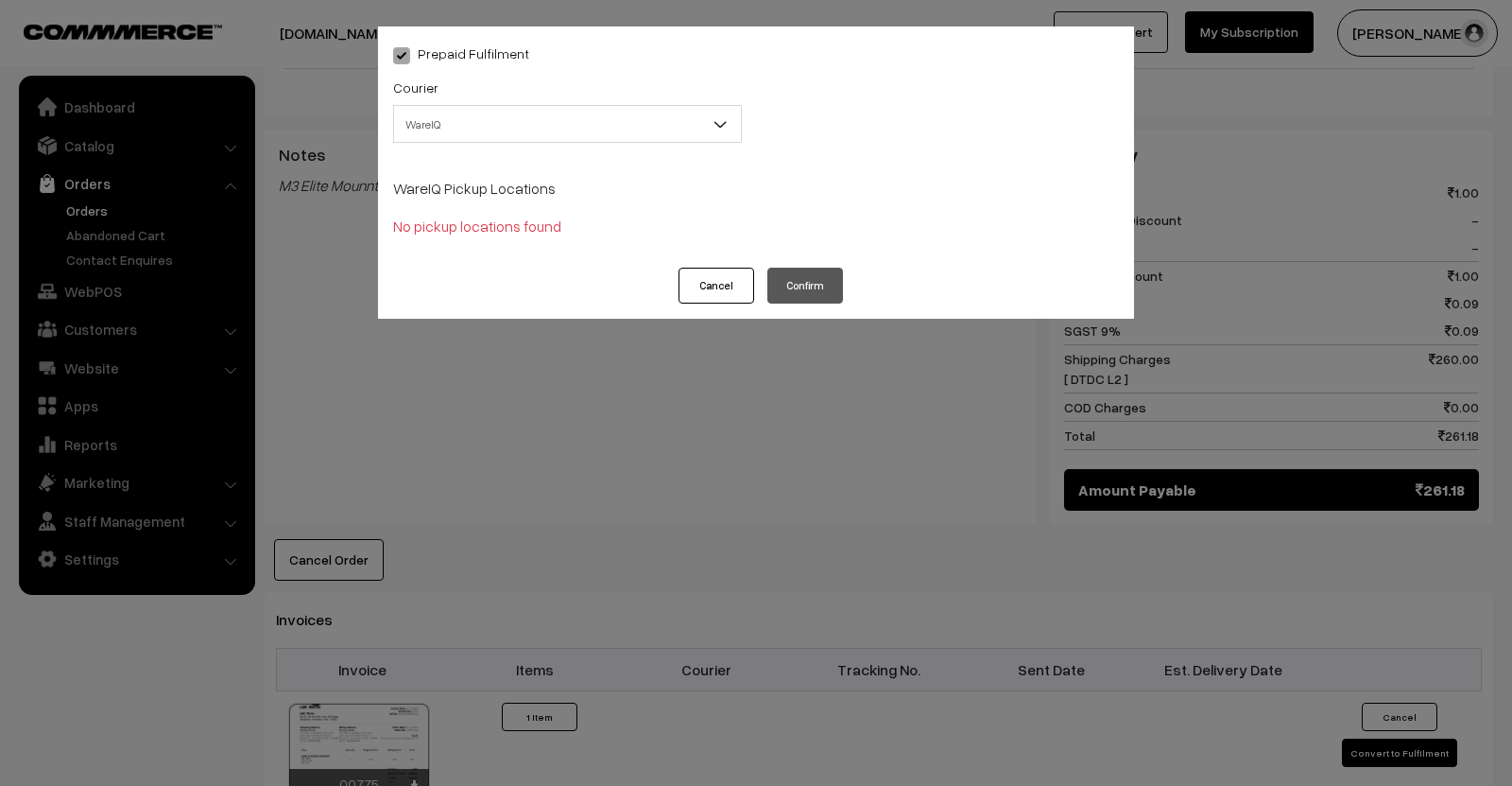
click at [271, 132] on div "Prepaid Fulfilment Courier -- Select -- WareIQ Fedex Express Delhivery Shiprock…" at bounding box center [756, 393] width 1512 height 786
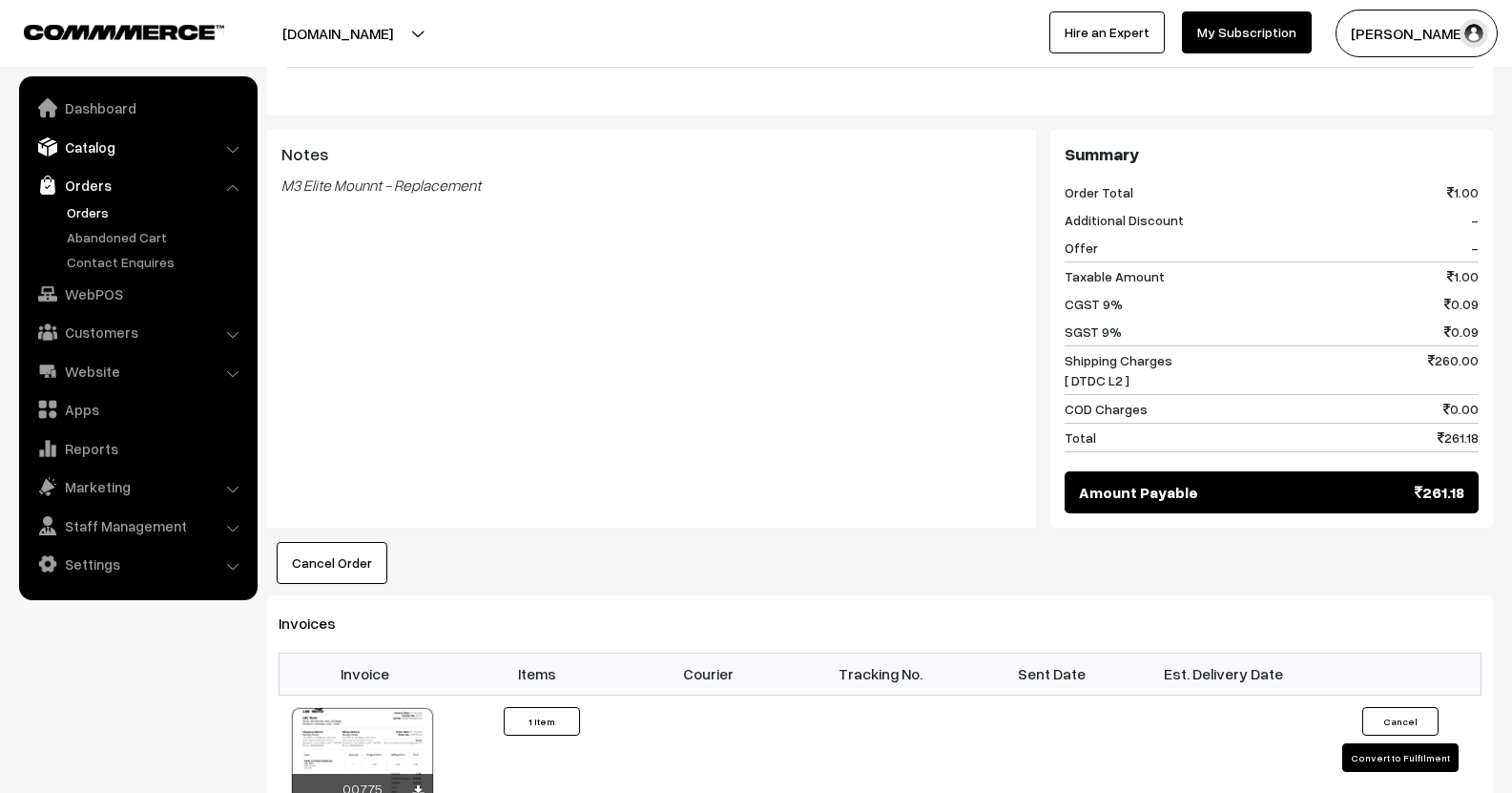
click at [84, 145] on link "Catalog" at bounding box center [137, 147] width 227 height 35
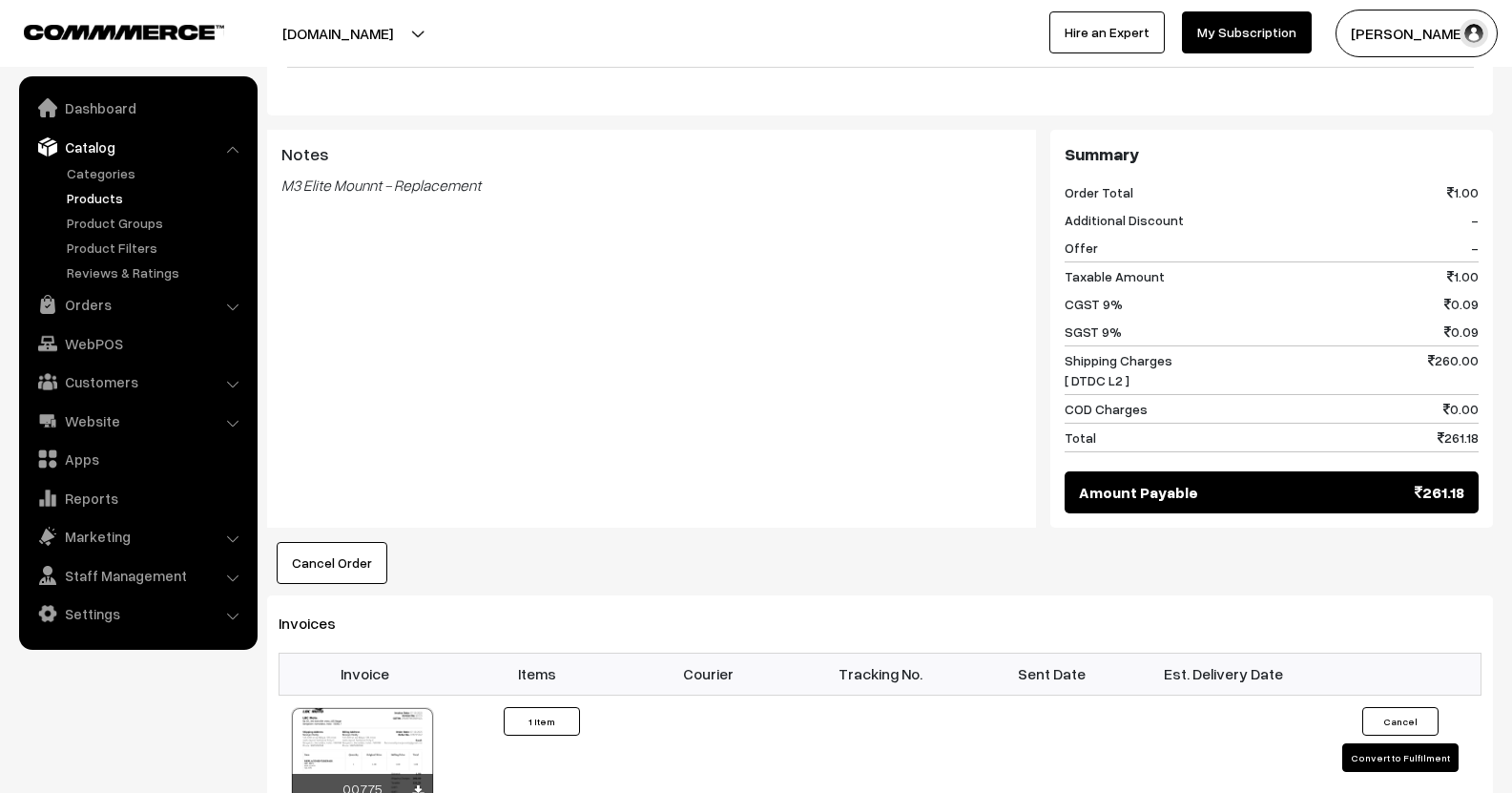
click at [96, 205] on link "Products" at bounding box center [156, 198] width 189 height 20
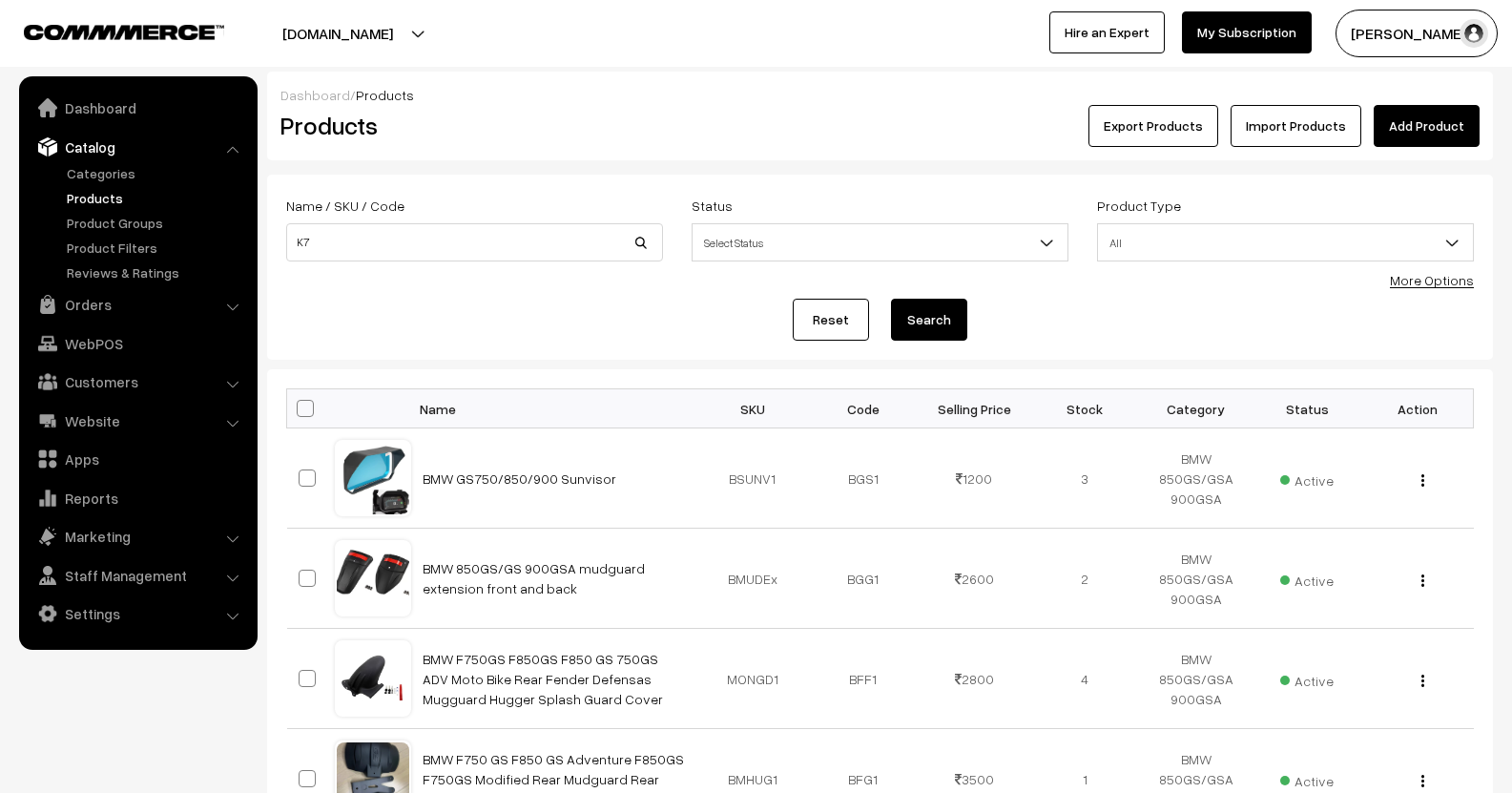
type input "K7"
click at [891, 298] on button "Search" at bounding box center [928, 319] width 77 height 42
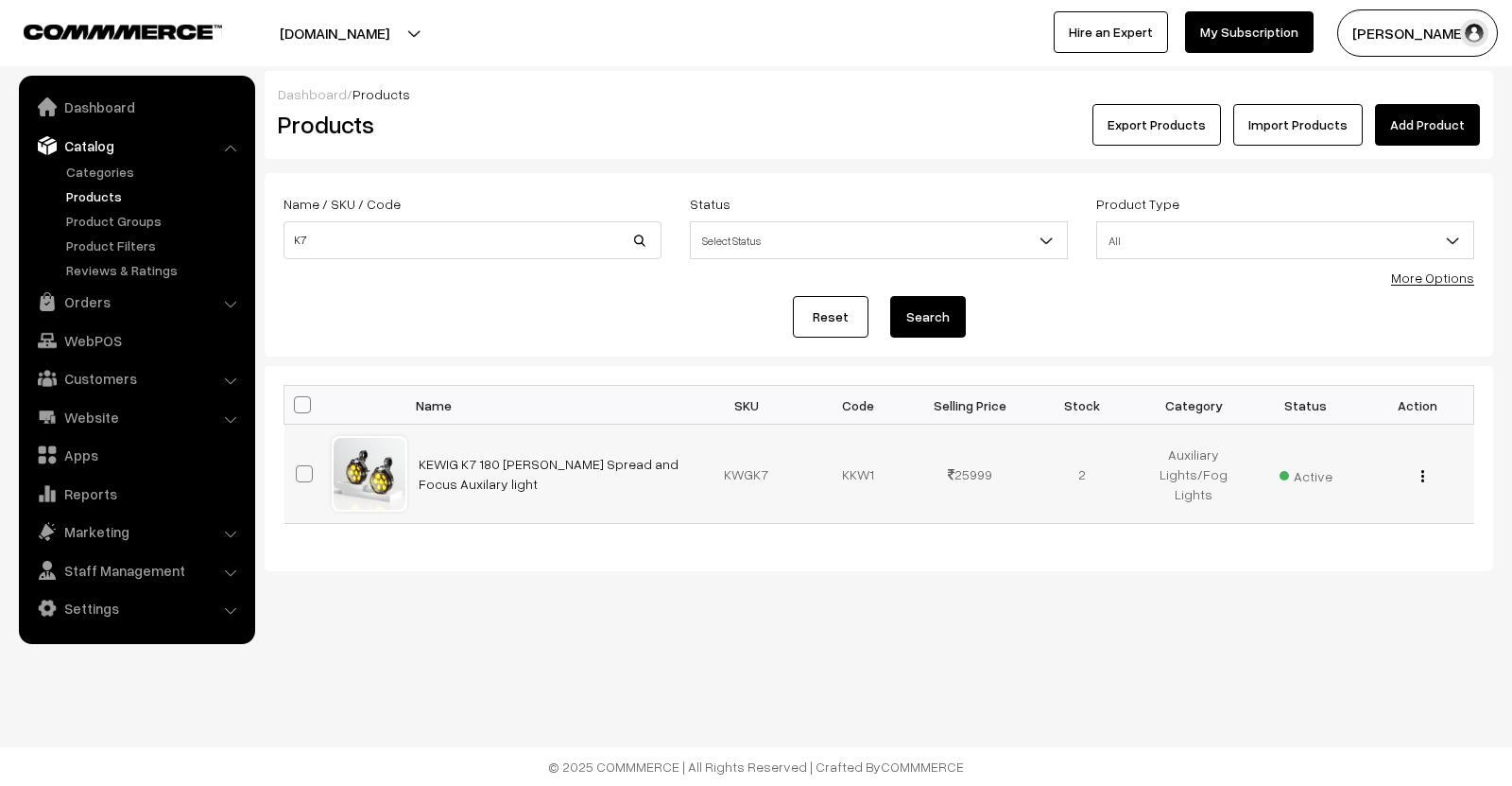
click at [1422, 477] on img "button" at bounding box center [1422, 476] width 3 height 12
click at [1299, 552] on link "Edit" at bounding box center [1338, 545] width 160 height 41
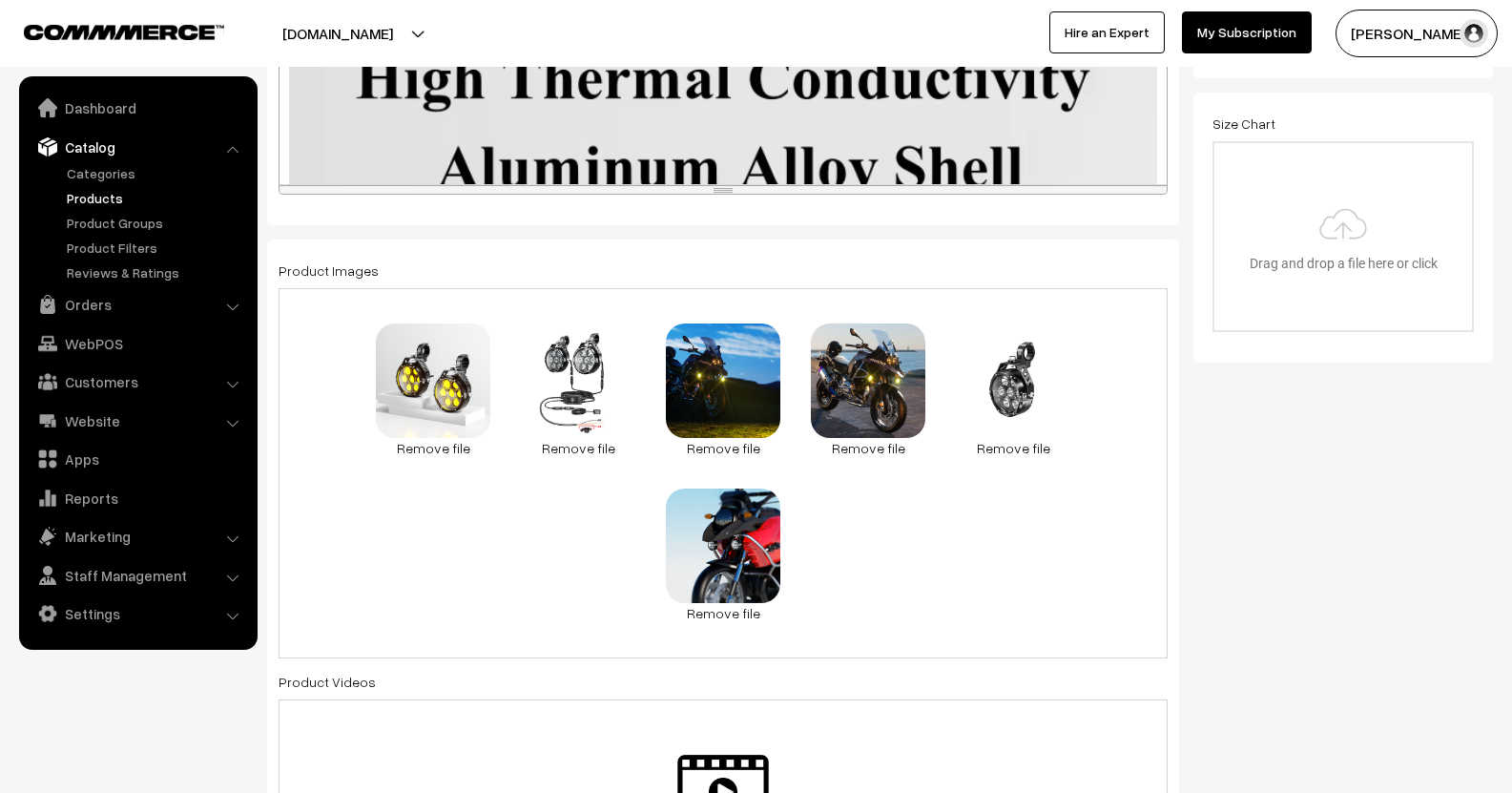
scroll to position [492, 0]
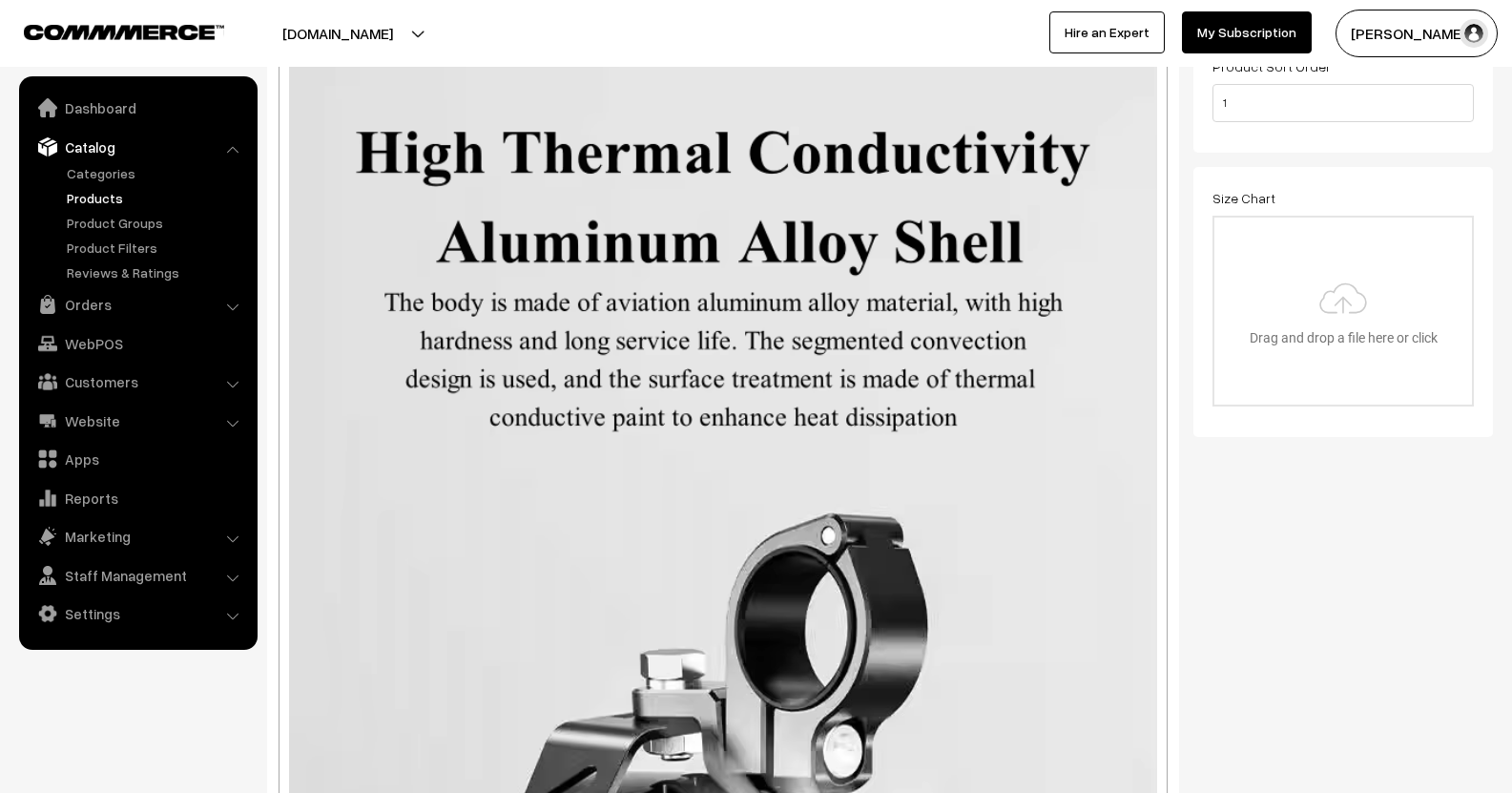
drag, startPoint x: 722, startPoint y: 269, endPoint x: 853, endPoint y: 577, distance: 334.7
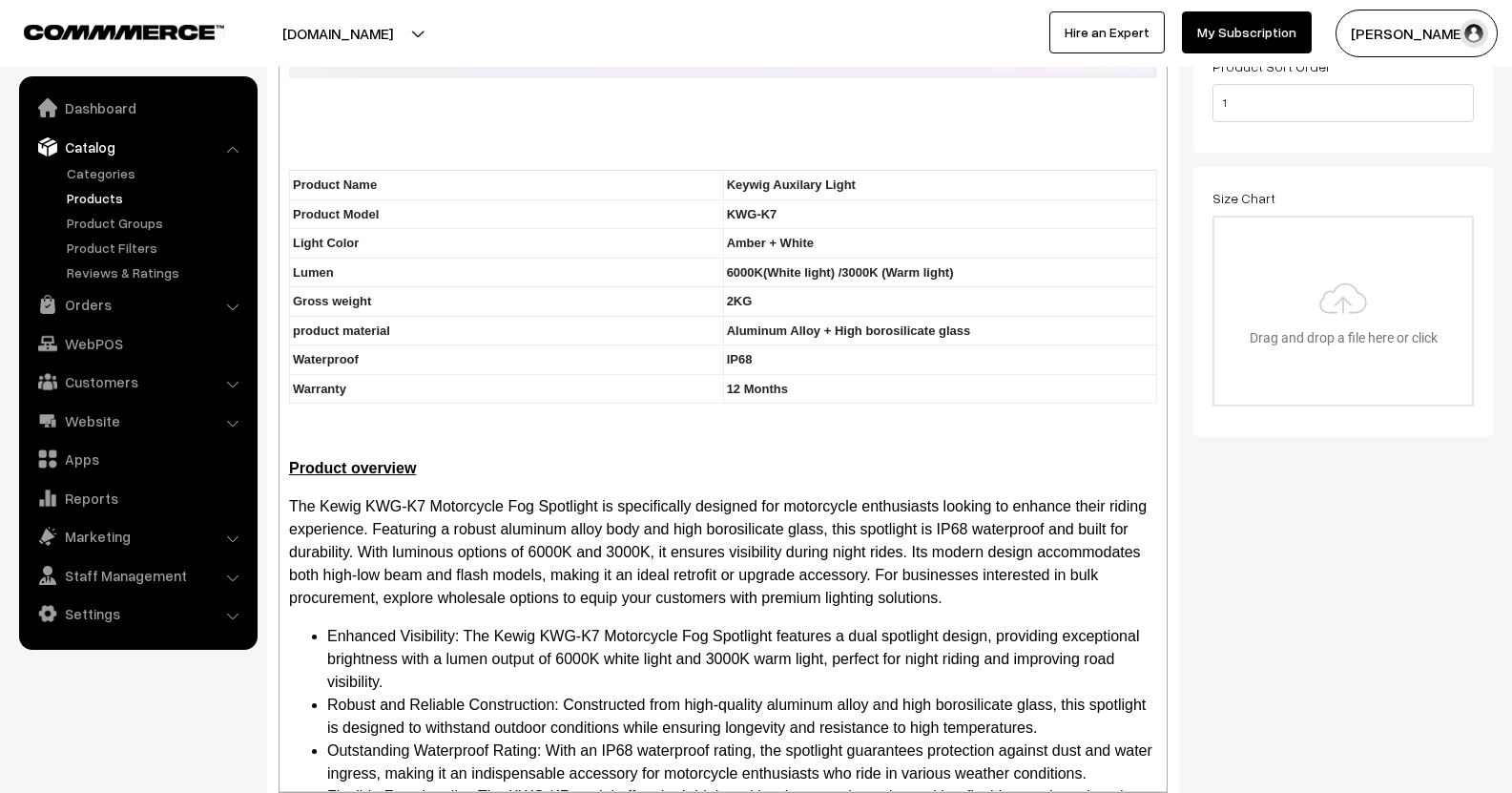
scroll to position [6963, 0]
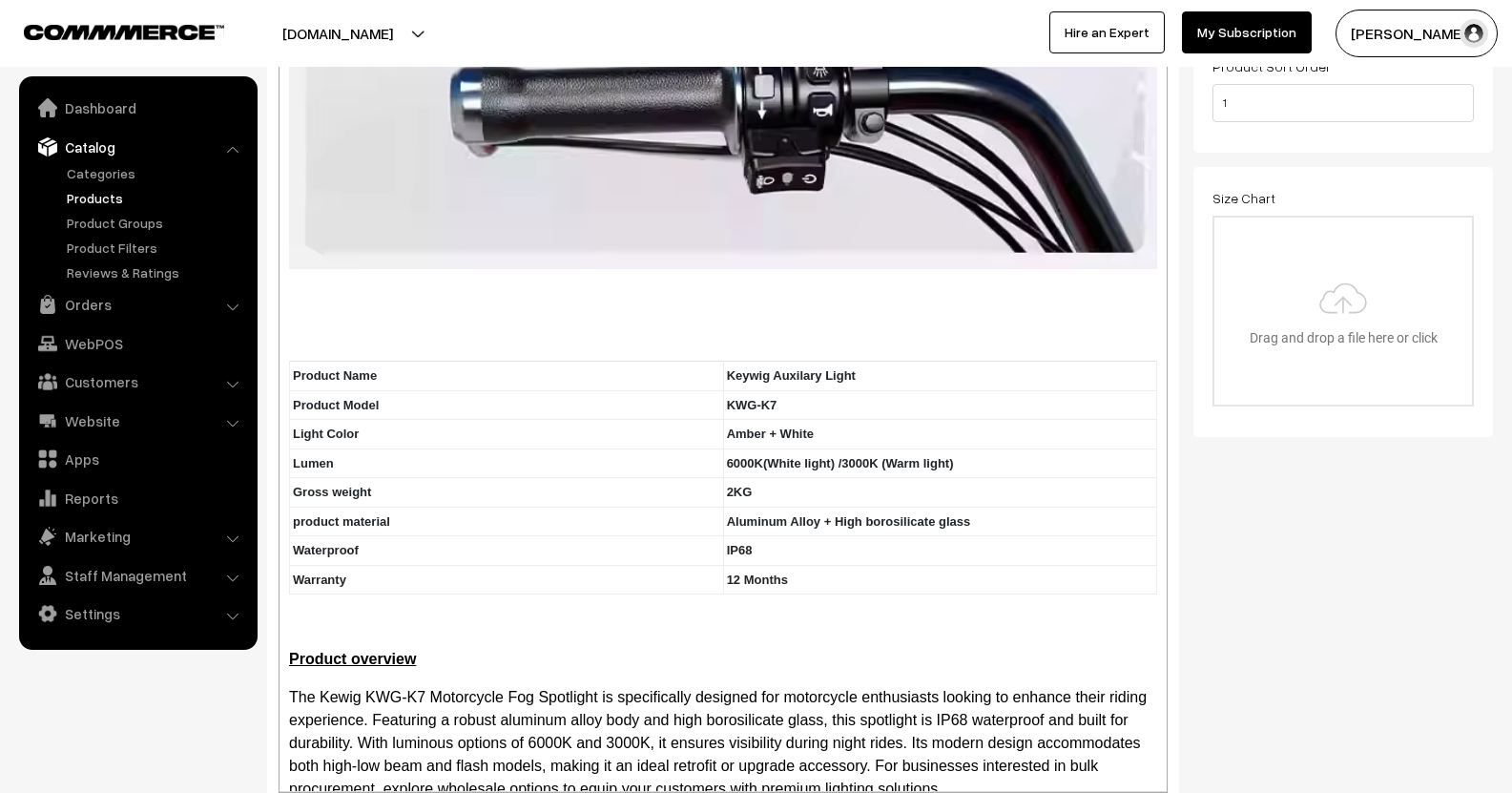
click at [806, 491] on div "Product Name Keywig Auxilary Light Product Model KWG-K7 Light Color Amber + Whi…" at bounding box center [723, 405] width 888 height 771
click at [769, 487] on div "Product Name Keywig Auxilary Light Product Model KWG-K7 Light Color Amber + Whi…" at bounding box center [723, 405] width 888 height 771
click at [768, 564] on td "12 Months" at bounding box center [940, 579] width 434 height 30
click at [739, 504] on button "Add row below" at bounding box center [741, 512] width 35 height 31
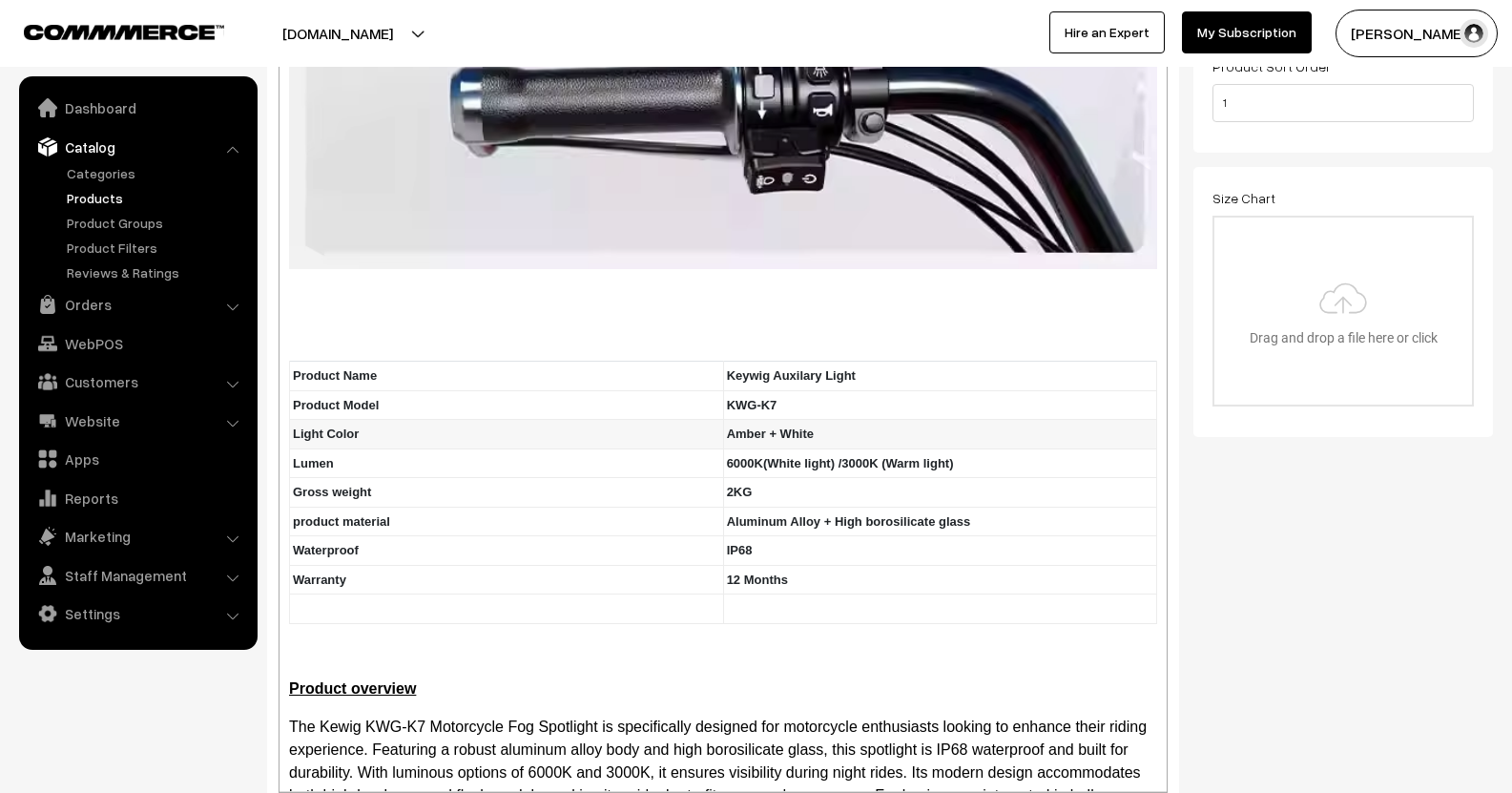
click at [1011, 419] on td "Amber + White" at bounding box center [940, 434] width 434 height 30
click at [732, 376] on button "Add row below" at bounding box center [741, 367] width 35 height 31
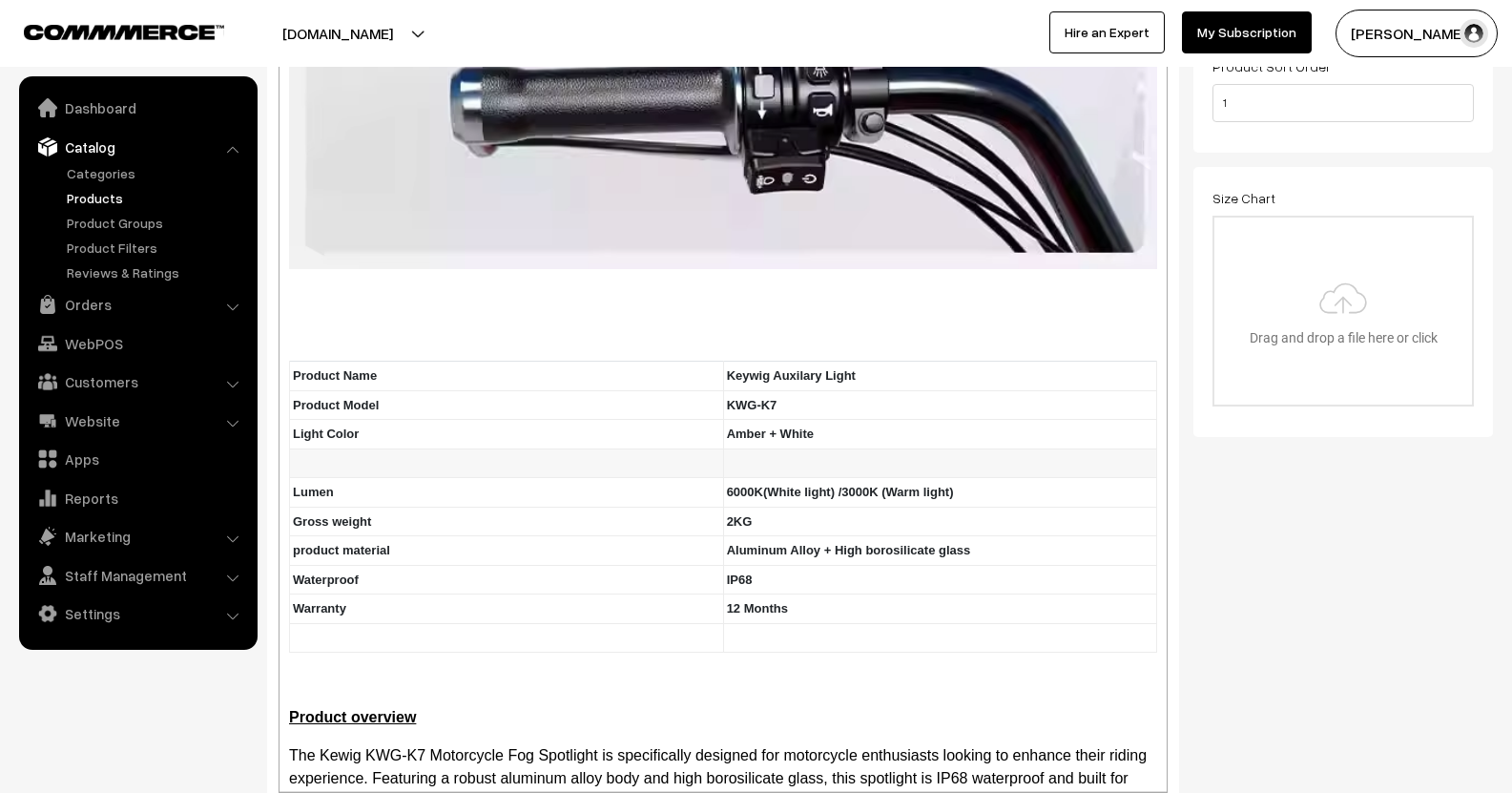
click at [365, 448] on td at bounding box center [507, 463] width 434 height 30
click at [989, 478] on td "6000K(White light) /3000K (Warm light)" at bounding box center [940, 493] width 434 height 30
click at [490, 623] on td at bounding box center [507, 638] width 434 height 30
click at [461, 572] on button "Delete row" at bounding box center [453, 570] width 35 height 31
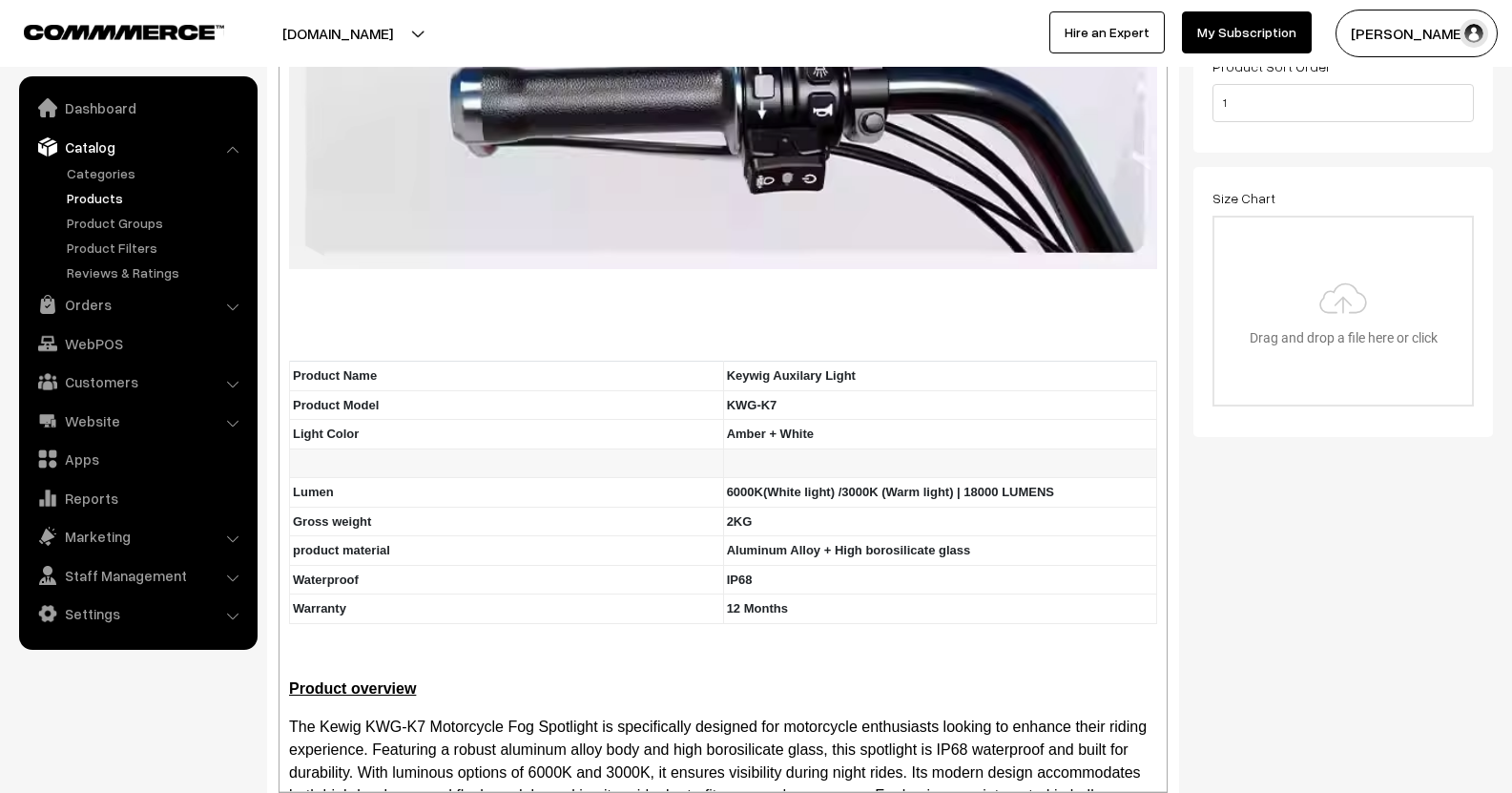
click at [629, 448] on td at bounding box center [507, 463] width 434 height 30
drag, startPoint x: 956, startPoint y: 381, endPoint x: 718, endPoint y: 368, distance: 238.4
click at [724, 478] on td "6000K(White light) /3000K (Warm light) | 18000 LUMENS" at bounding box center [940, 493] width 434 height 30
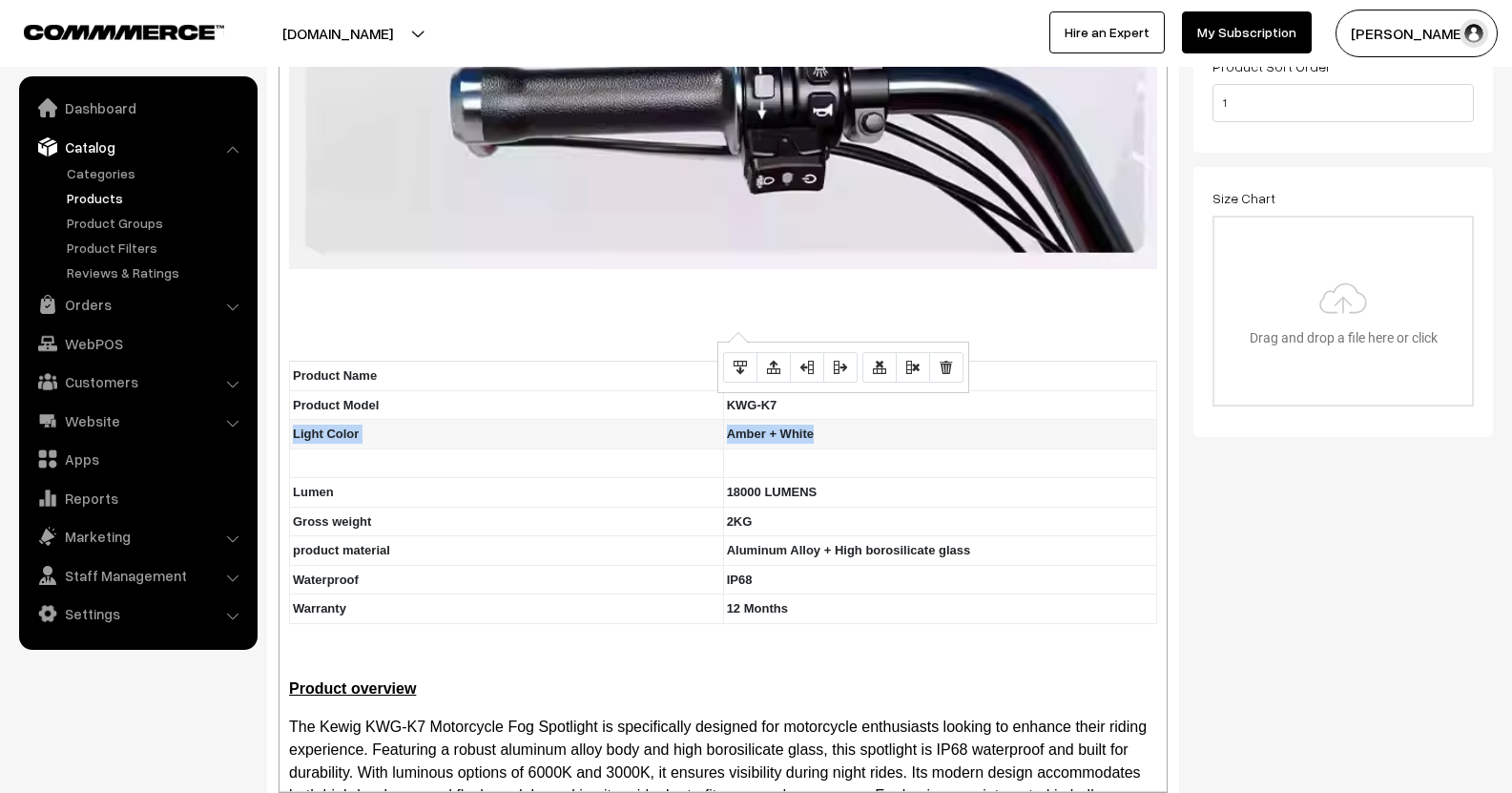
drag, startPoint x: 846, startPoint y: 305, endPoint x: 712, endPoint y: 317, distance: 134.5
click at [712, 419] on tr "Light Color Amber + White" at bounding box center [724, 434] width 867 height 30
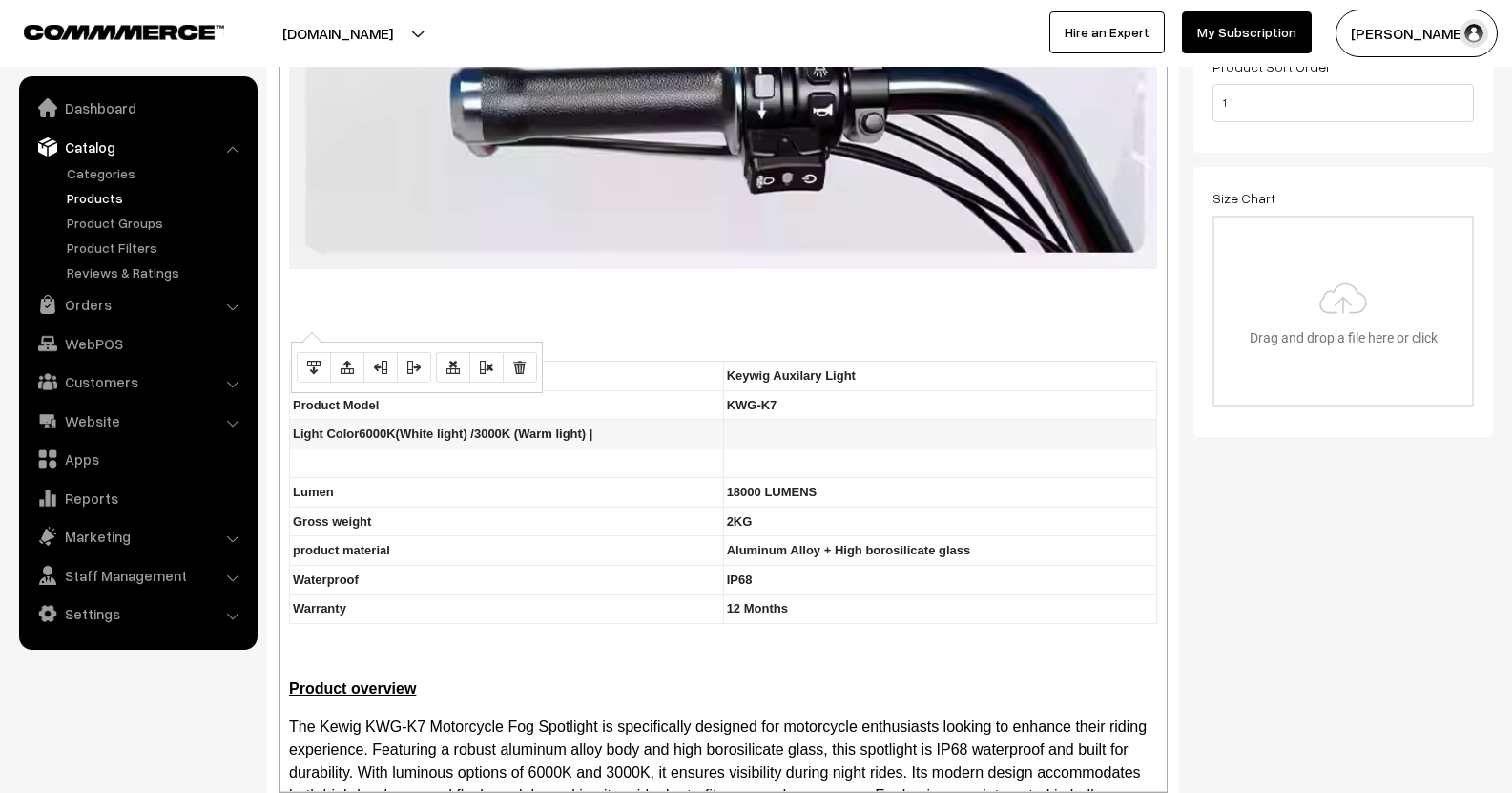
drag, startPoint x: 604, startPoint y: 312, endPoint x: 291, endPoint y: 320, distance: 313.1
click at [291, 419] on td "Light Color6000K(White light) /3000K (Warm light) |" at bounding box center [507, 434] width 434 height 30
click at [757, 419] on td at bounding box center [940, 434] width 434 height 30
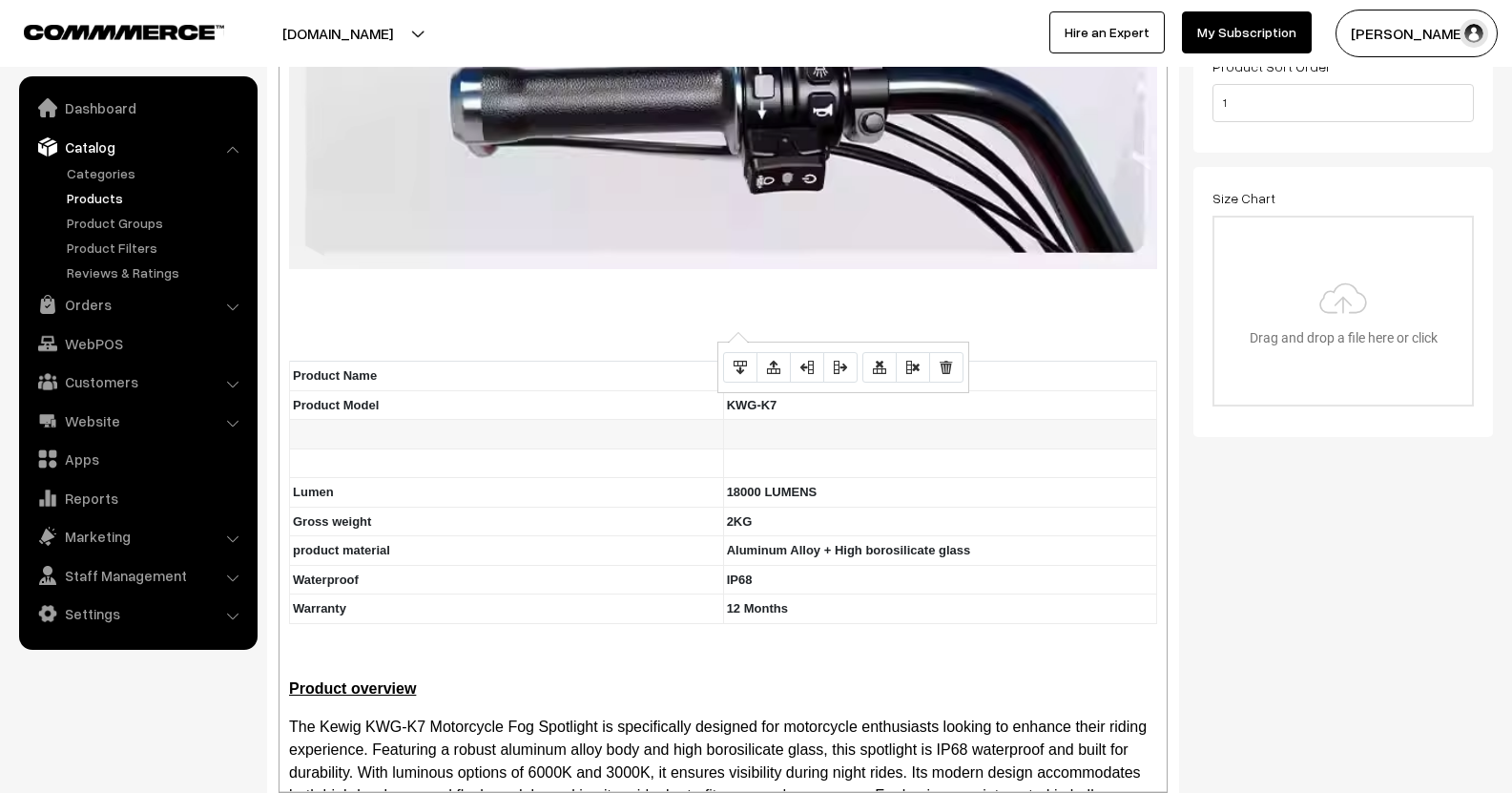
click at [757, 419] on td at bounding box center [940, 434] width 434 height 30
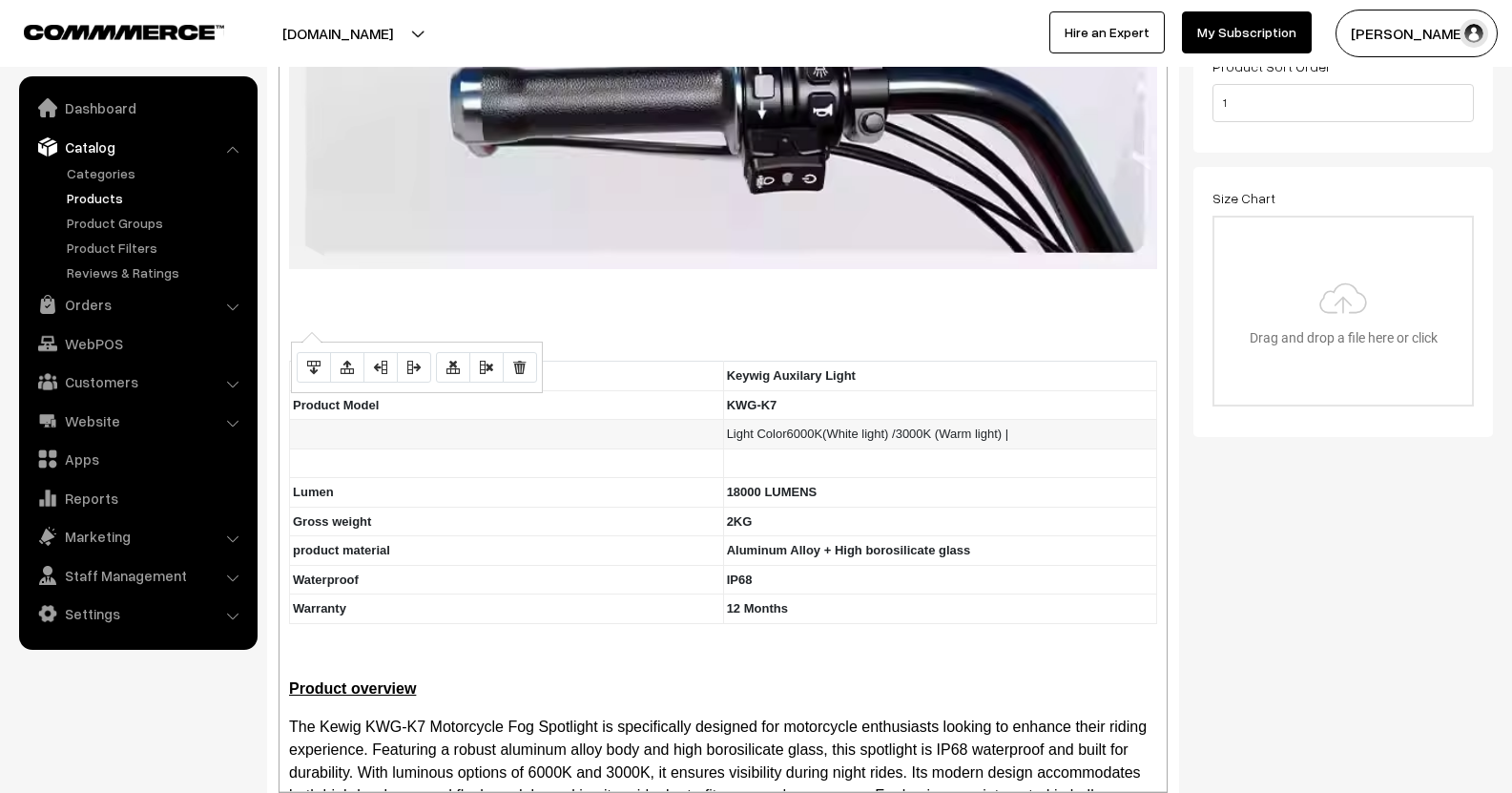
click at [609, 419] on td at bounding box center [507, 434] width 434 height 30
drag, startPoint x: 398, startPoint y: 288, endPoint x: 347, endPoint y: 296, distance: 51.6
click at [347, 391] on td "Product Model" at bounding box center [507, 405] width 434 height 30
copy b "Model"
click at [311, 448] on td at bounding box center [507, 463] width 434 height 30
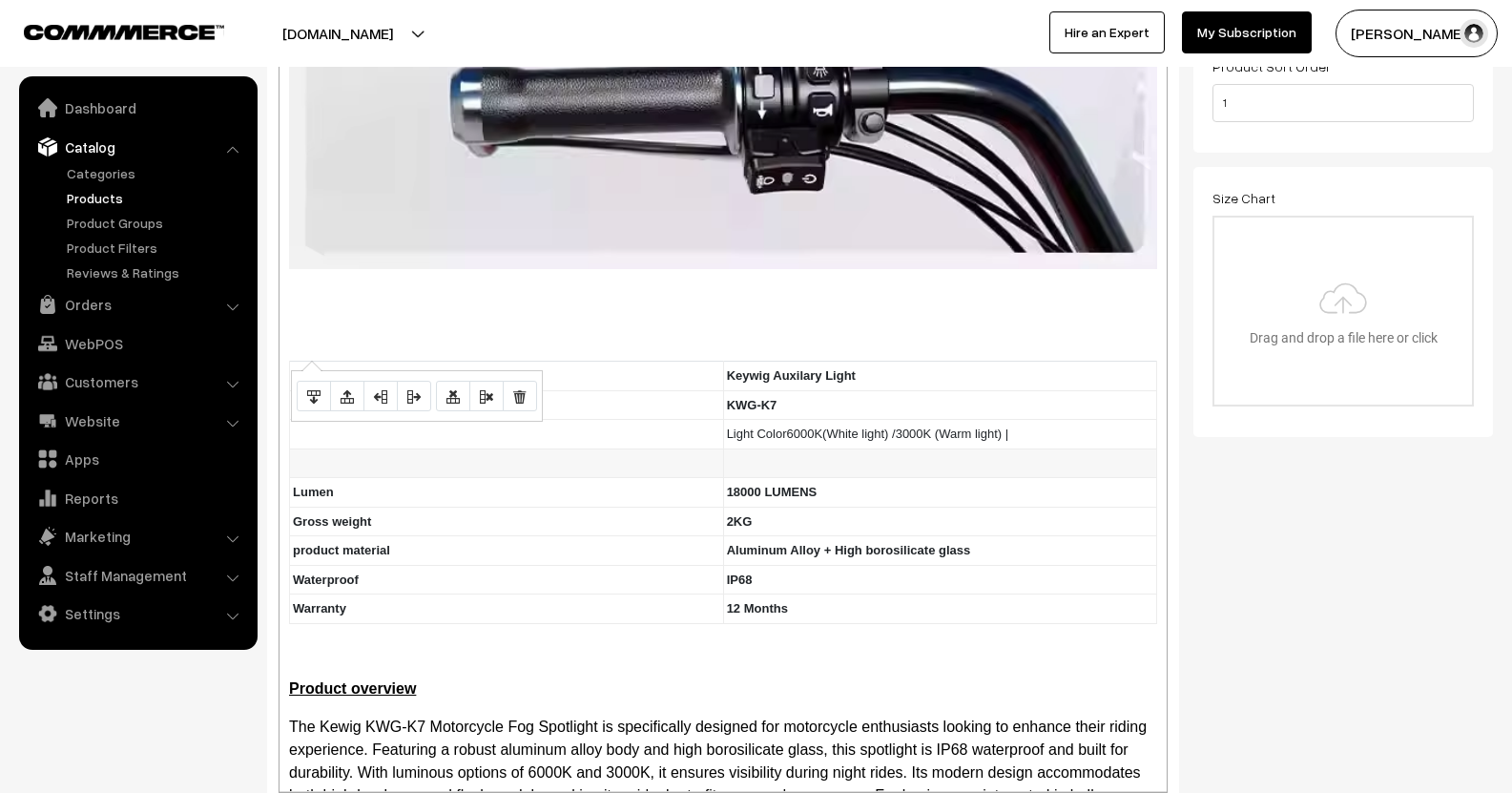
click at [311, 448] on td at bounding box center [507, 463] width 434 height 30
click at [310, 448] on td at bounding box center [507, 463] width 434 height 30
click at [320, 419] on td at bounding box center [507, 434] width 434 height 30
click at [351, 448] on td at bounding box center [507, 463] width 434 height 30
click at [456, 392] on icon "Delete row" at bounding box center [452, 395] width 13 height 15
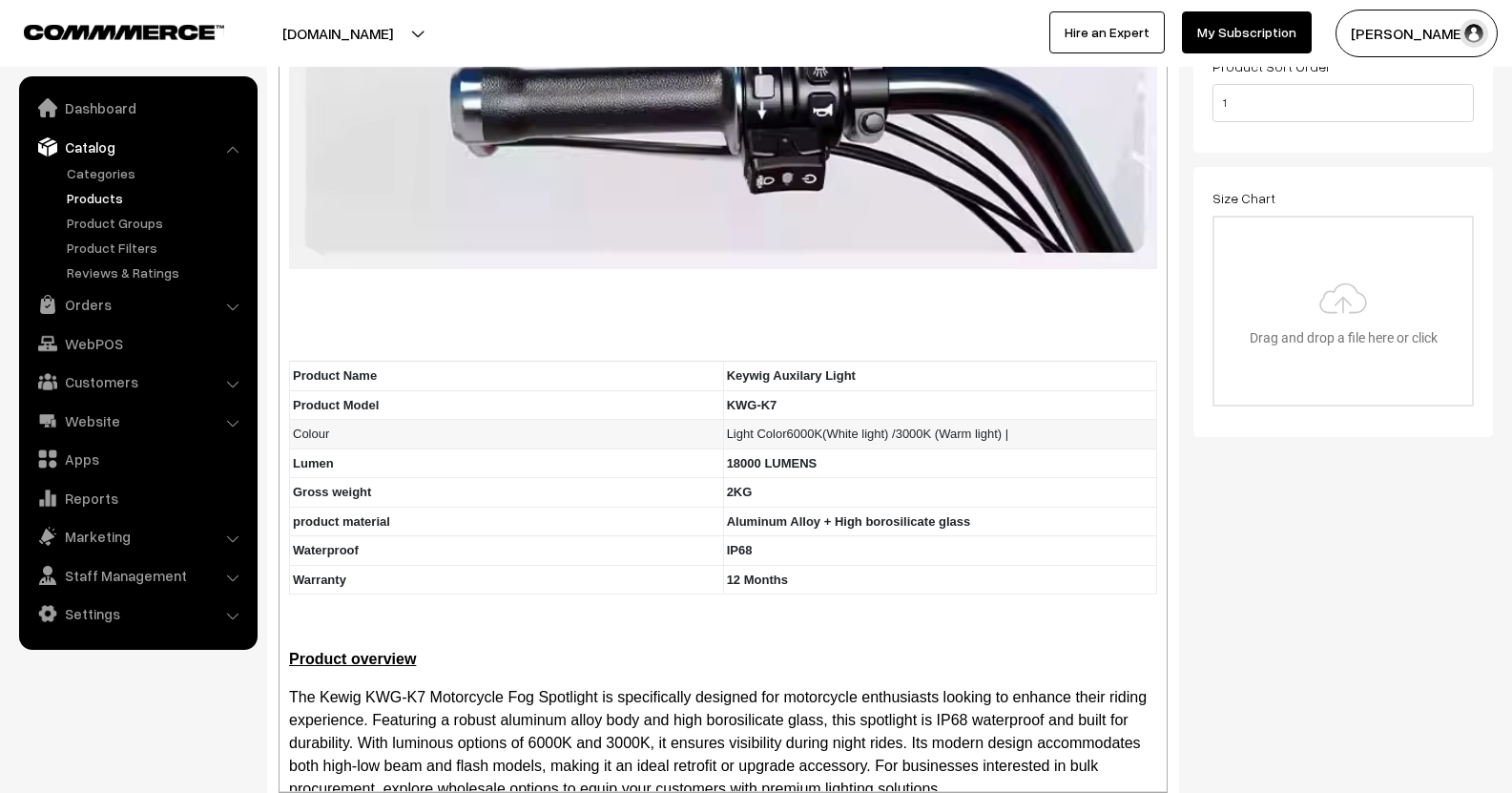
click at [308, 419] on td "Colour" at bounding box center [507, 434] width 434 height 30
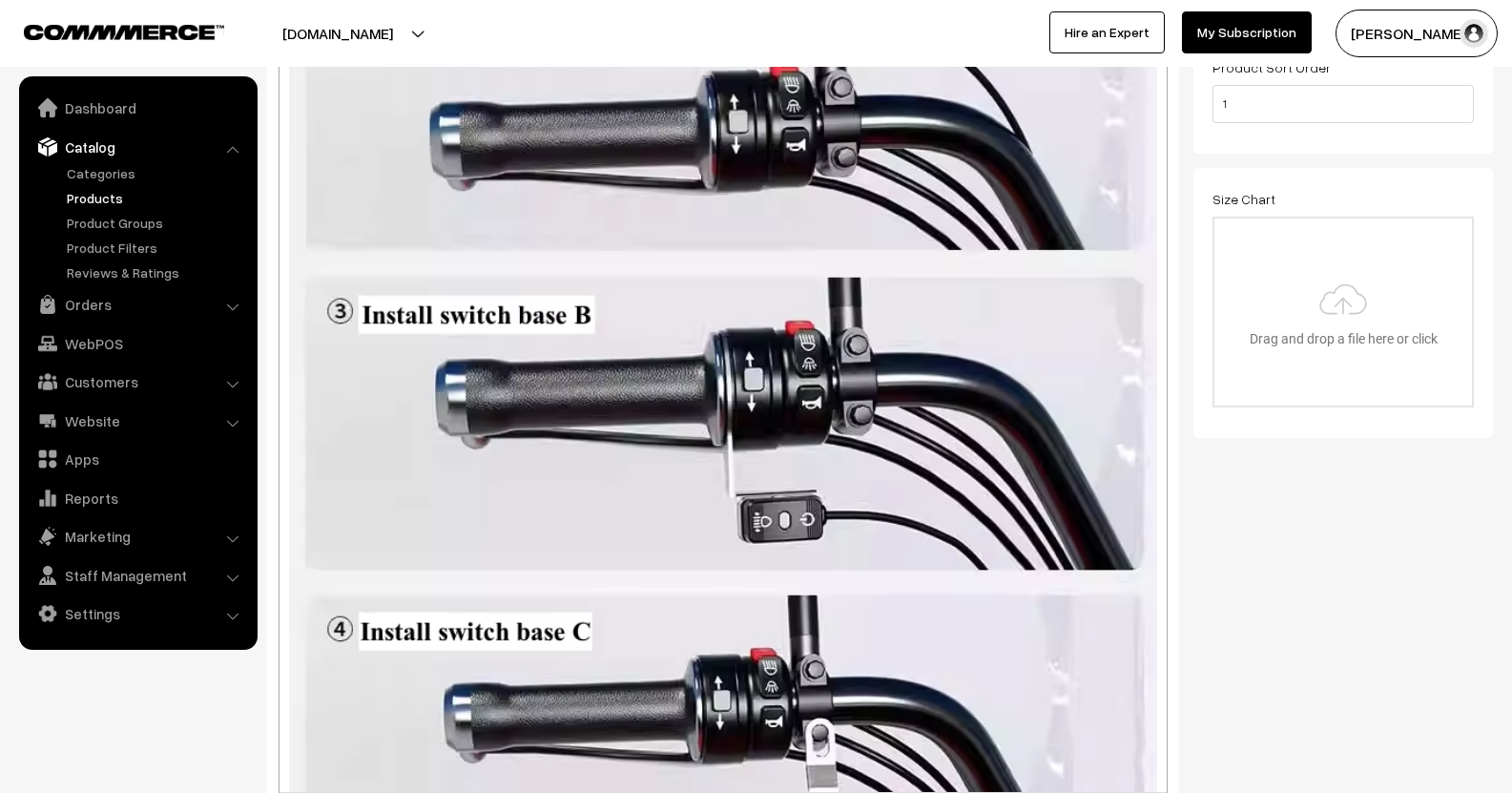
scroll to position [15, 0]
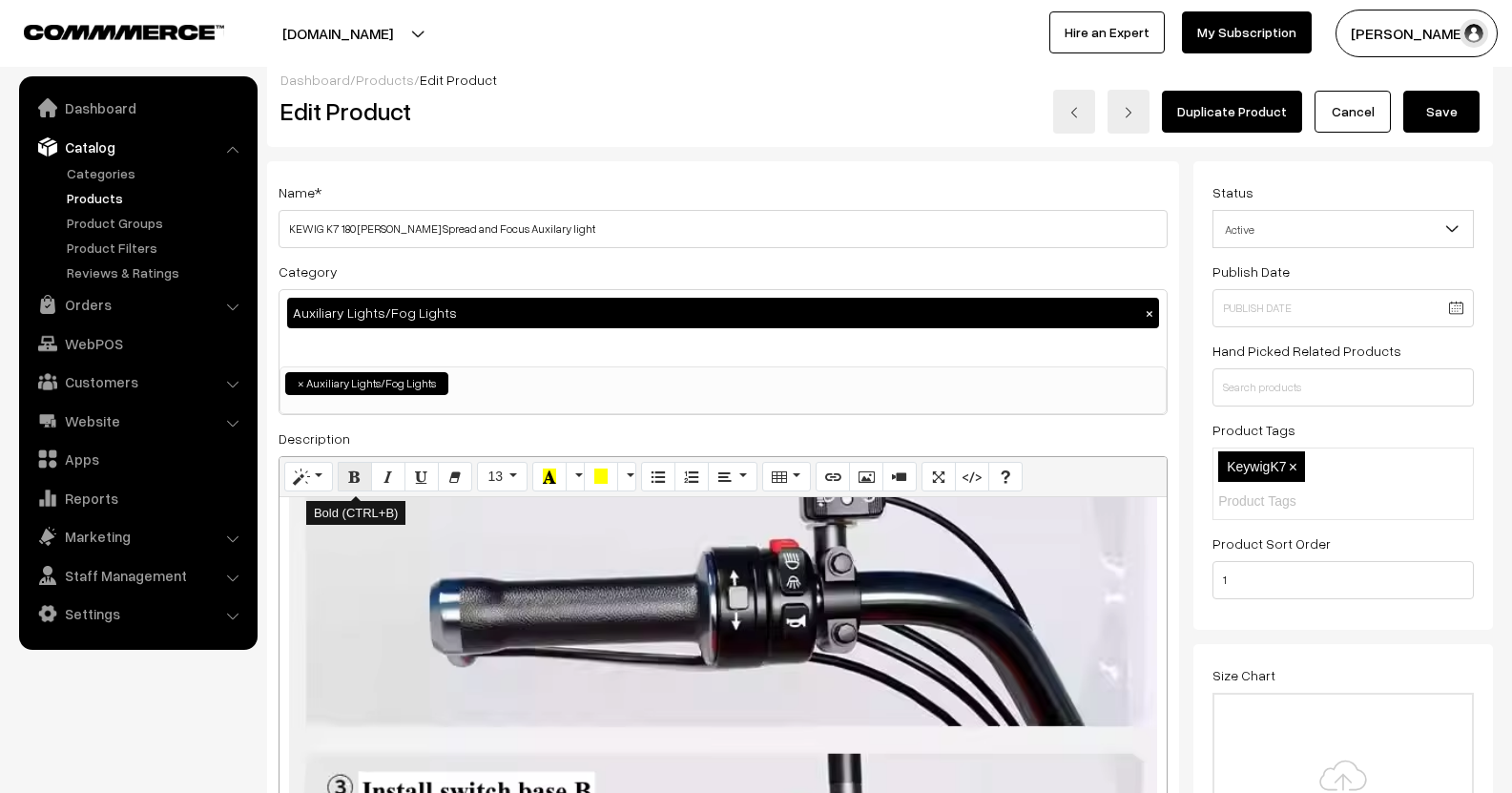
click at [356, 475] on icon "Bold (CTRL+B)" at bounding box center [354, 475] width 13 height 15
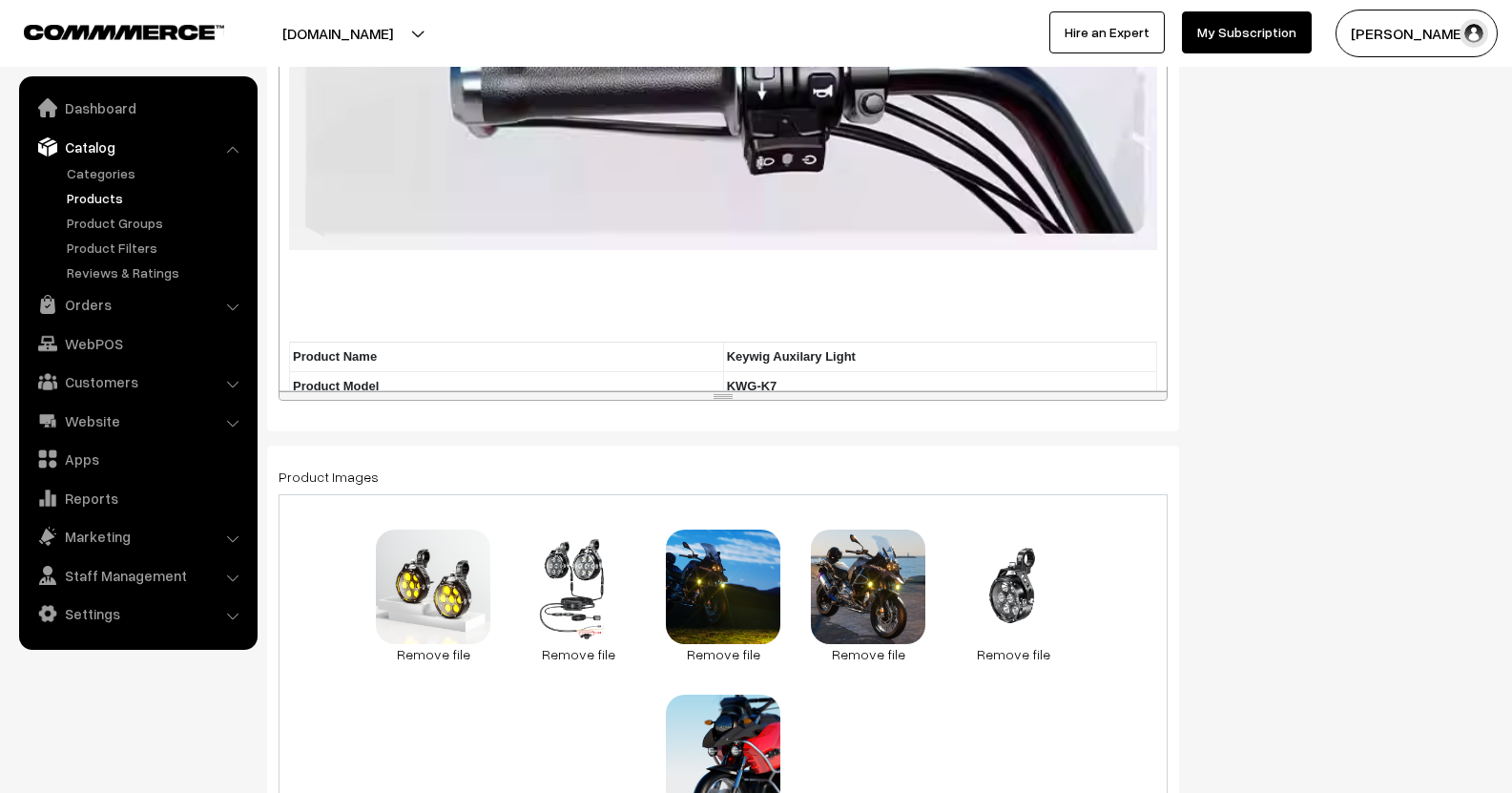
scroll to position [873, 0]
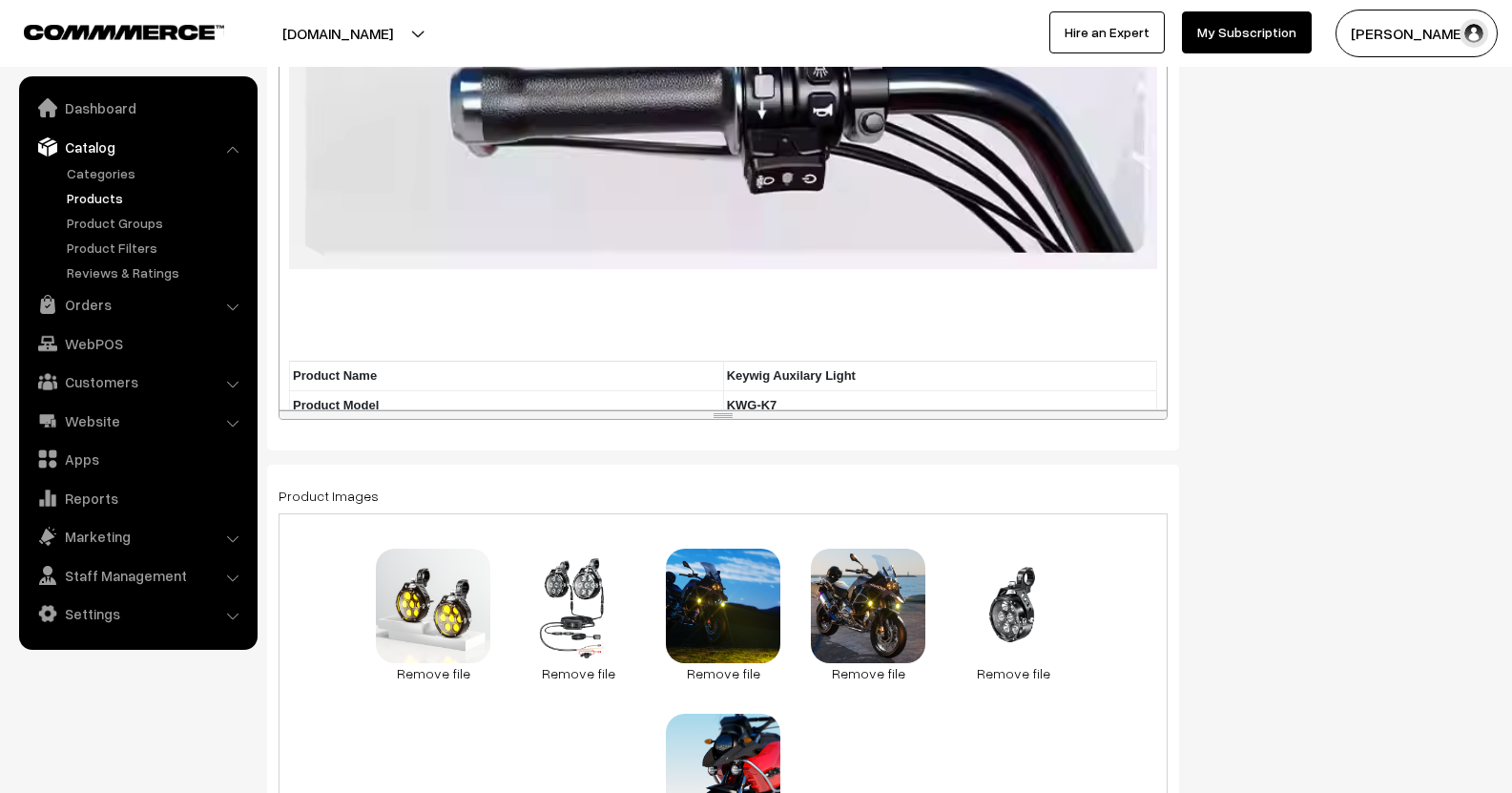
click at [764, 419] on td "Light Color6000K(White light) /3000K (Warm light) |" at bounding box center [940, 434] width 434 height 30
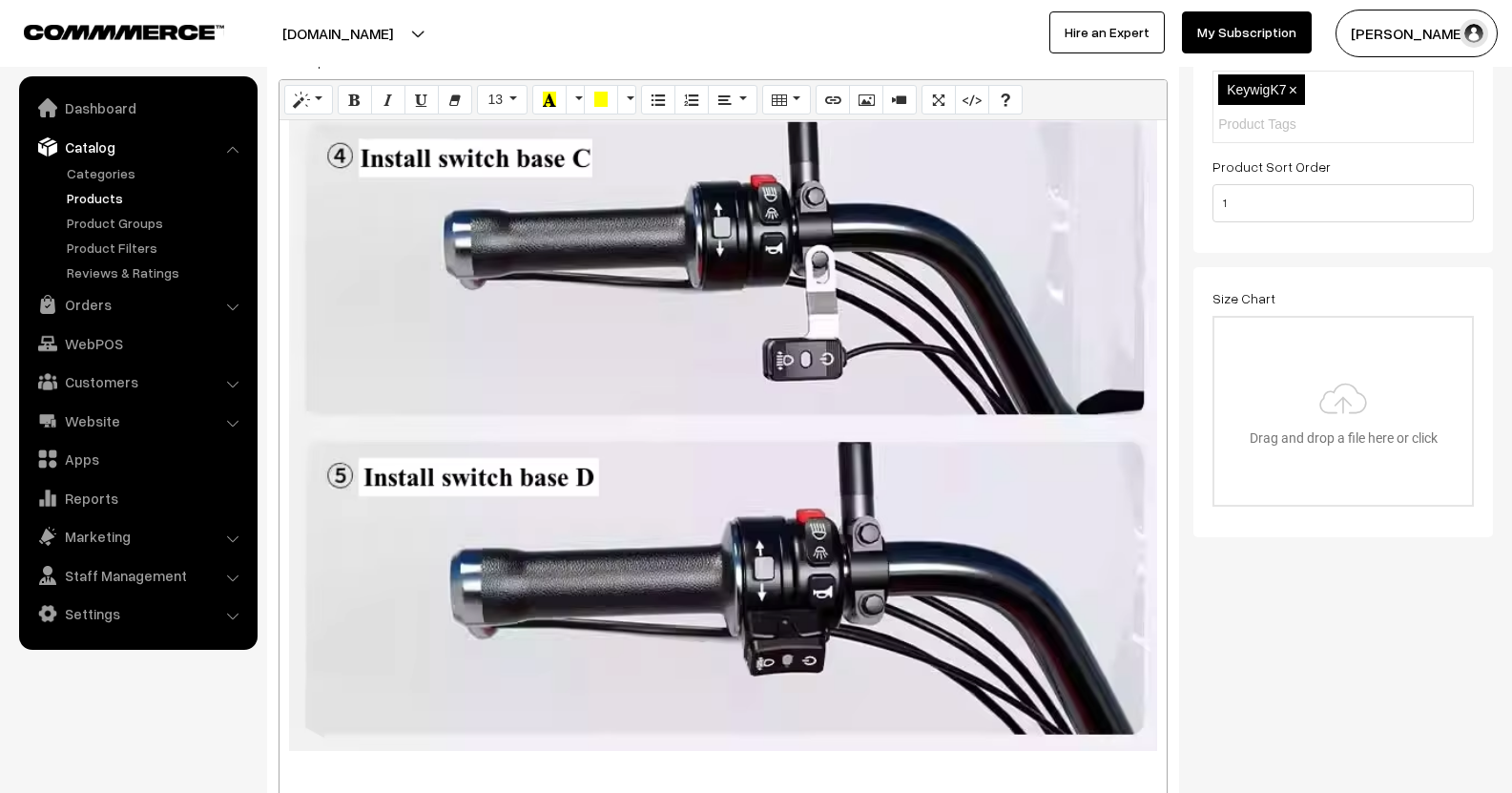
scroll to position [0, 0]
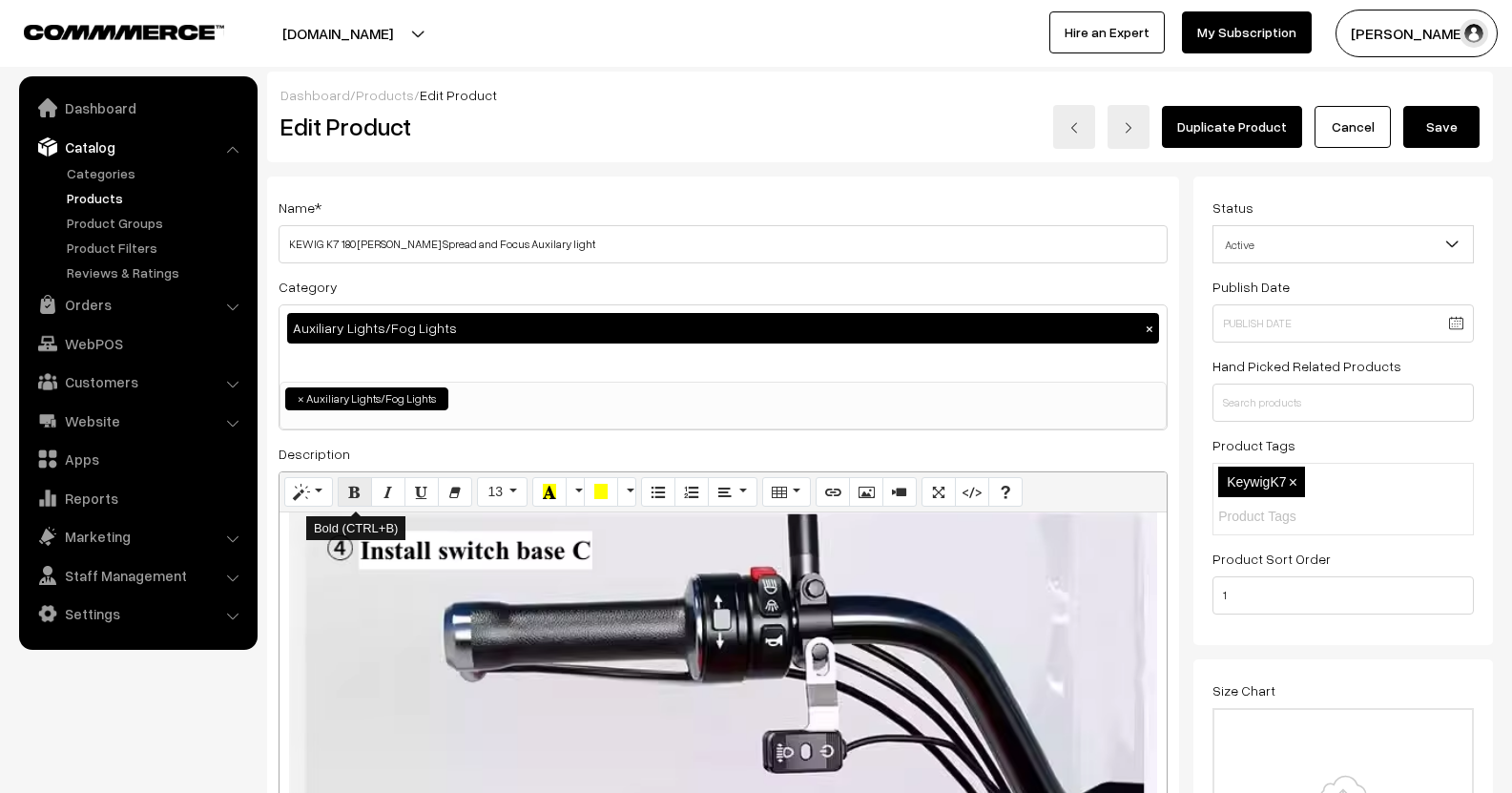
drag, startPoint x: 355, startPoint y: 486, endPoint x: 530, endPoint y: 453, distance: 178.1
click at [354, 486] on icon "Bold (CTRL+B)" at bounding box center [354, 491] width 13 height 15
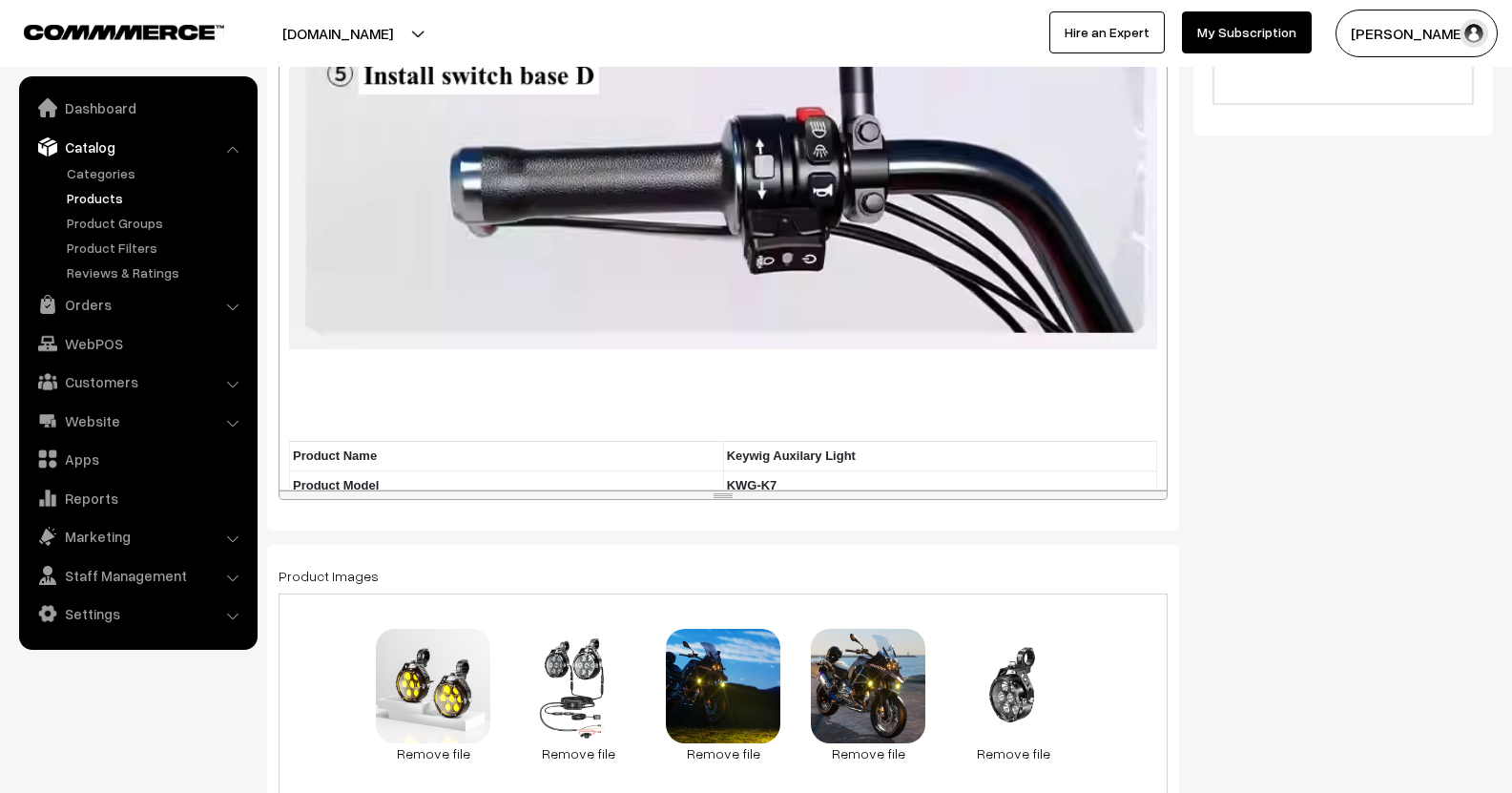
click at [426, 529] on td "Lumen" at bounding box center [507, 544] width 434 height 30
click at [757, 536] on b "18000 LUMENS" at bounding box center [771, 543] width 90 height 14
click at [799, 529] on td "18000K" at bounding box center [940, 544] width 434 height 30
drag, startPoint x: 1387, startPoint y: 397, endPoint x: 1341, endPoint y: 394, distance: 46.1
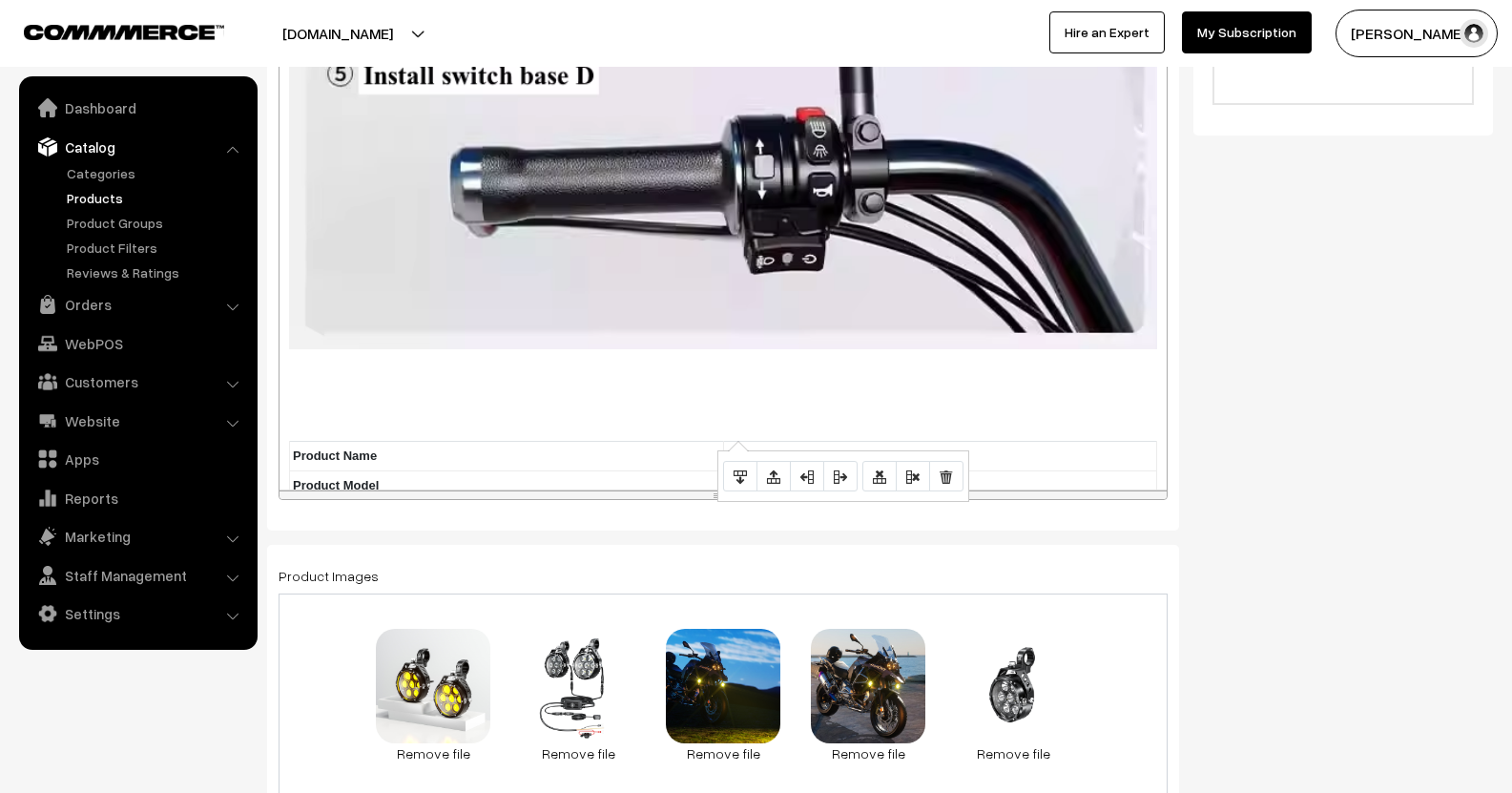
click at [842, 529] on td "18000" at bounding box center [940, 544] width 434 height 30
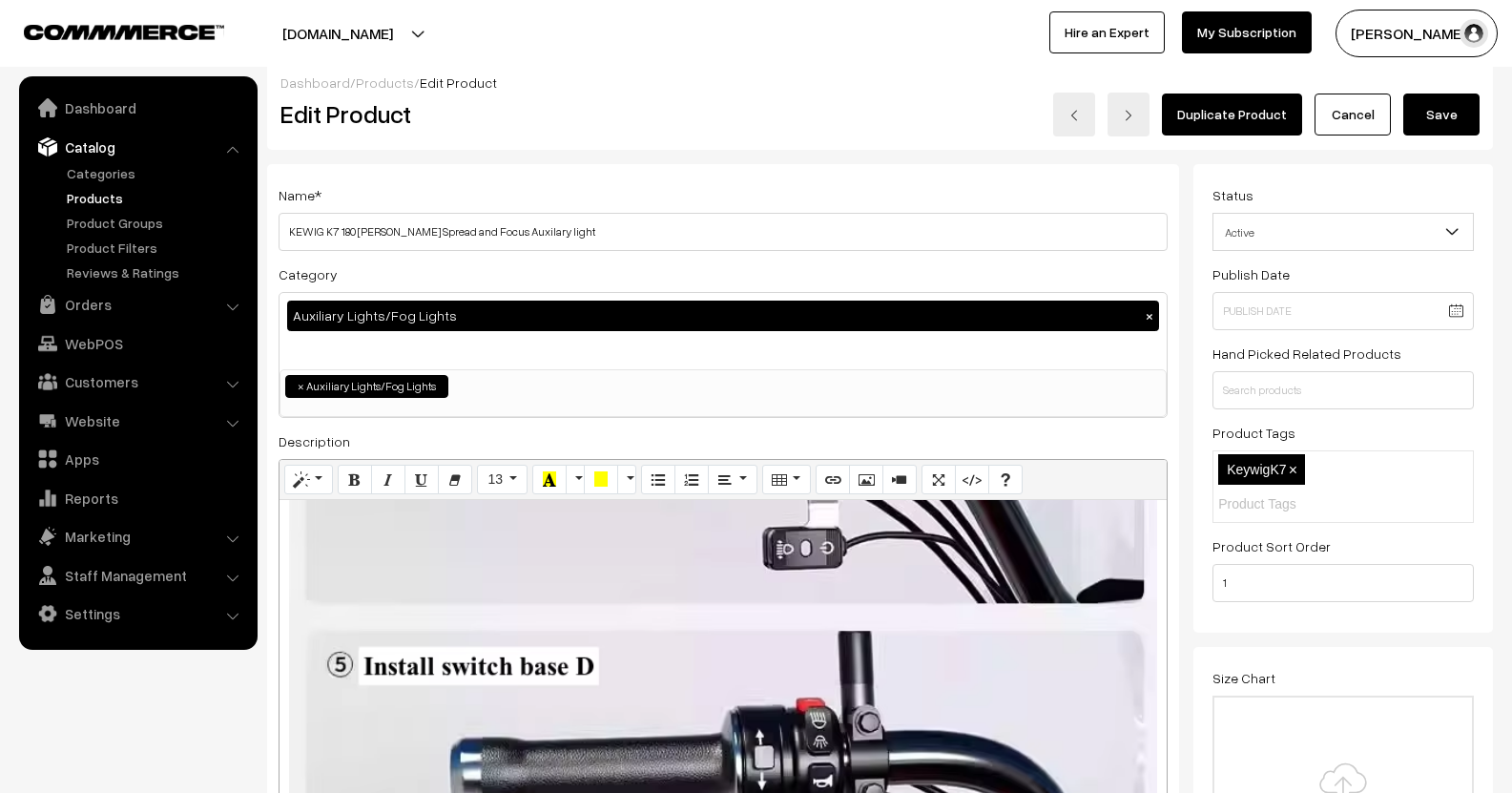
scroll to position [0, 0]
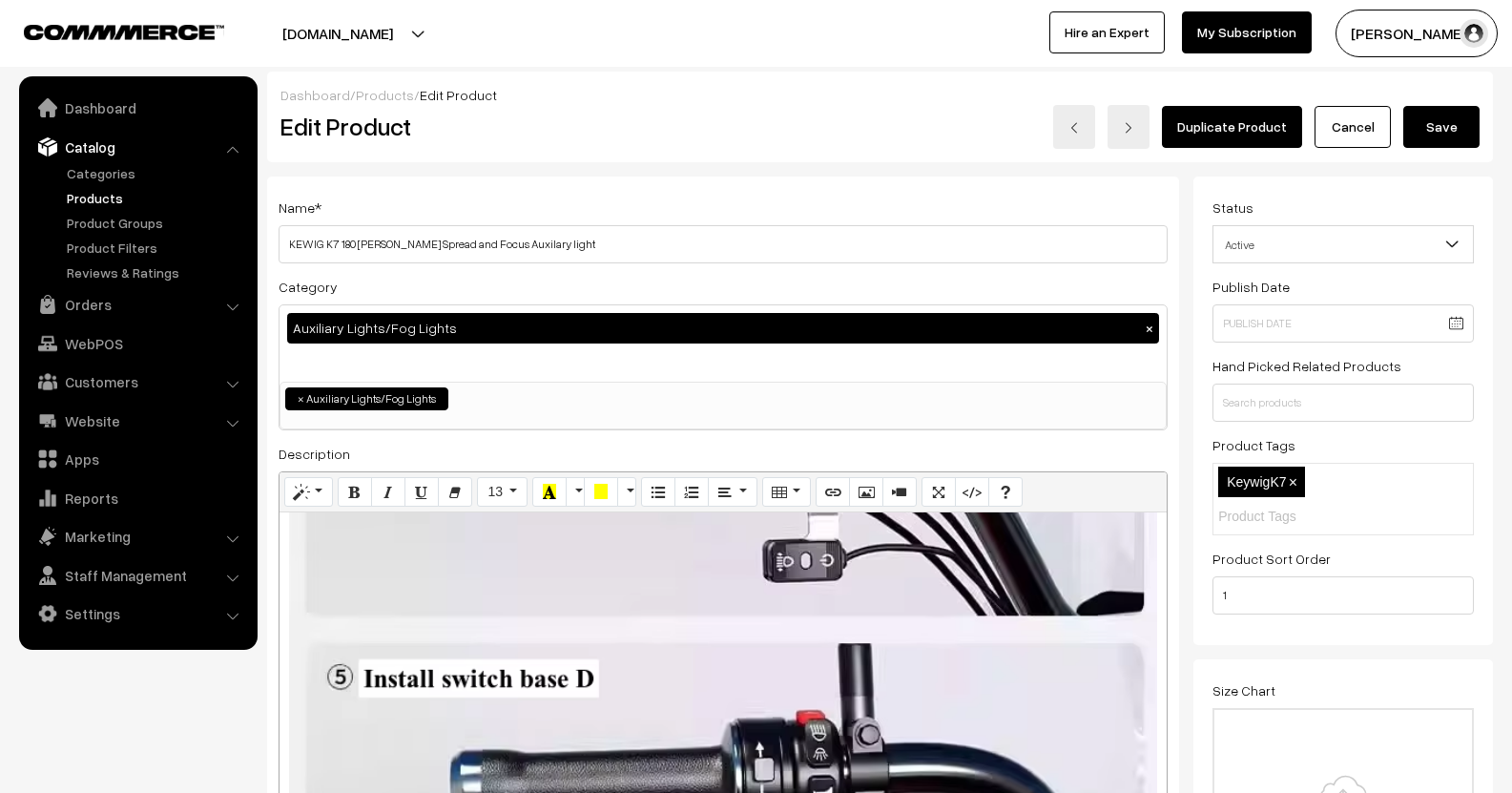
click at [1450, 135] on button "Save" at bounding box center [1441, 127] width 77 height 42
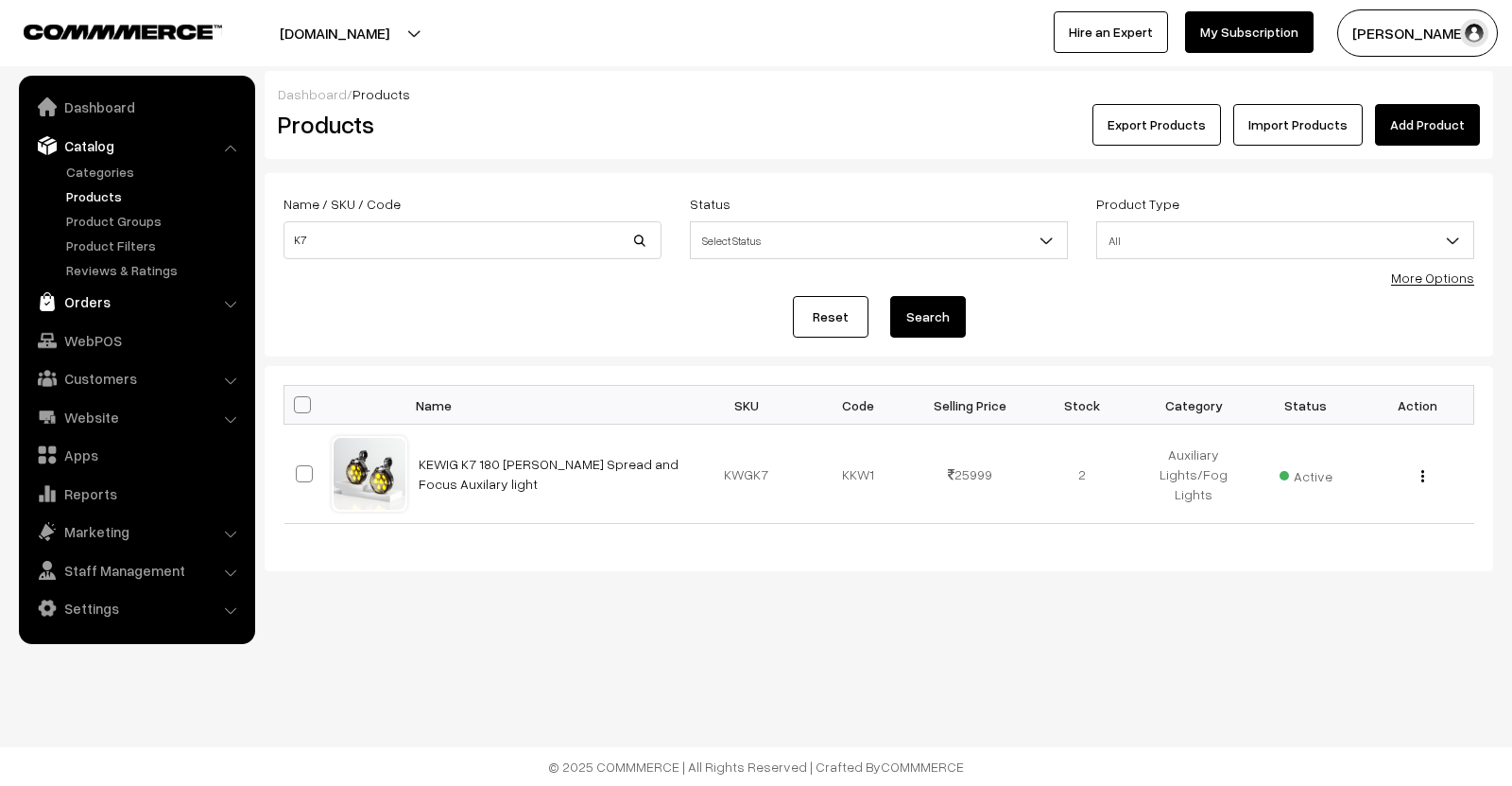
click at [117, 302] on link "Orders" at bounding box center [136, 301] width 224 height 34
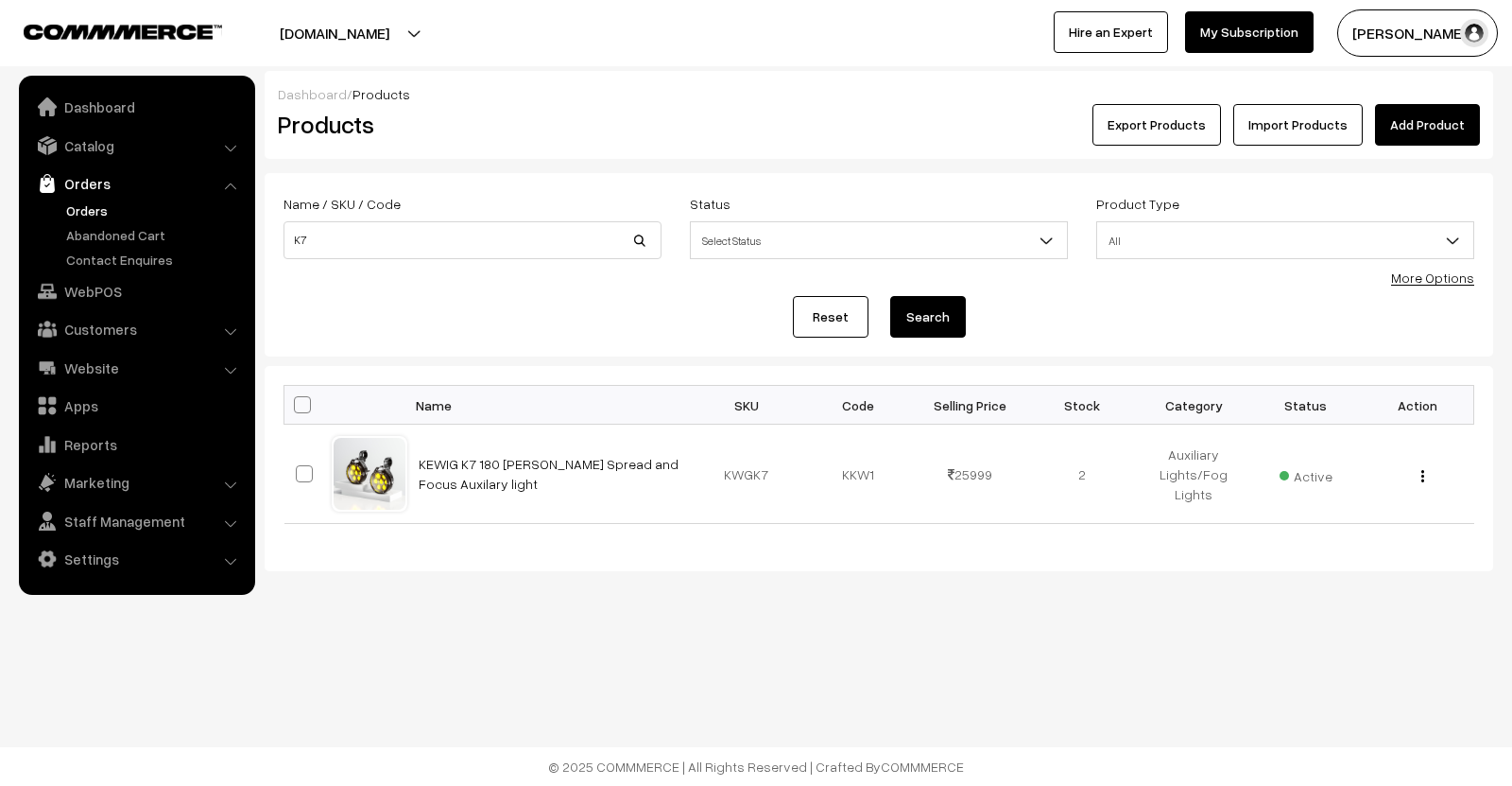
click at [78, 208] on link "Orders" at bounding box center [155, 210] width 187 height 20
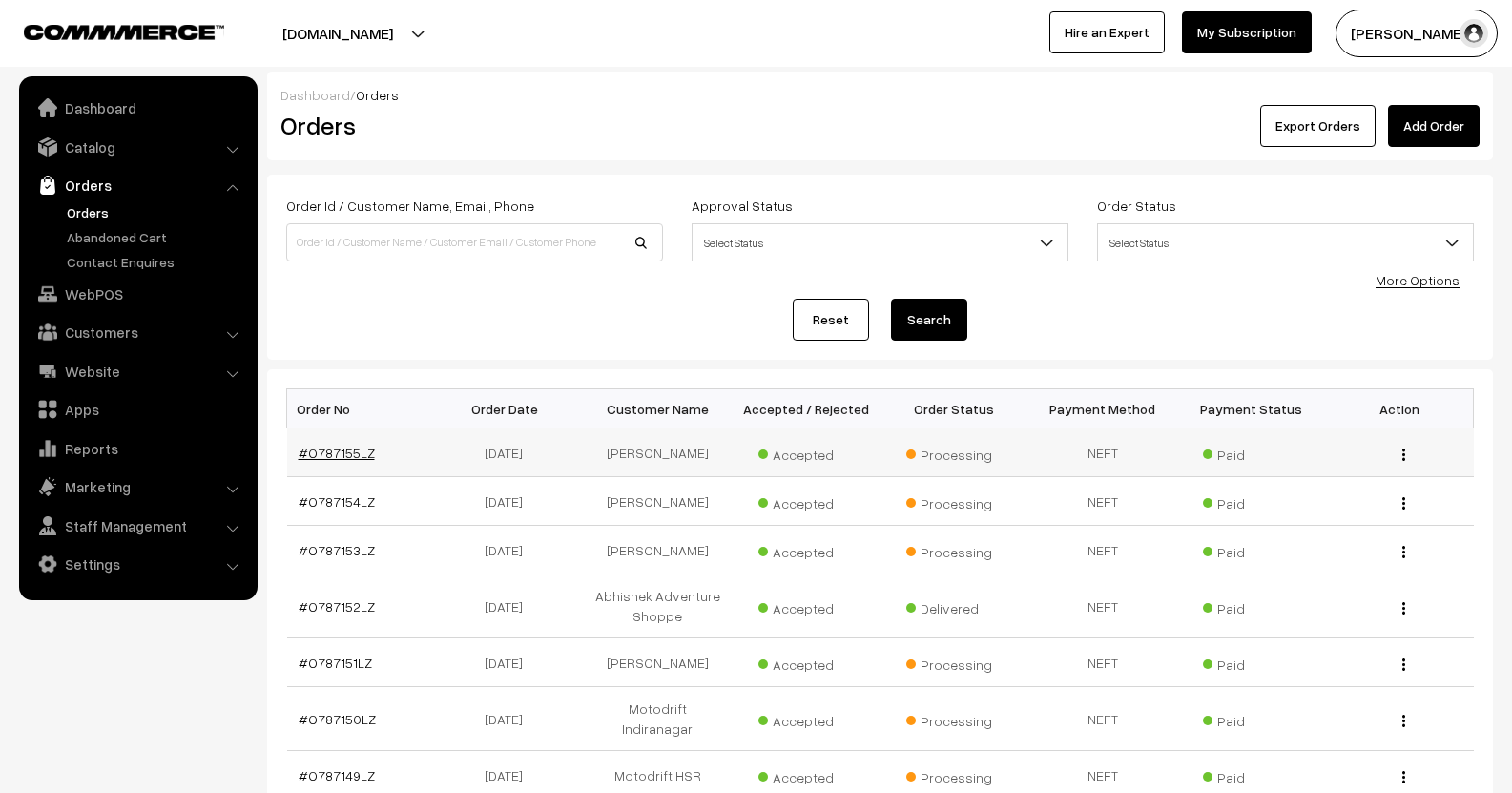
click at [368, 446] on link "#O787155LZ" at bounding box center [336, 452] width 77 height 16
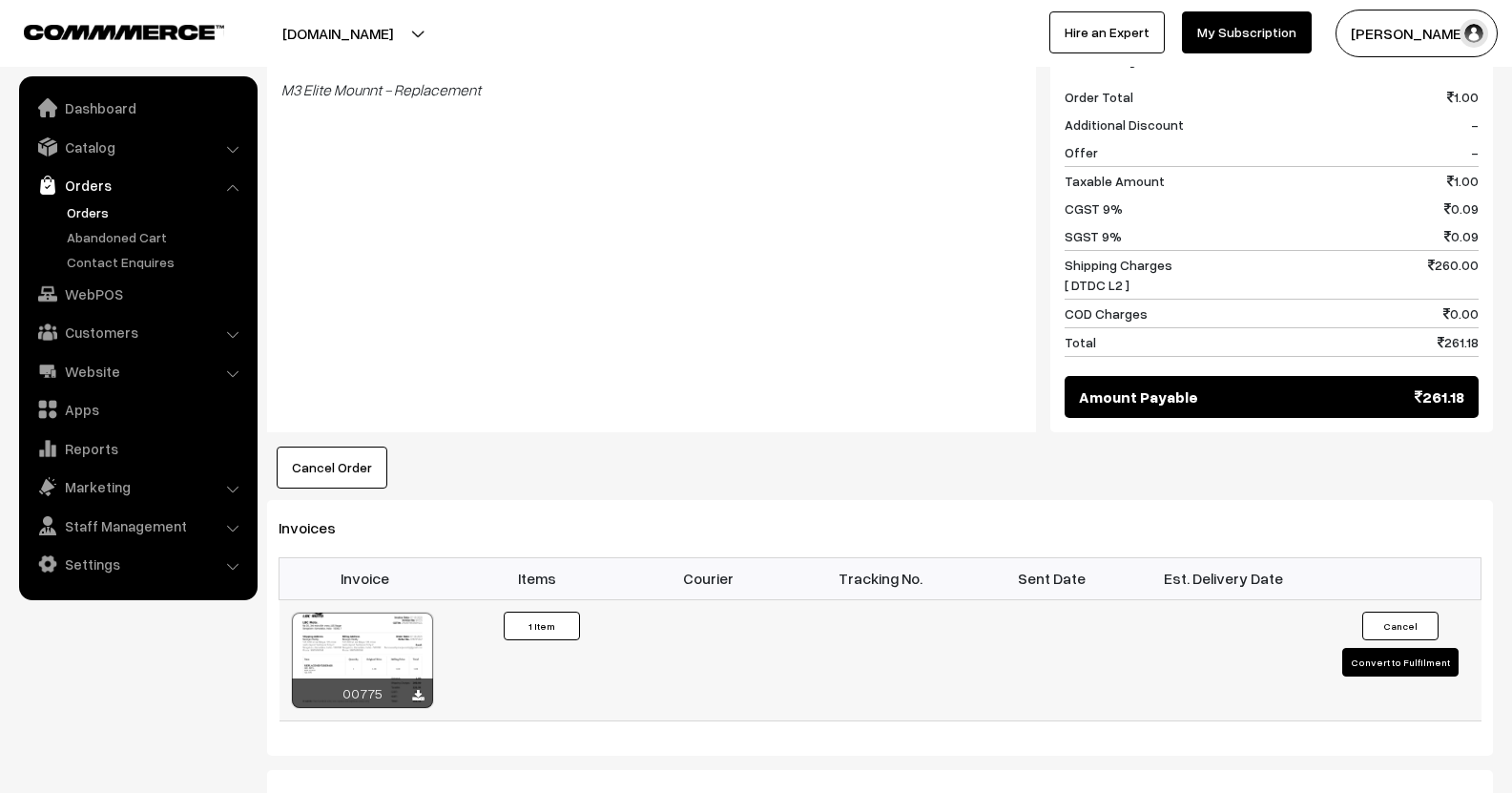
click at [1368, 648] on button "Convert to Fulfilment" at bounding box center [1400, 662] width 116 height 29
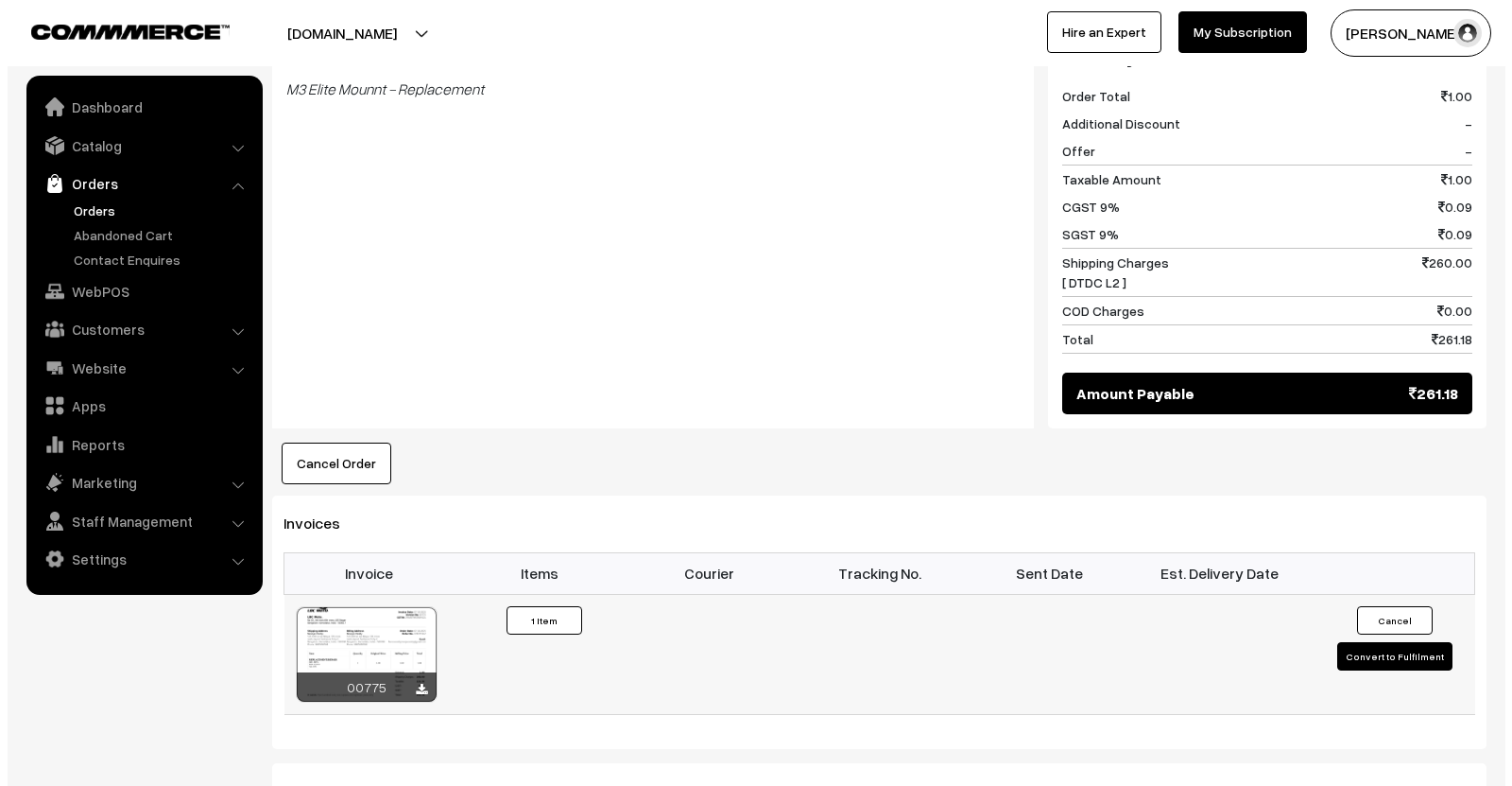
scroll to position [852, 0]
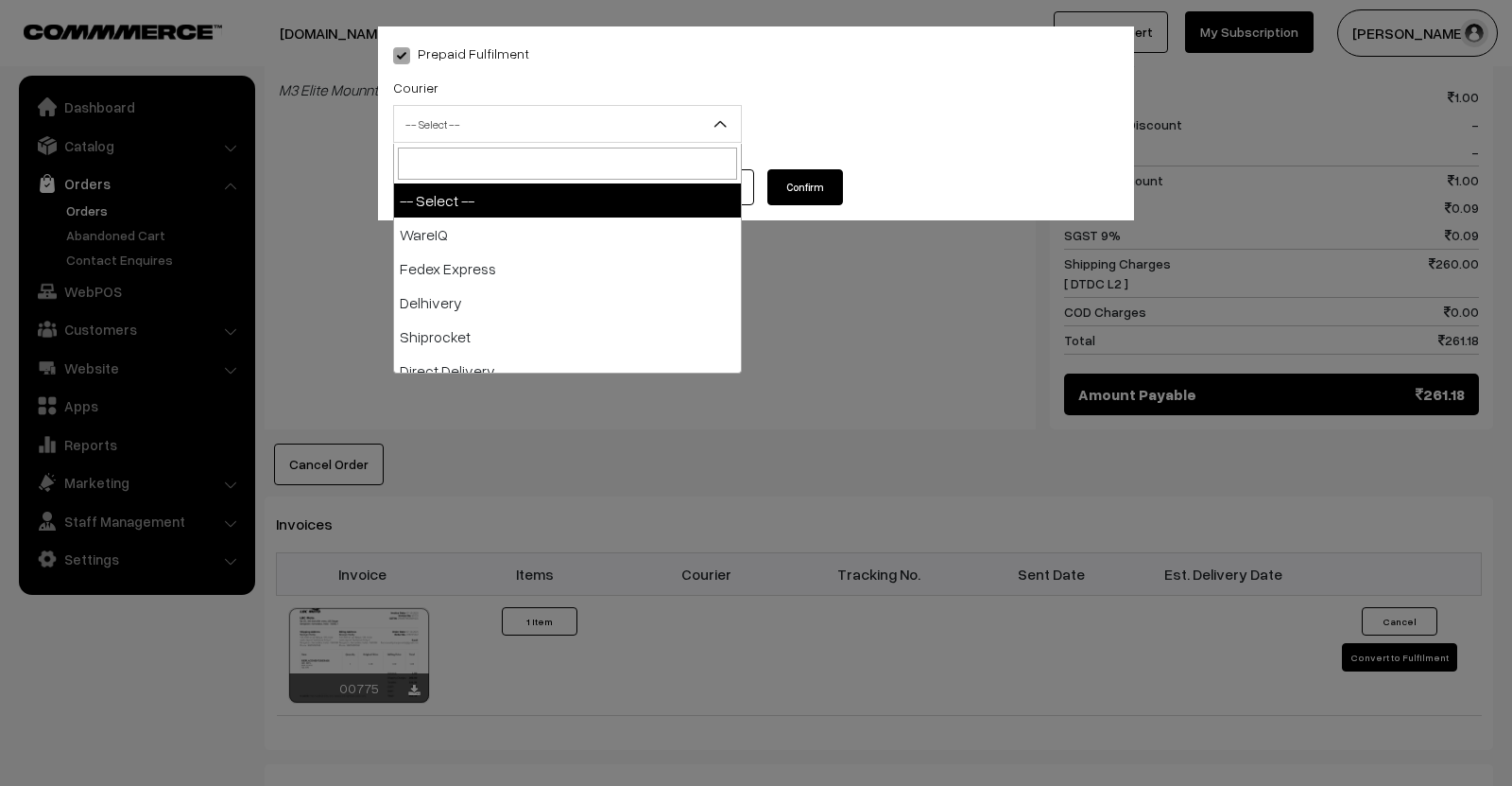
click at [491, 131] on span "-- Select --" at bounding box center [567, 124] width 346 height 33
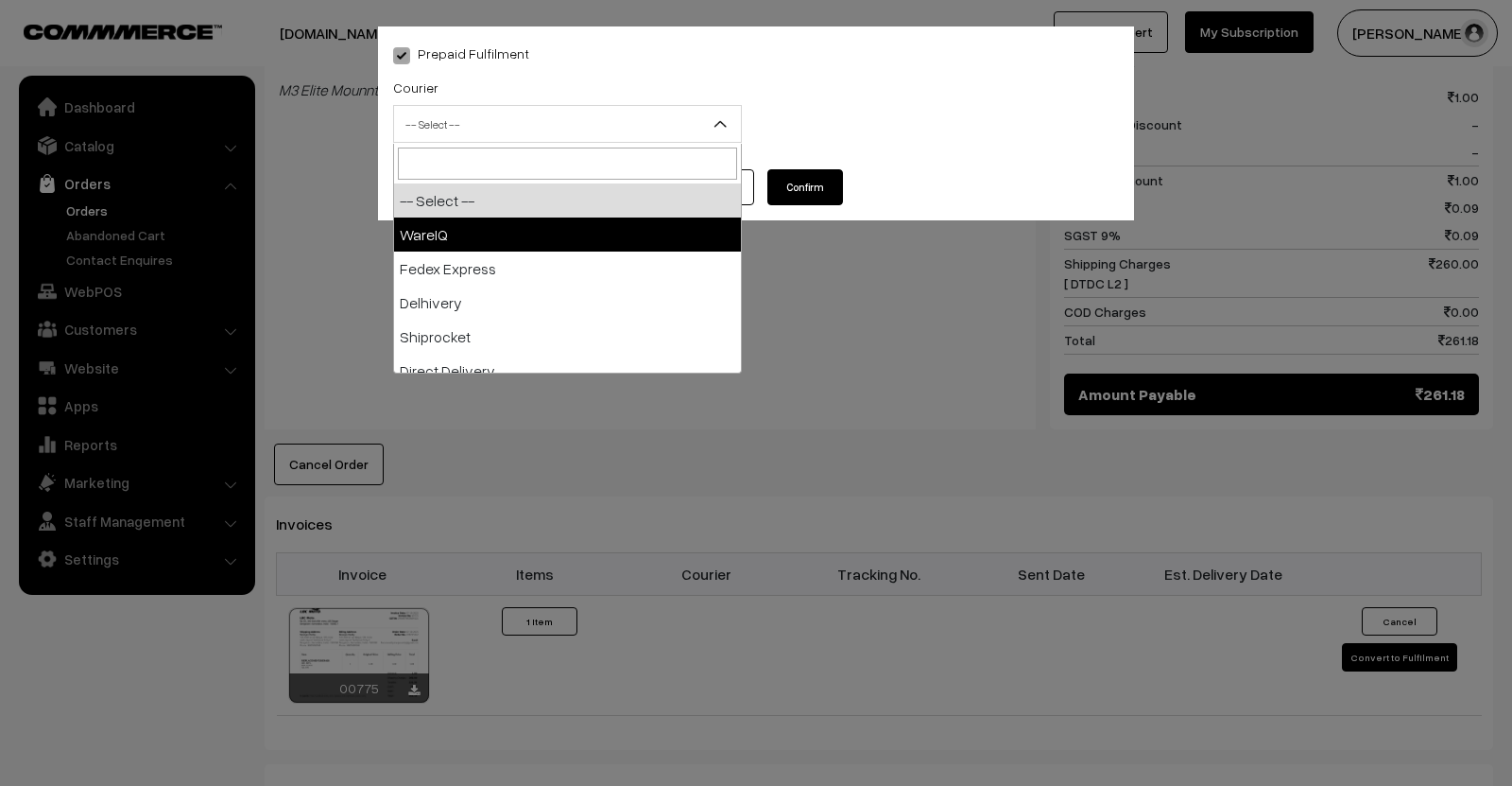
select select "1"
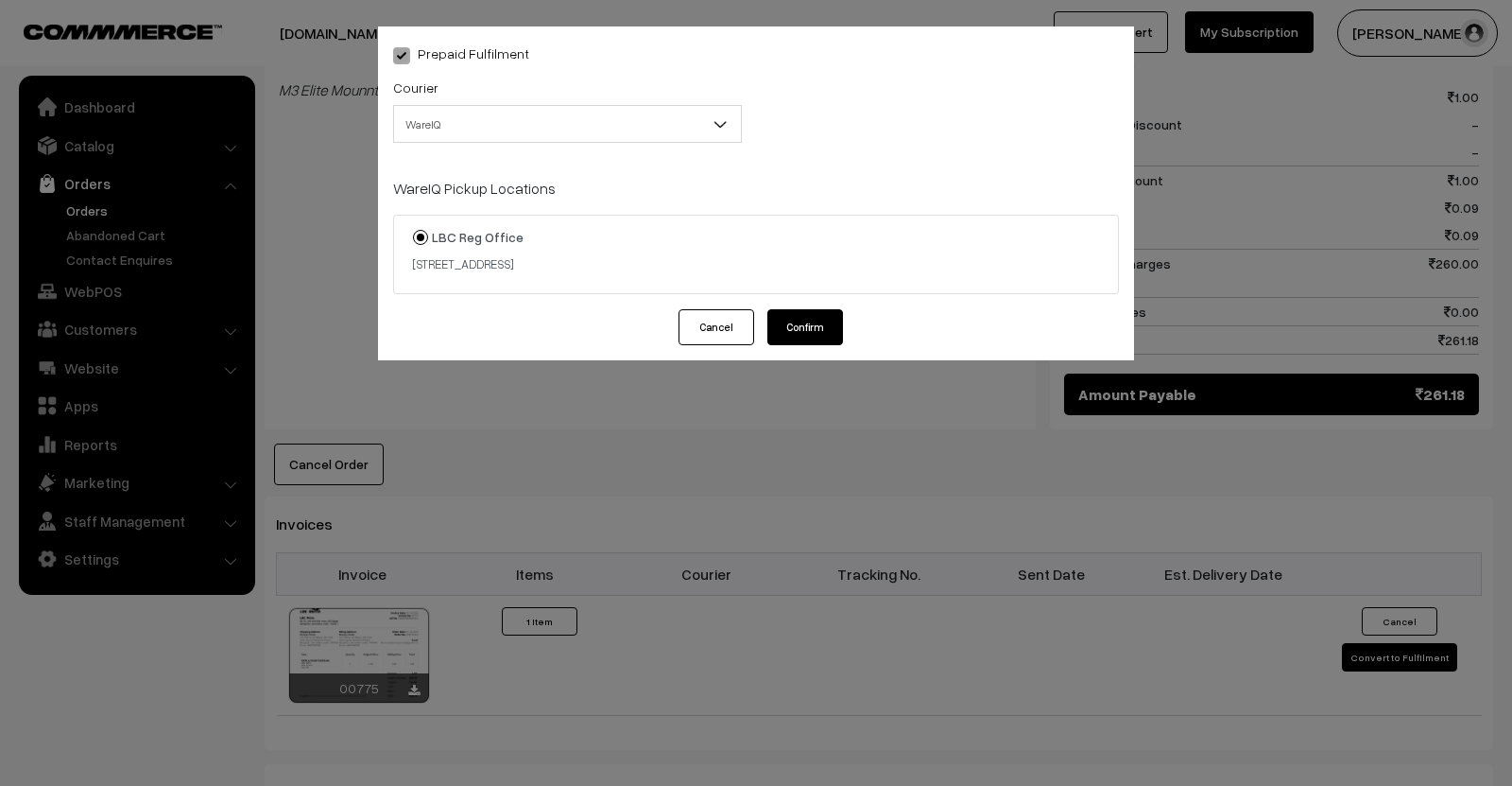
click at [805, 317] on button "Confirm" at bounding box center [804, 327] width 76 height 35
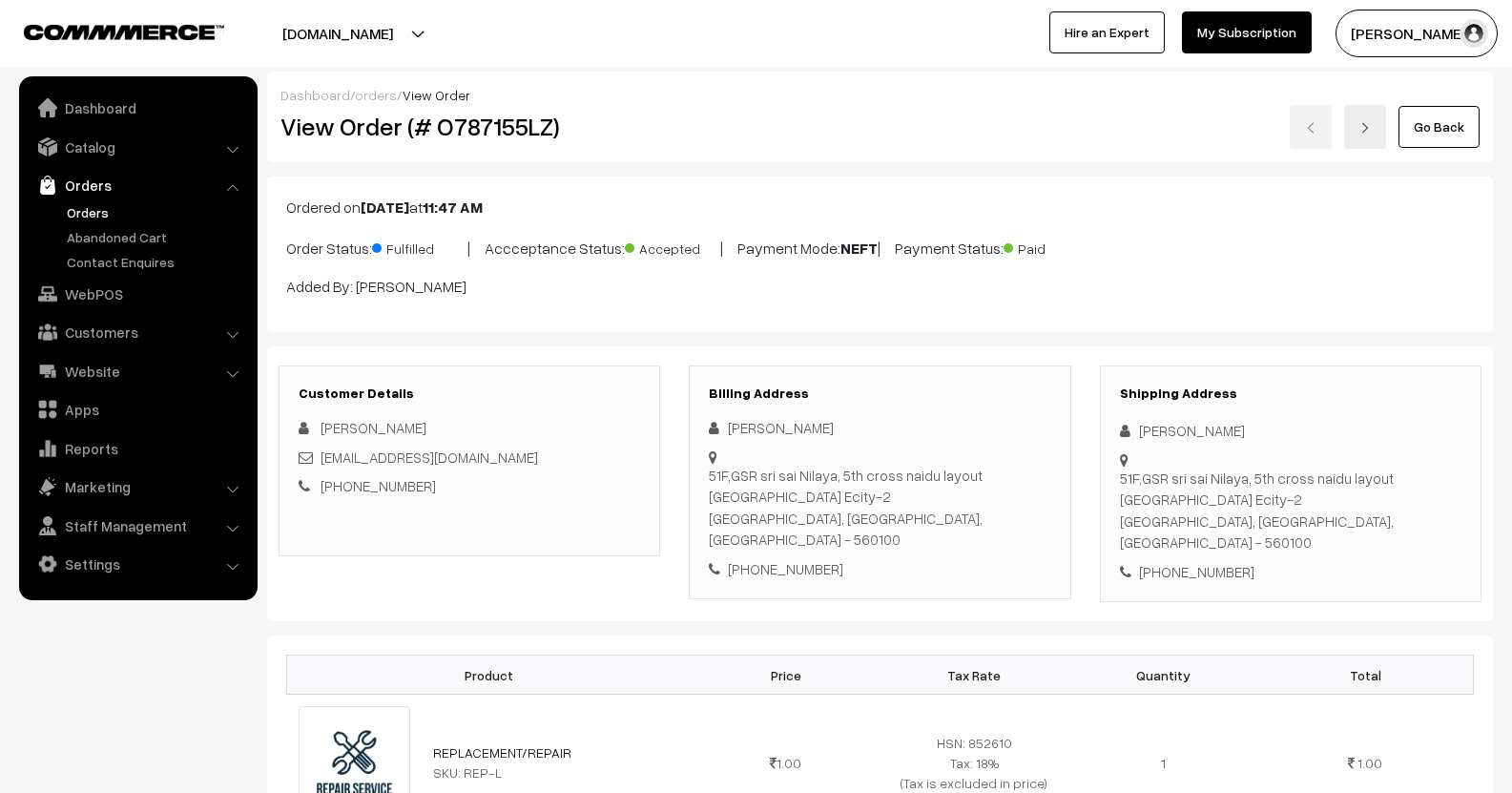
scroll to position [859, 0]
